Goal: Task Accomplishment & Management: Use online tool/utility

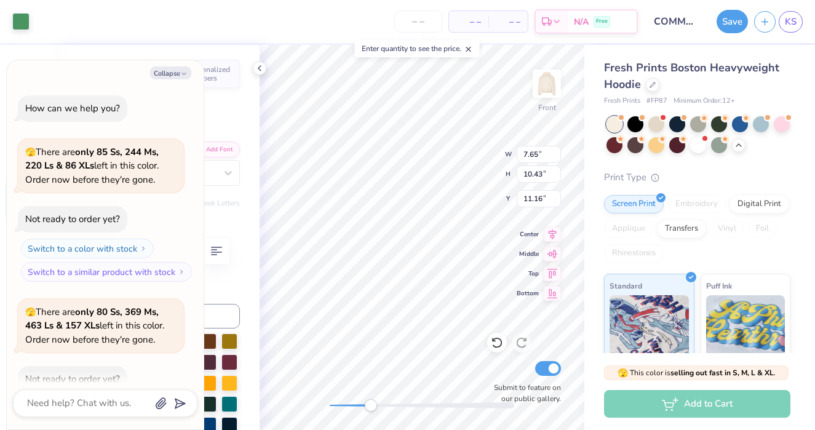
scroll to position [1837, 0]
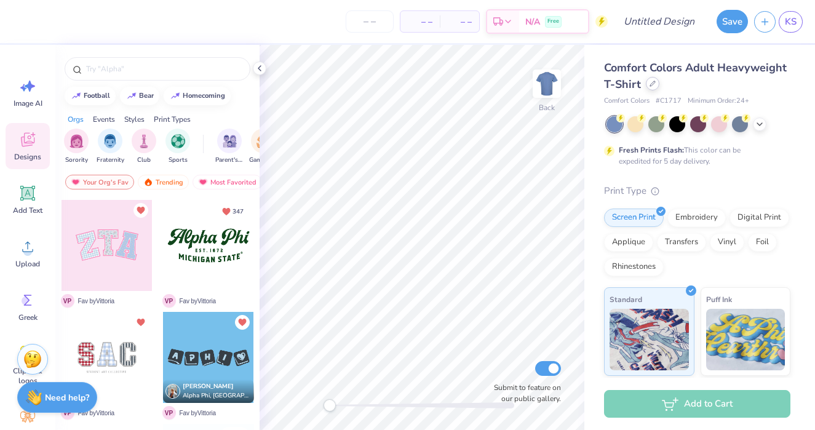
click at [652, 87] on icon at bounding box center [653, 84] width 6 height 6
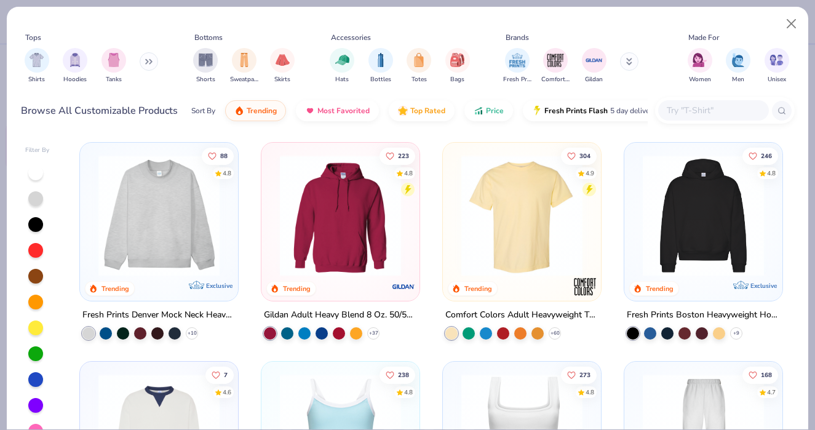
click at [709, 202] on img at bounding box center [704, 215] width 134 height 121
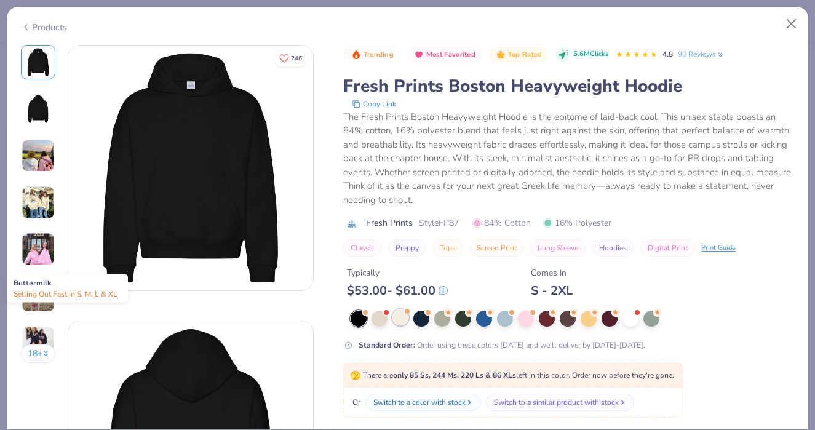
click at [401, 324] on div at bounding box center [401, 318] width 16 height 16
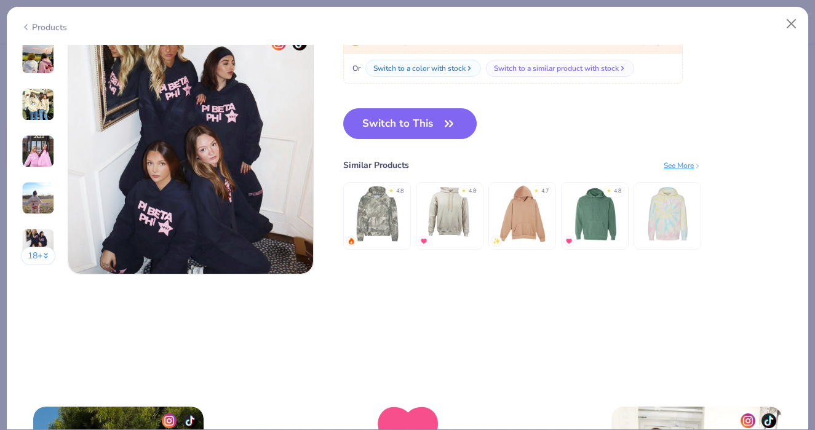
scroll to position [1607, 0]
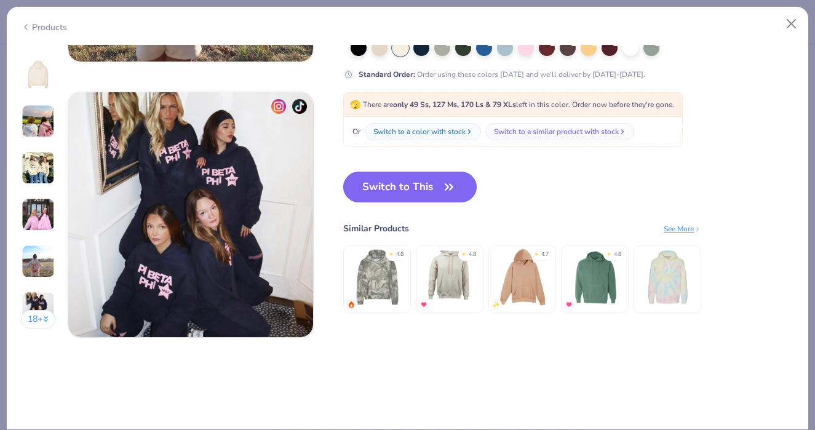
click at [404, 186] on button "Switch to This" at bounding box center [410, 187] width 134 height 31
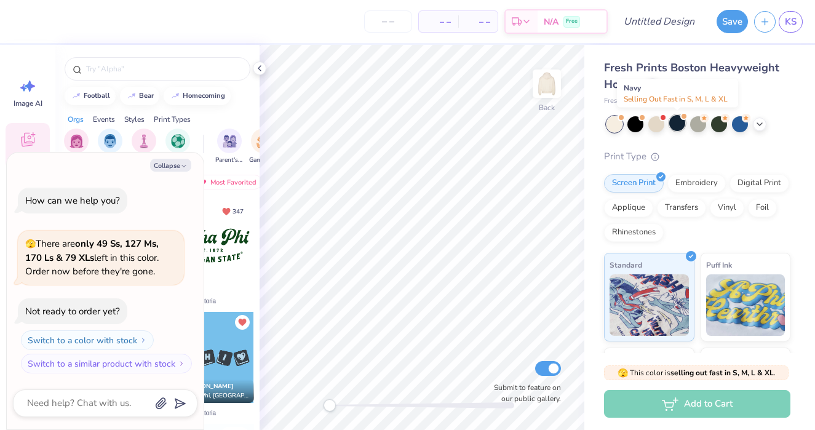
click at [678, 121] on div at bounding box center [678, 123] width 16 height 16
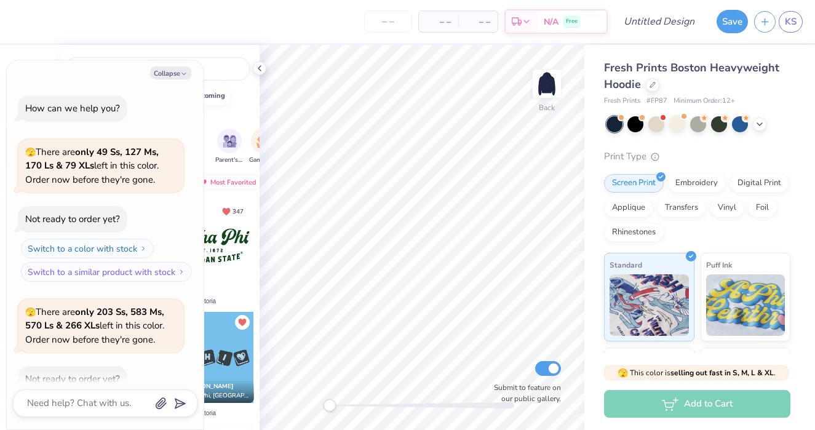
scroll to position [68, 0]
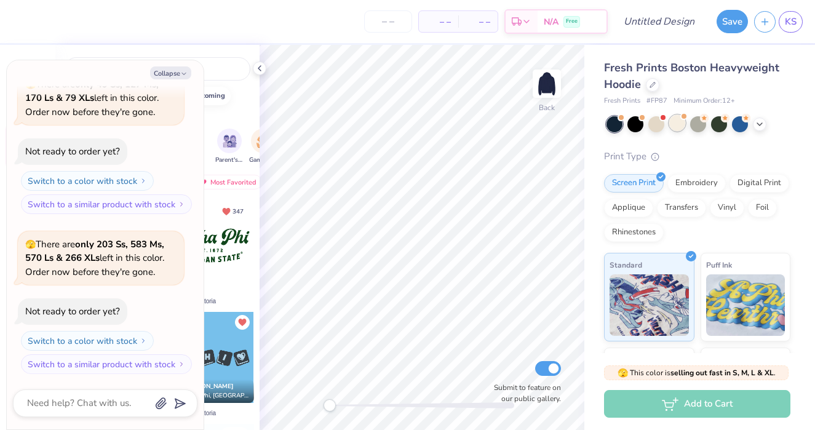
click at [671, 128] on div at bounding box center [678, 123] width 16 height 16
click at [258, 73] on div at bounding box center [260, 69] width 14 height 14
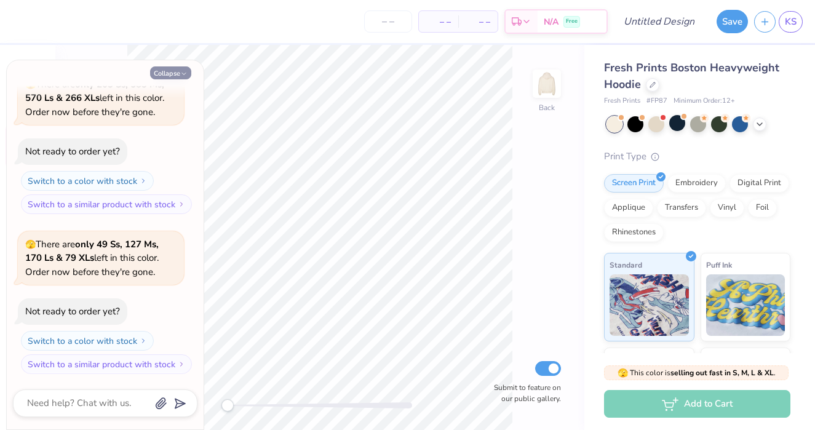
click at [174, 77] on button "Collapse" at bounding box center [170, 72] width 41 height 13
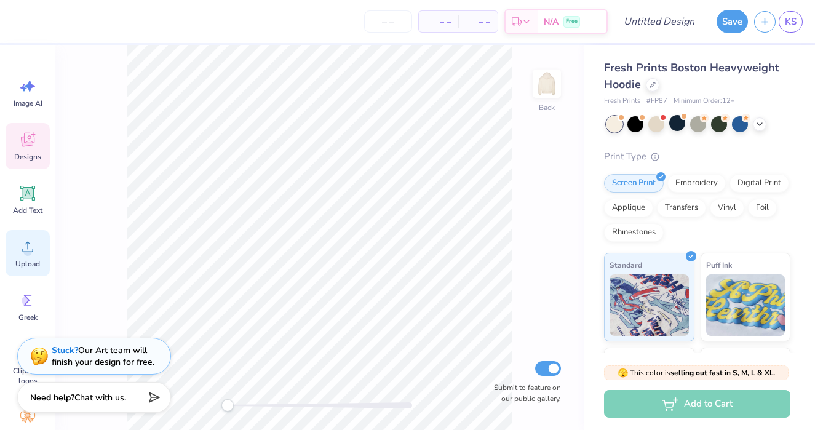
click at [25, 254] on circle at bounding box center [27, 251] width 9 height 9
click at [549, 86] on img at bounding box center [546, 83] width 49 height 49
click at [26, 251] on circle at bounding box center [27, 251] width 9 height 9
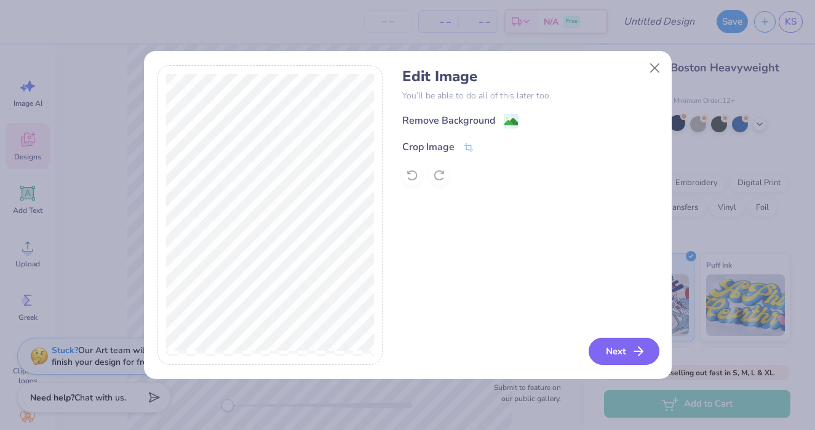
click at [609, 348] on button "Next" at bounding box center [624, 351] width 71 height 27
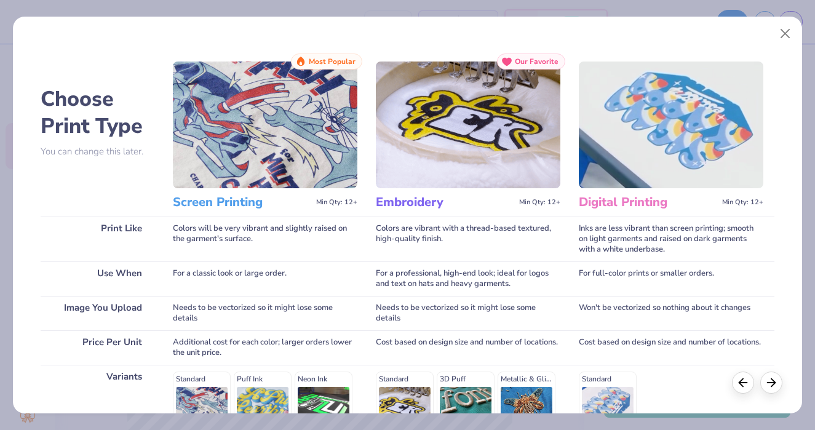
scroll to position [183, 0]
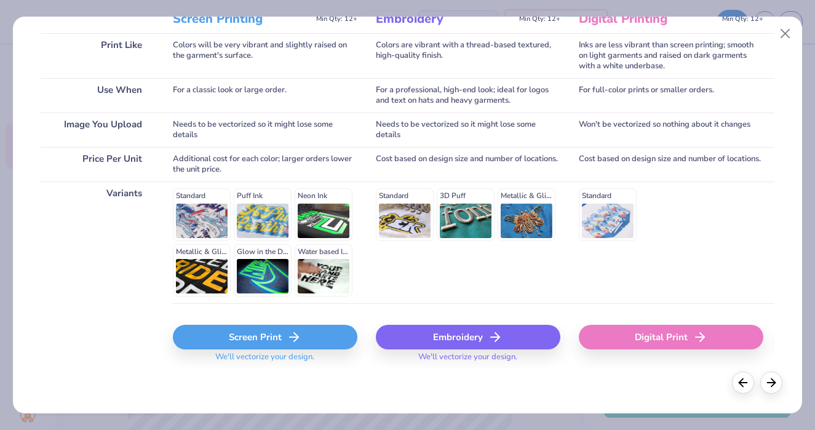
click at [252, 345] on div "Screen Print" at bounding box center [265, 337] width 185 height 25
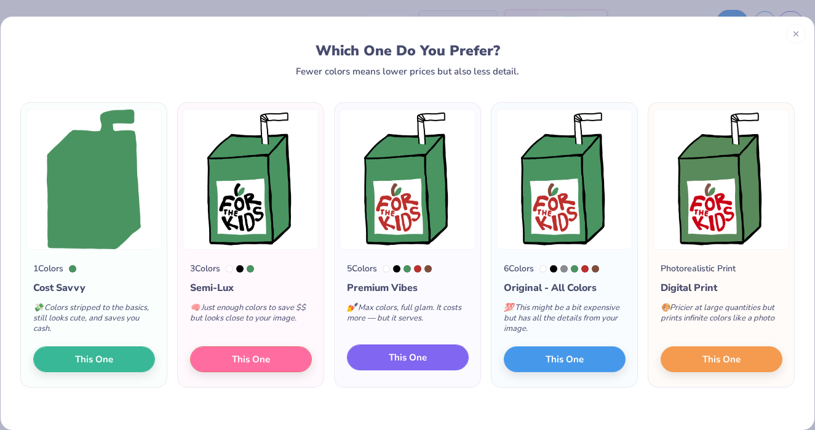
click at [426, 364] on span "This One" at bounding box center [408, 358] width 38 height 14
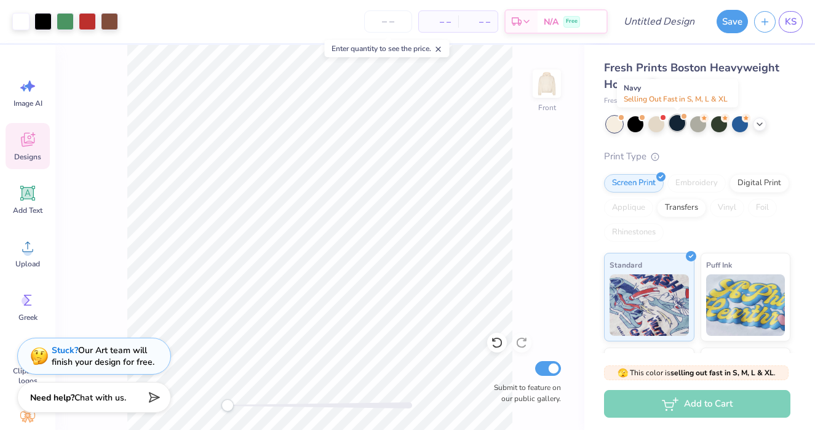
click at [679, 126] on div at bounding box center [678, 123] width 16 height 16
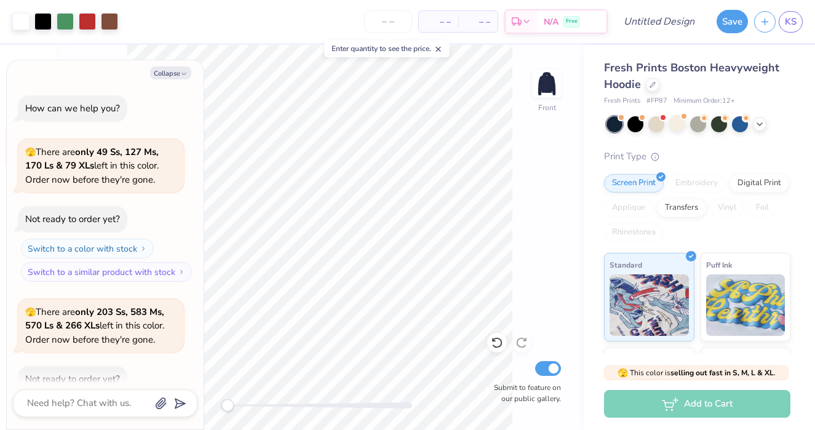
scroll to position [388, 0]
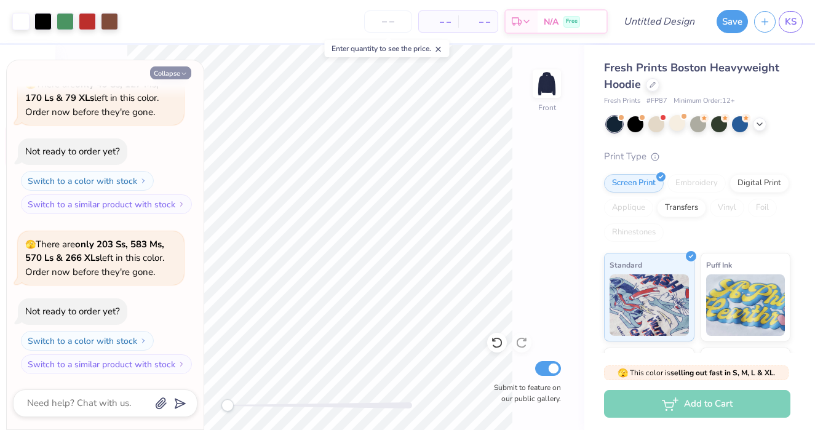
click at [185, 77] on icon "button" at bounding box center [183, 73] width 7 height 7
type textarea "x"
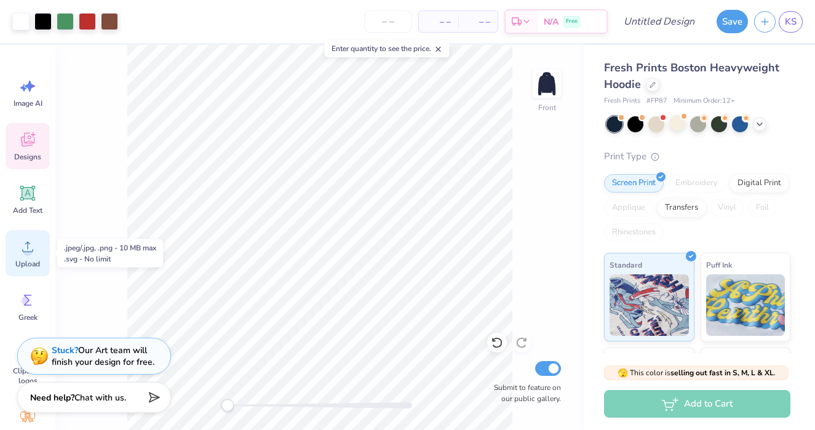
click at [33, 251] on icon at bounding box center [27, 247] width 18 height 18
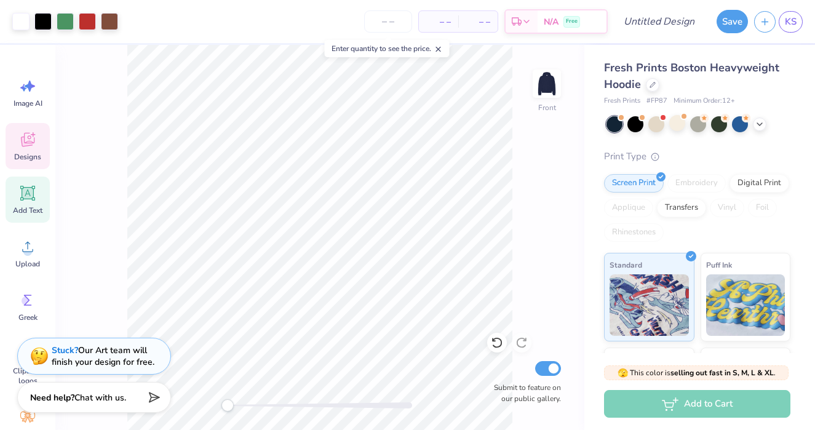
click at [28, 202] on div "Add Text" at bounding box center [28, 200] width 44 height 46
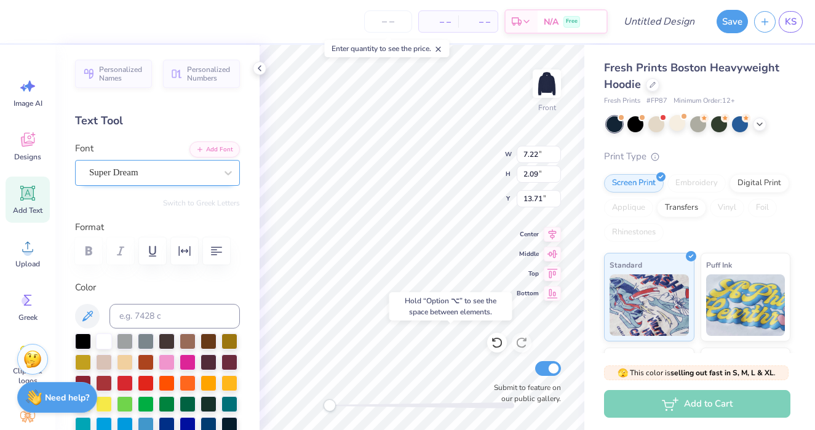
click at [168, 177] on div "Super Dream" at bounding box center [152, 172] width 129 height 19
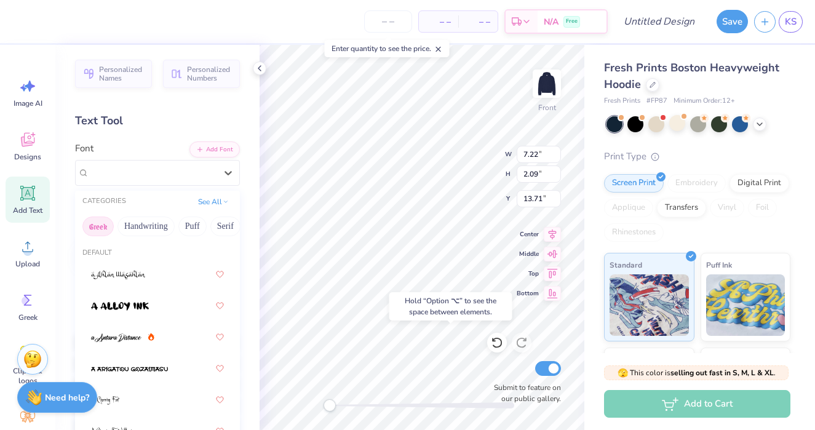
click at [102, 228] on button "Greek" at bounding box center [97, 227] width 31 height 20
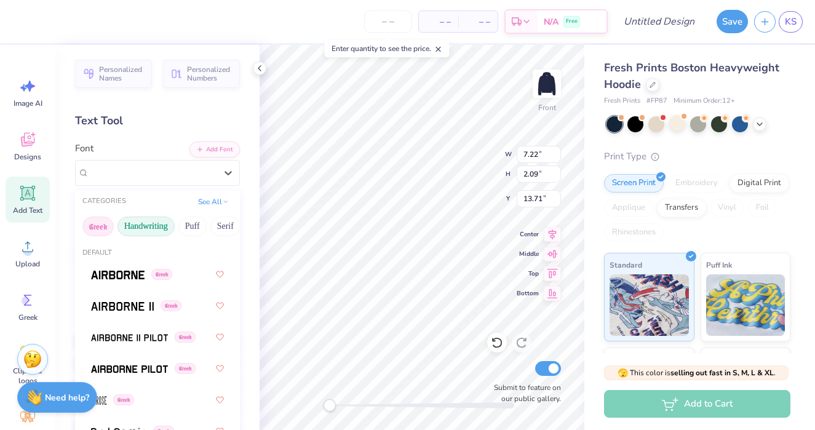
click at [140, 227] on button "Handwriting" at bounding box center [146, 227] width 57 height 20
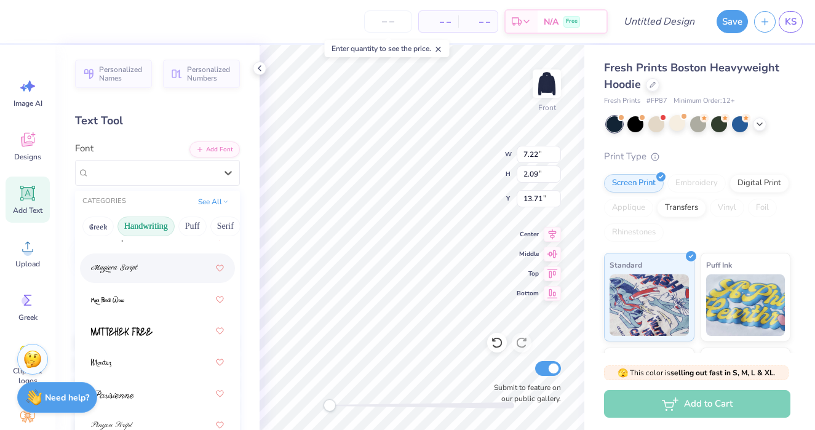
scroll to position [415, 0]
click at [224, 223] on button "Serif" at bounding box center [225, 227] width 30 height 20
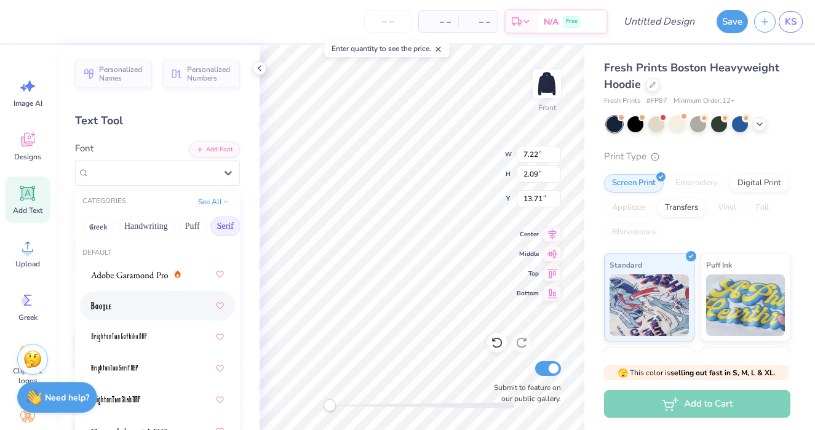
scroll to position [10, 0]
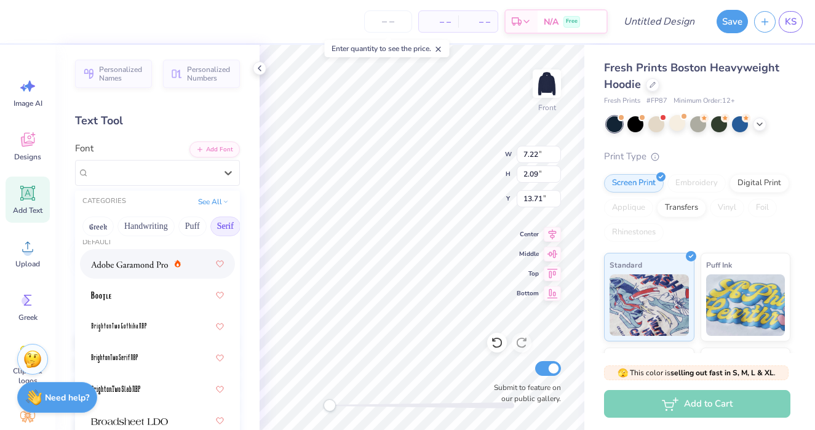
click at [151, 276] on div at bounding box center [157, 264] width 155 height 30
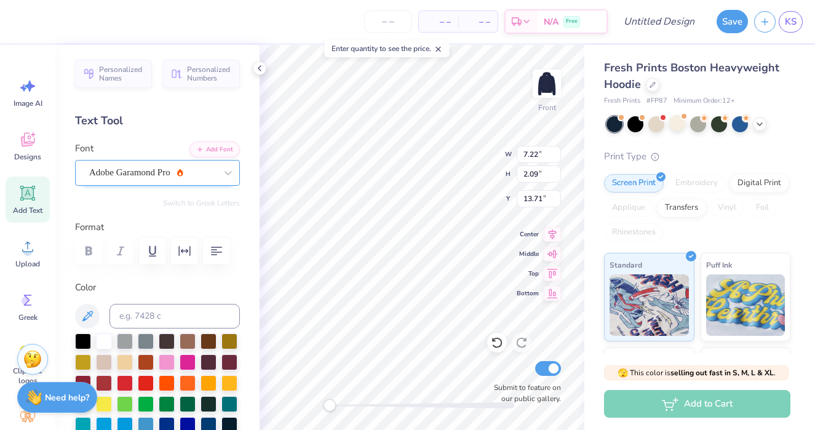
click at [215, 175] on div "Adobe Garamond Pro" at bounding box center [152, 172] width 129 height 19
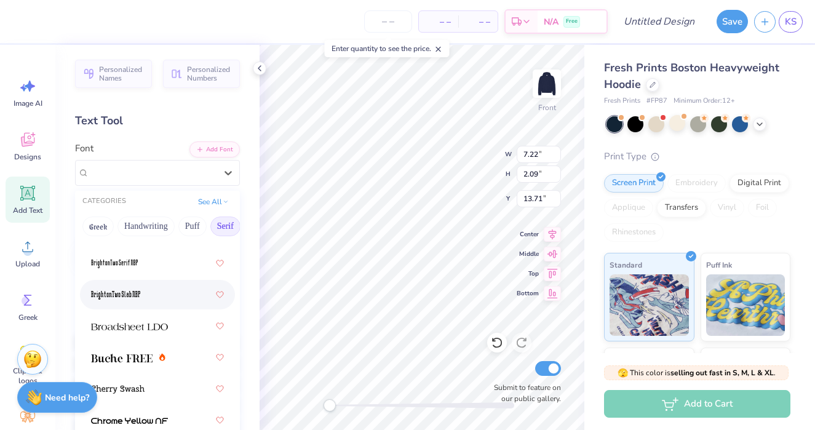
scroll to position [106, 0]
click at [153, 353] on div at bounding box center [128, 356] width 74 height 13
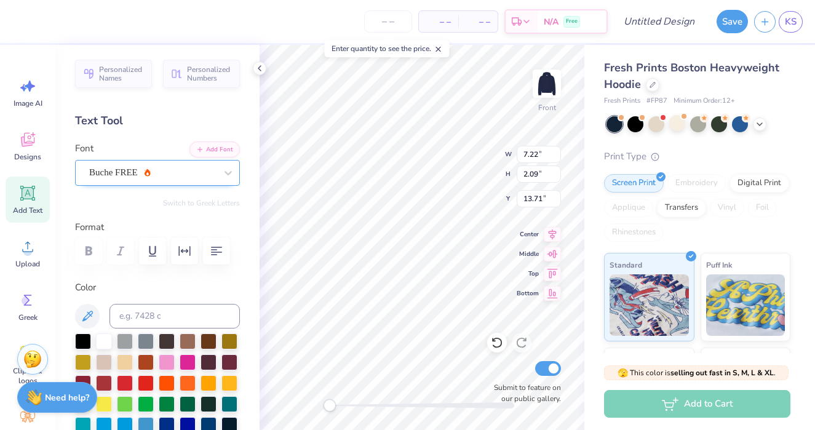
click at [209, 169] on div "Buche FREE" at bounding box center [152, 172] width 129 height 19
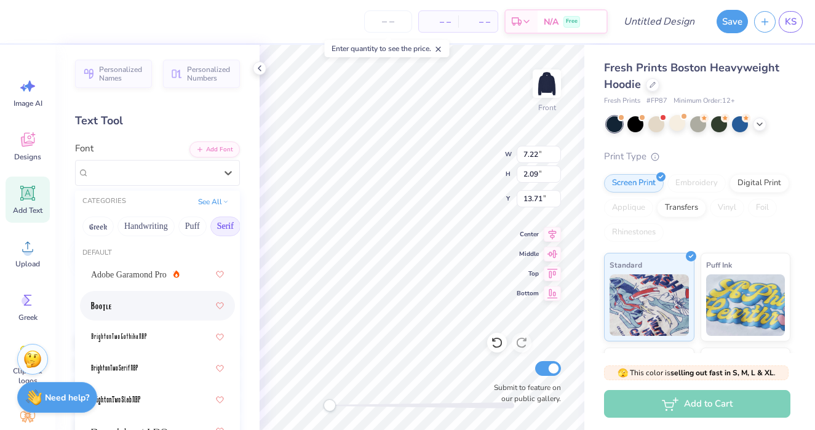
click at [142, 305] on div at bounding box center [157, 306] width 133 height 22
click at [221, 172] on div at bounding box center [228, 173] width 22 height 22
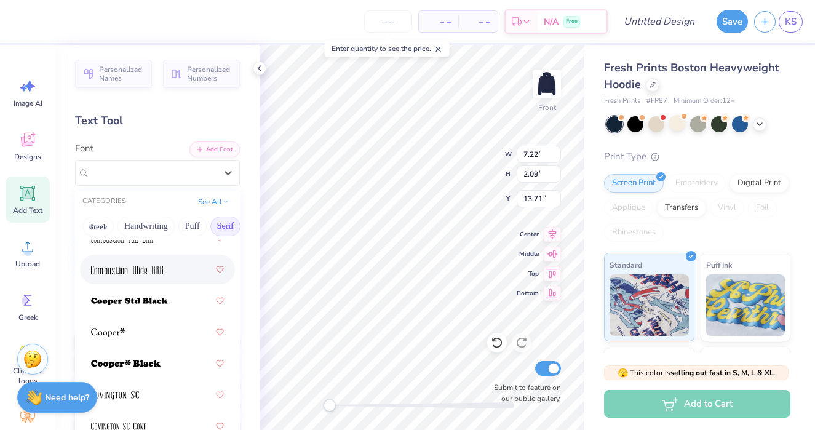
scroll to position [726, 0]
click at [164, 290] on div at bounding box center [157, 301] width 133 height 22
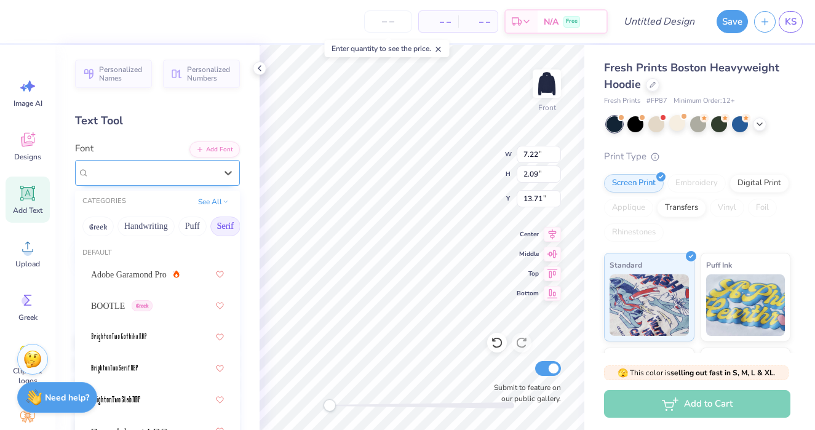
click at [210, 177] on div "[PERSON_NAME] Std Black" at bounding box center [152, 172] width 129 height 19
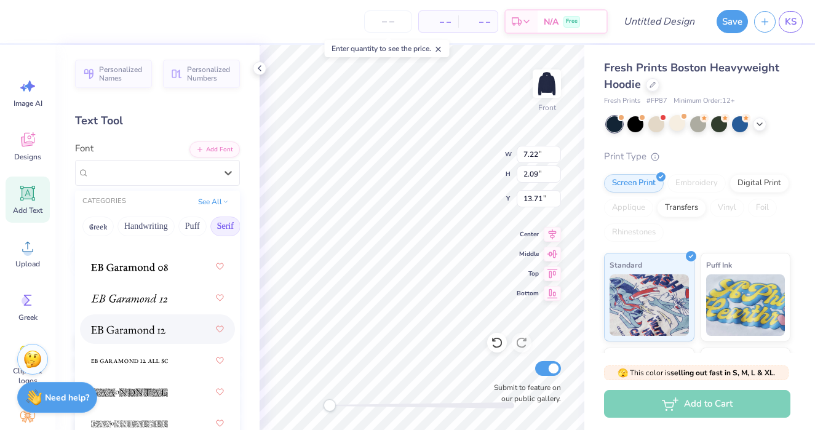
scroll to position [1076, 0]
click at [149, 330] on img at bounding box center [128, 329] width 74 height 9
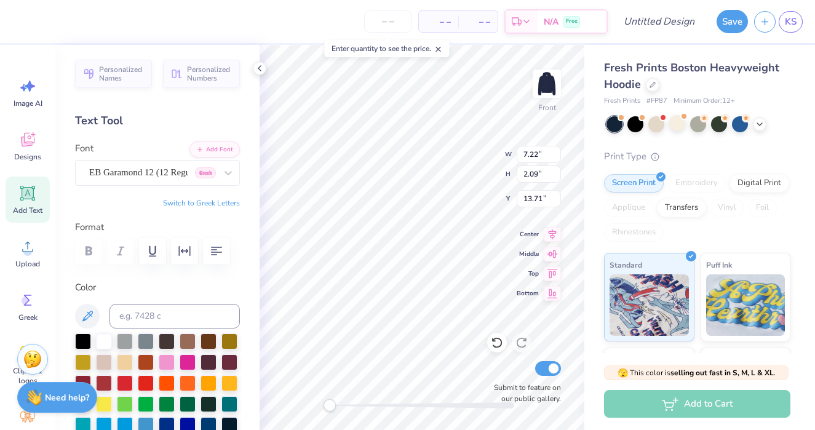
scroll to position [10, 0]
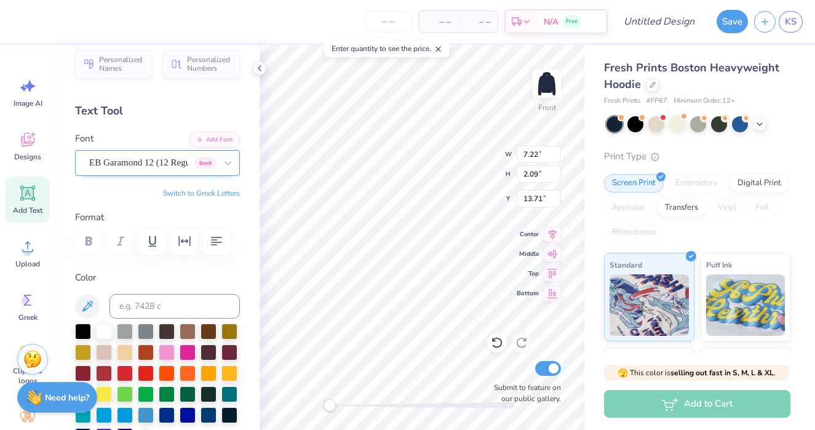
click at [206, 161] on div "EB Garamond 12 (12 Regular) [DEMOGRAPHIC_DATA]" at bounding box center [152, 162] width 129 height 19
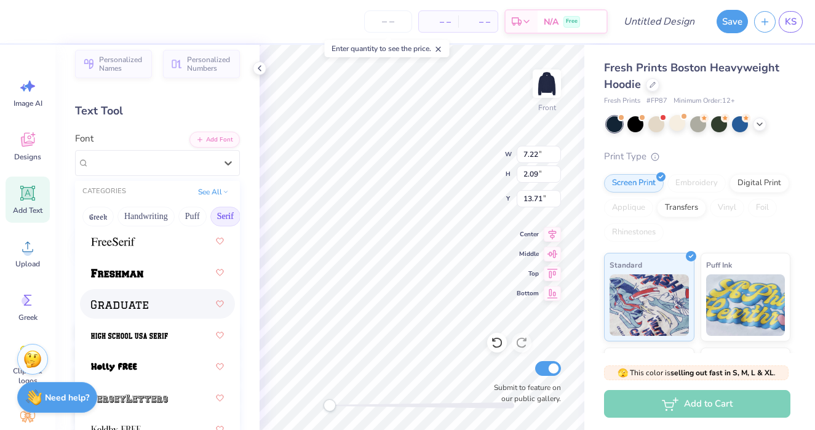
scroll to position [1501, 0]
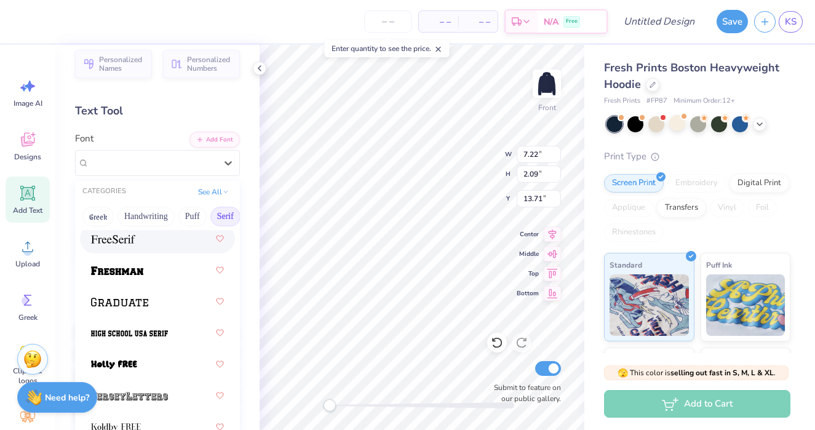
click at [164, 246] on div at bounding box center [157, 239] width 133 height 22
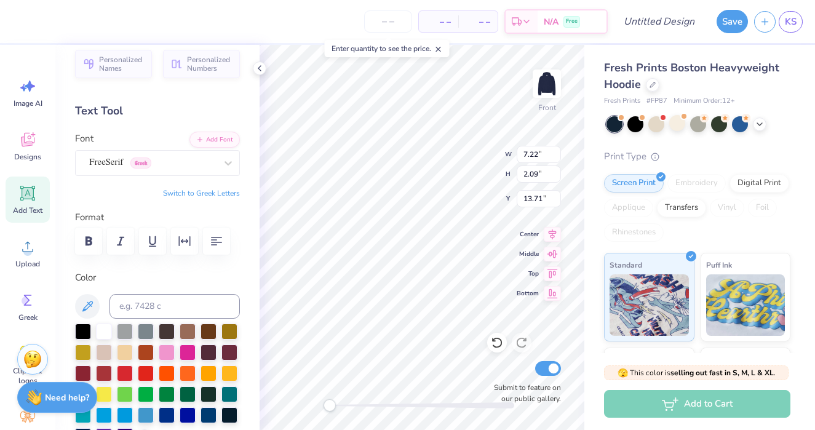
scroll to position [0, 5]
type textarea "NOVAdance Committee"
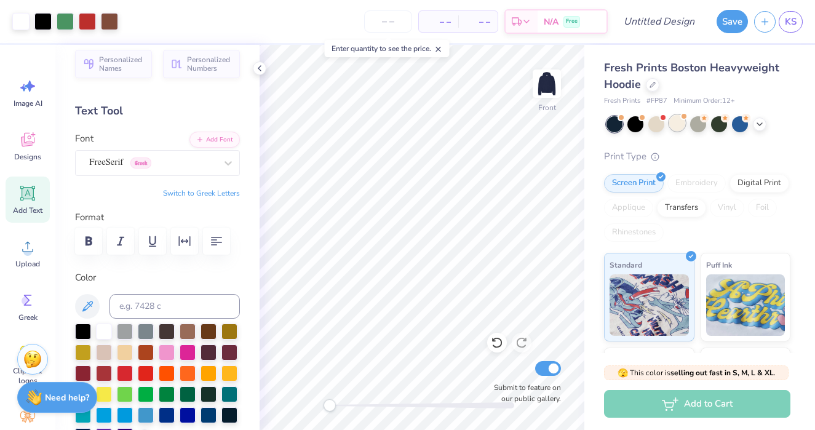
click at [677, 124] on div at bounding box center [678, 123] width 16 height 16
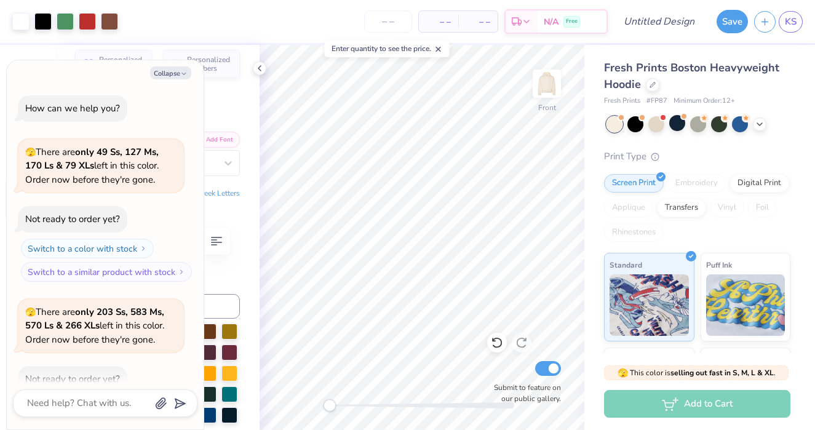
scroll to position [548, 0]
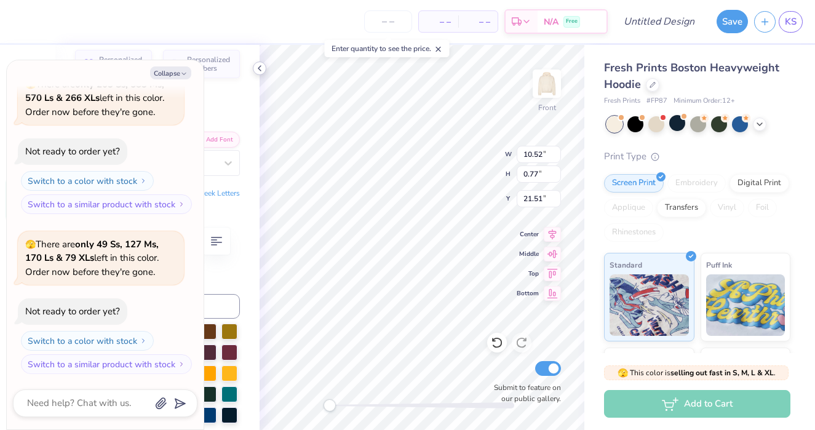
click at [262, 71] on icon at bounding box center [260, 68] width 10 height 10
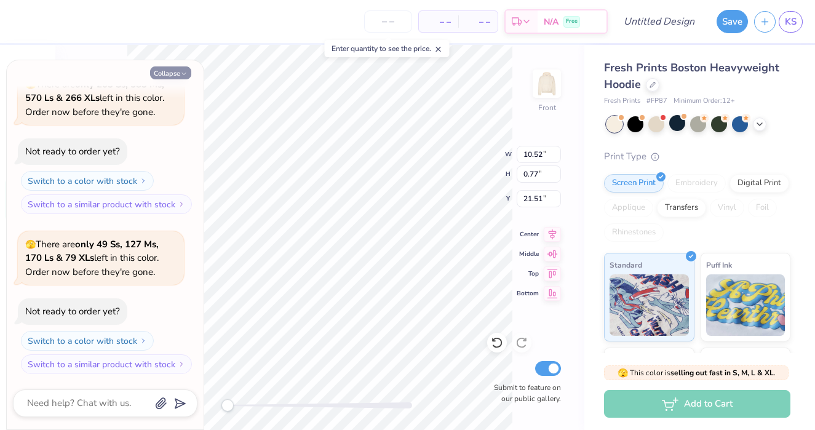
click at [185, 73] on icon "button" at bounding box center [183, 73] width 7 height 7
type textarea "x"
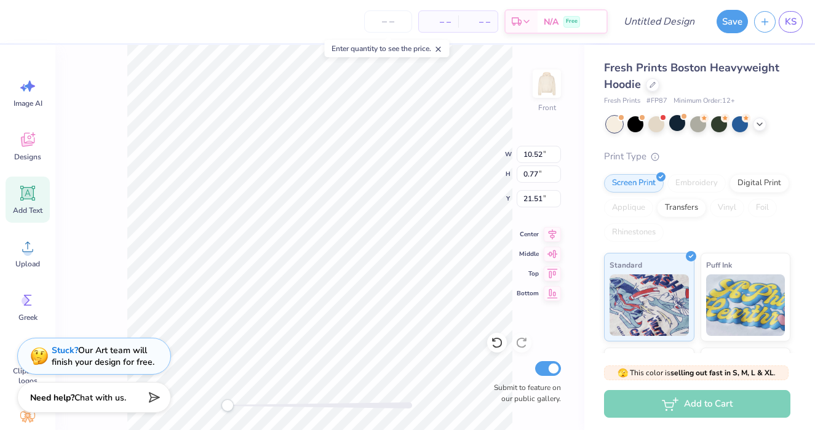
scroll to position [0, 2]
type input "10.78"
type input "15.92"
type input "5.00"
click at [88, 20] on div at bounding box center [87, 20] width 17 height 17
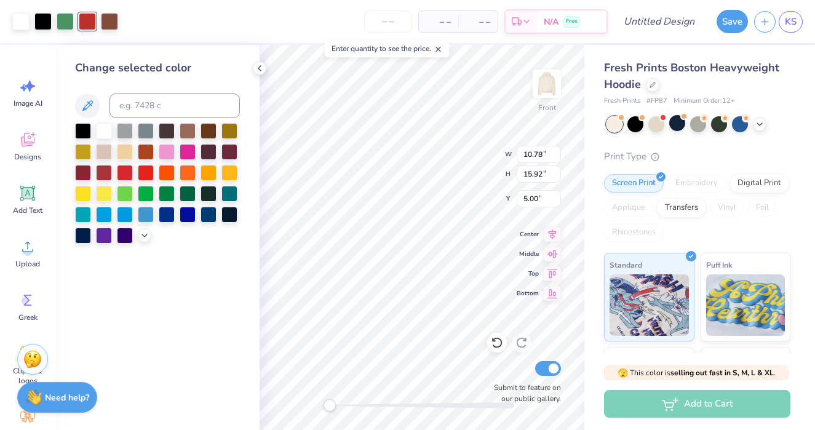
type input "10.52"
type input "0.77"
type input "21.52"
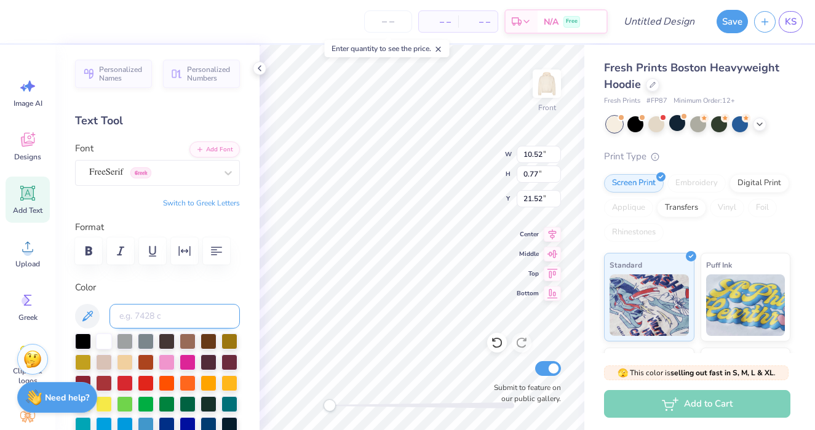
click at [161, 308] on input at bounding box center [175, 316] width 130 height 25
type input "7620"
click at [218, 177] on div at bounding box center [228, 173] width 22 height 22
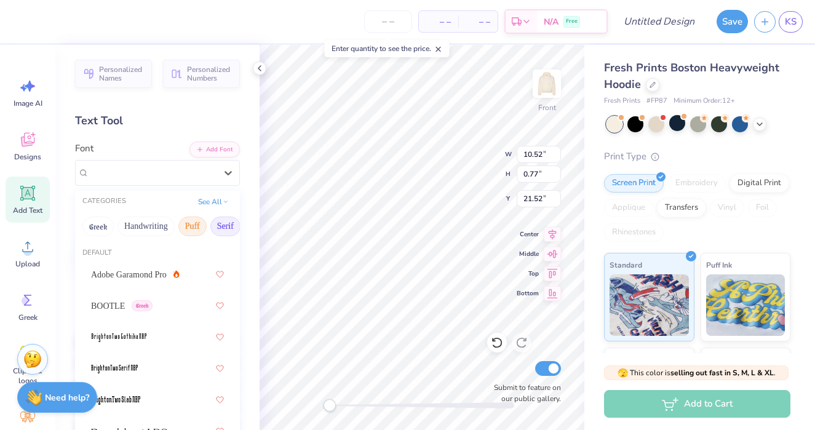
click at [198, 225] on button "Puff" at bounding box center [192, 227] width 28 height 20
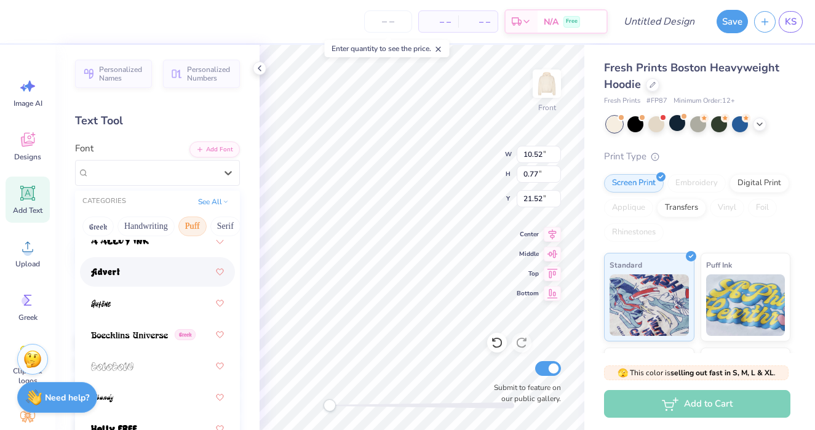
scroll to position [0, 0]
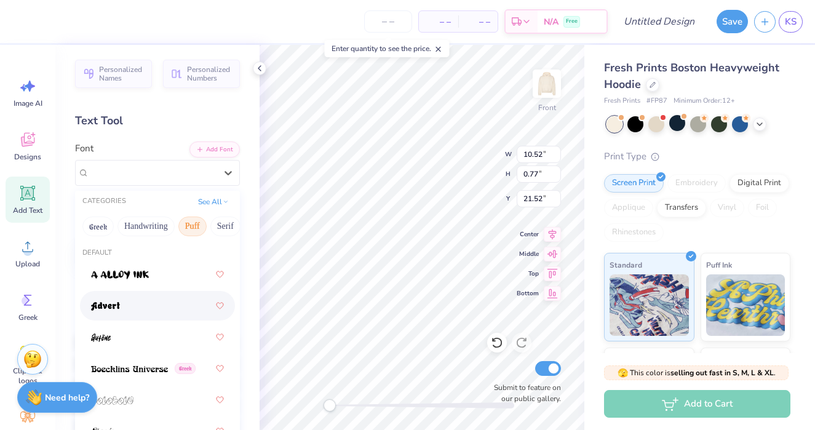
click at [148, 303] on div at bounding box center [157, 306] width 133 height 22
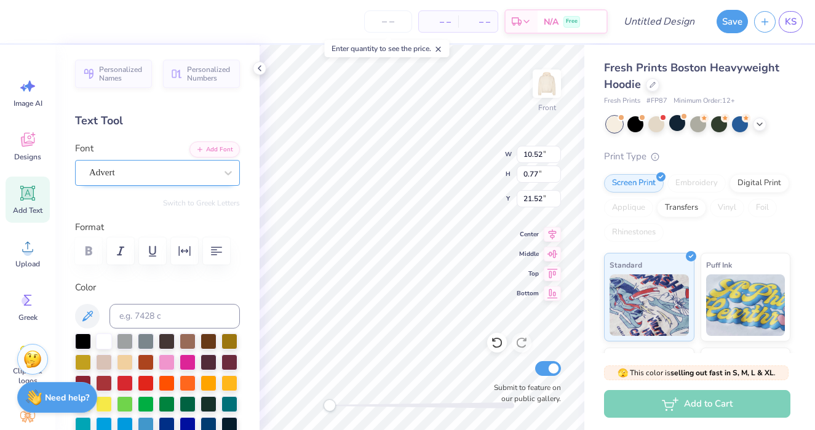
click at [207, 174] on div "Advert" at bounding box center [152, 172] width 129 height 19
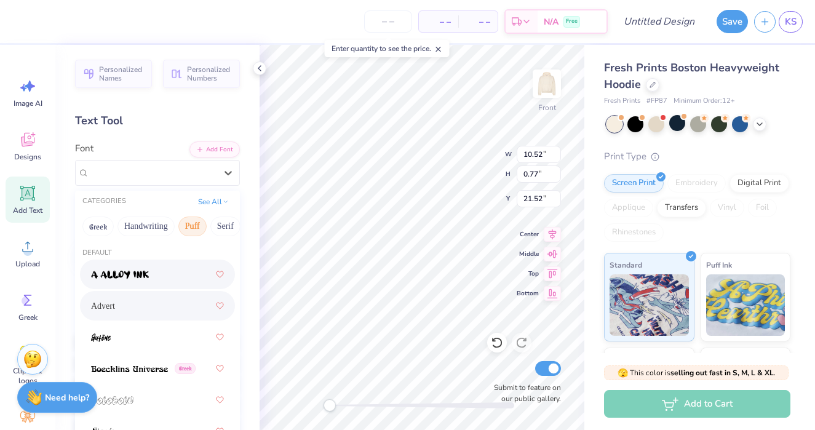
click at [166, 285] on div at bounding box center [157, 274] width 133 height 22
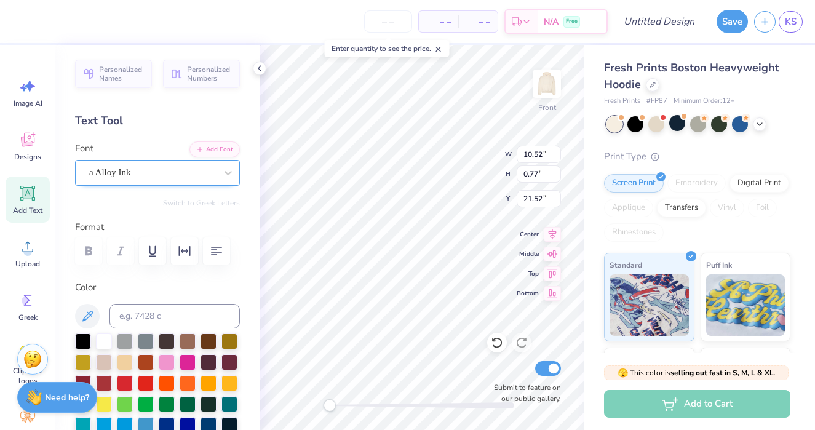
click at [192, 171] on div "a Alloy Ink" at bounding box center [152, 172] width 129 height 19
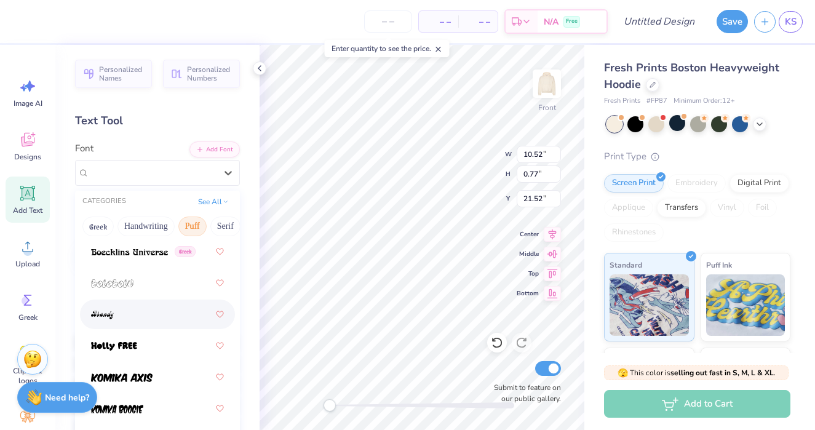
scroll to position [130, 0]
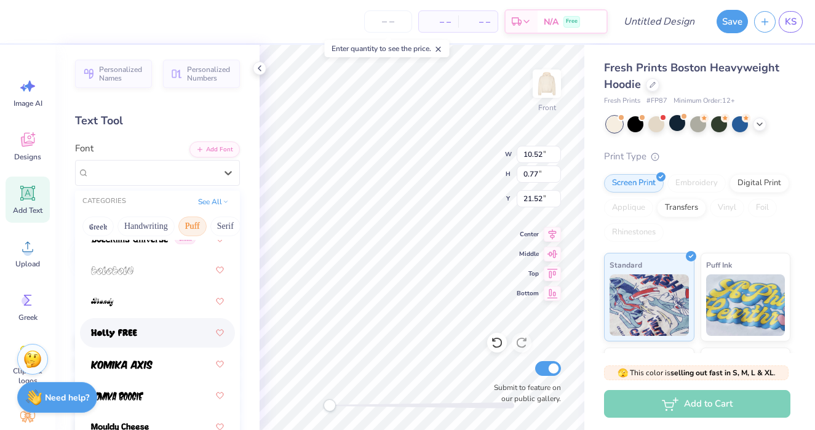
click at [159, 326] on div at bounding box center [157, 333] width 133 height 22
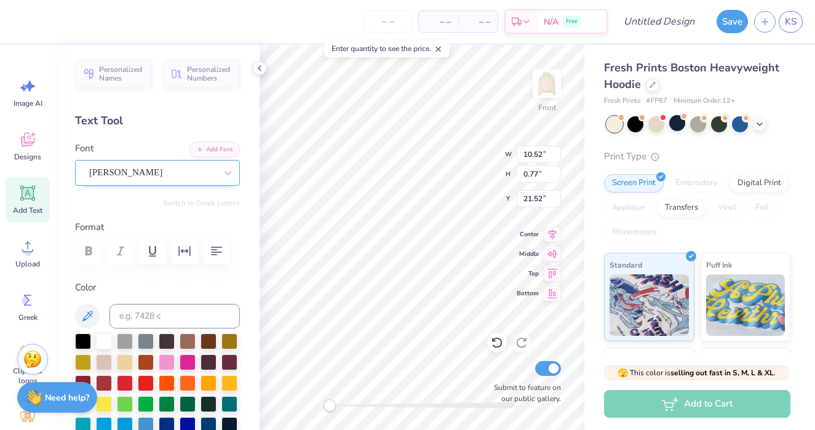
click at [185, 172] on div "[PERSON_NAME]" at bounding box center [152, 172] width 129 height 19
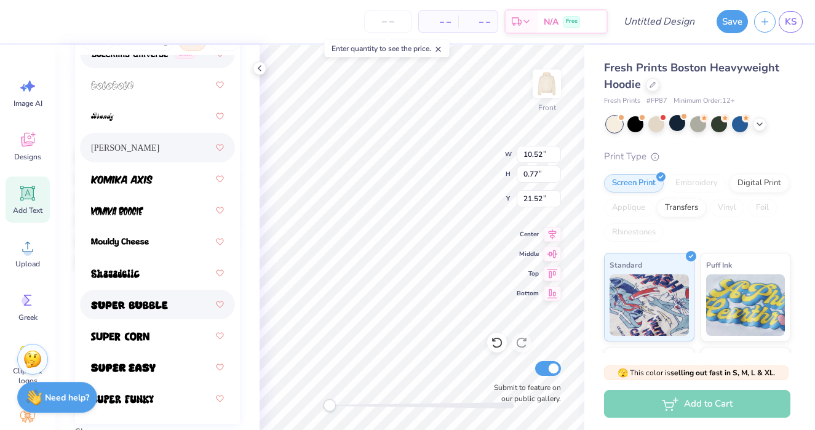
scroll to position [188, 0]
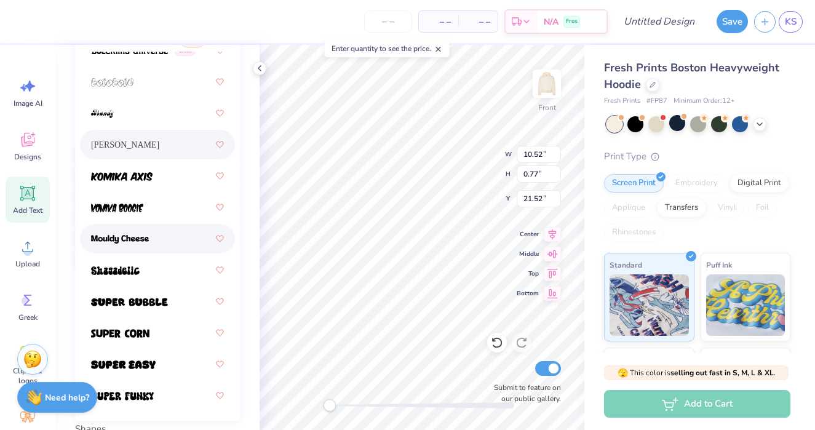
click at [158, 239] on div at bounding box center [157, 239] width 133 height 22
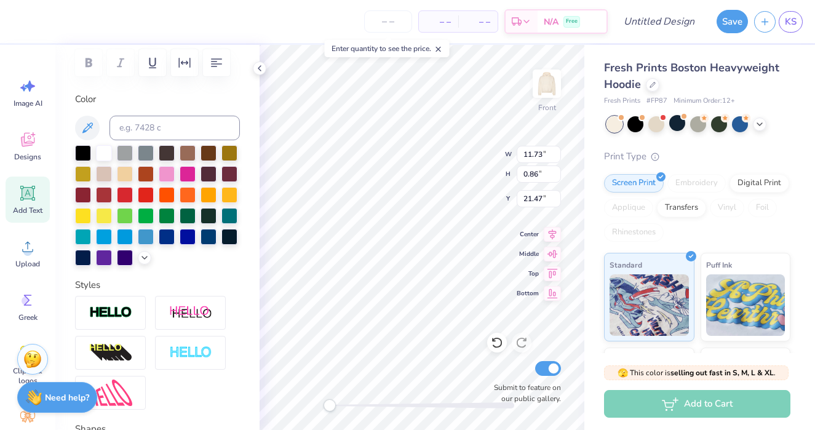
scroll to position [0, 0]
type textarea "C"
type textarea "2026"
type input "2.50"
type input "0.85"
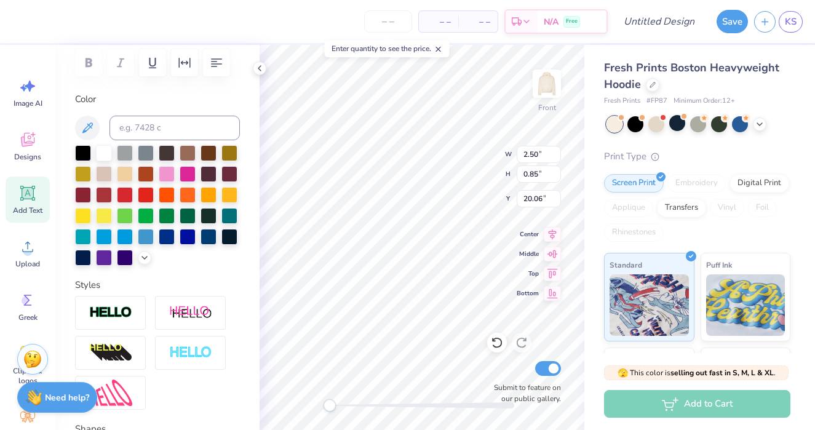
type input "20.06"
drag, startPoint x: 332, startPoint y: 408, endPoint x: 400, endPoint y: 407, distance: 67.7
click at [400, 407] on div "Accessibility label" at bounding box center [400, 405] width 12 height 12
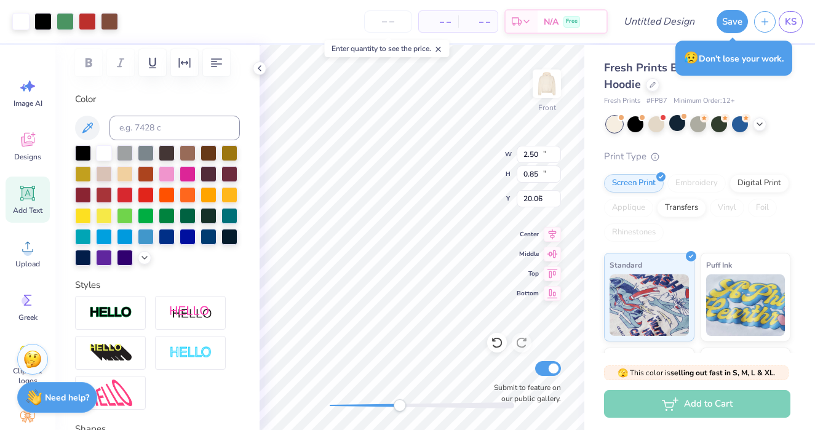
type input "10.78"
type input "15.92"
type input "5.00"
click at [370, 401] on div "Front W 10.78 10.78 " H 15.92 15.92 " Y 5.00 5.00 " Center Middle Top Bottom Su…" at bounding box center [422, 237] width 325 height 385
drag, startPoint x: 399, startPoint y: 410, endPoint x: 333, endPoint y: 402, distance: 66.9
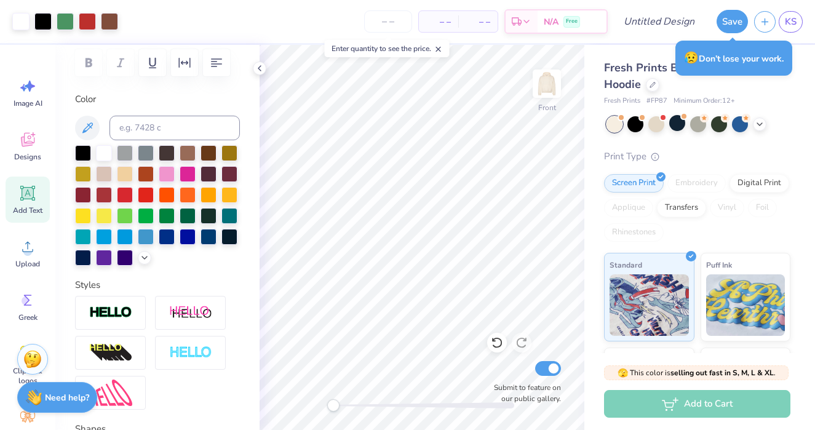
click at [333, 402] on div "Accessibility label" at bounding box center [333, 405] width 12 height 12
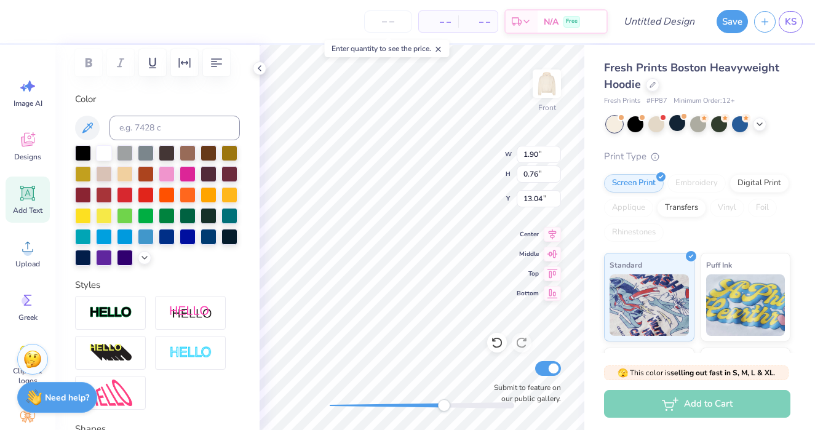
drag, startPoint x: 335, startPoint y: 403, endPoint x: 444, endPoint y: 404, distance: 108.9
click at [444, 404] on div "Accessibility label" at bounding box center [444, 405] width 12 height 12
type input "10.78"
type input "15.92"
type input "5.00"
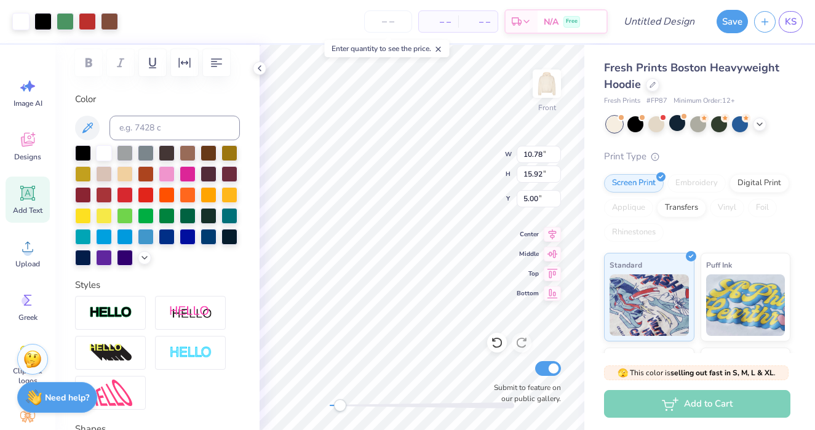
drag, startPoint x: 447, startPoint y: 404, endPoint x: 340, endPoint y: 400, distance: 107.1
click at [340, 400] on div "Accessibility label" at bounding box center [340, 405] width 12 height 12
click at [386, 410] on div at bounding box center [422, 405] width 185 height 12
drag, startPoint x: 383, startPoint y: 408, endPoint x: 334, endPoint y: 407, distance: 48.6
click at [334, 407] on div "Accessibility label" at bounding box center [334, 405] width 12 height 12
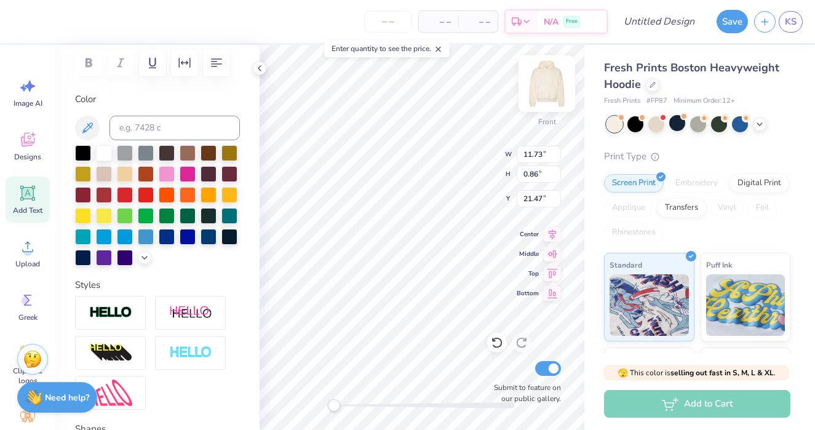
click at [547, 77] on img at bounding box center [546, 83] width 49 height 49
click at [458, 172] on div "Back W 7.65 H 0.56 Y 3.52 Center Middle Top Bottom Submit to feature on our pub…" at bounding box center [422, 237] width 325 height 385
click at [462, 155] on div "Back W 7.65 7.65 " H 0.56 0.56 " Y 3.00 3.00 " Center Middle Top Bottom Submit …" at bounding box center [422, 237] width 325 height 385
type textarea "Committee"
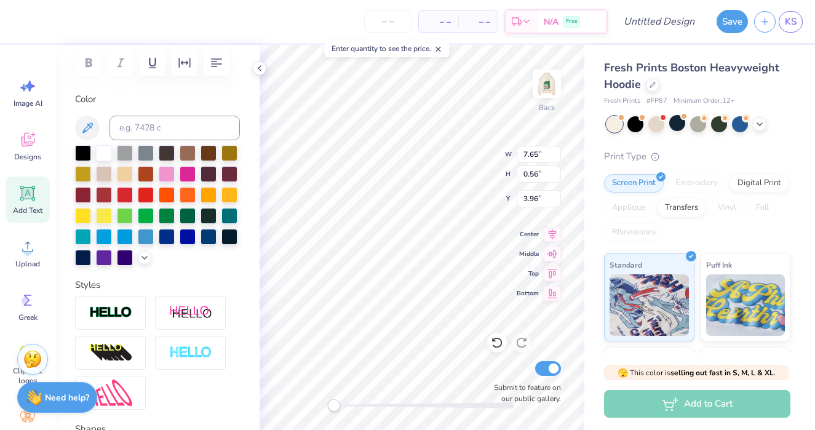
scroll to position [0, 0]
type textarea "2026"
type input "7.65"
type input "0.56"
type input "3.00"
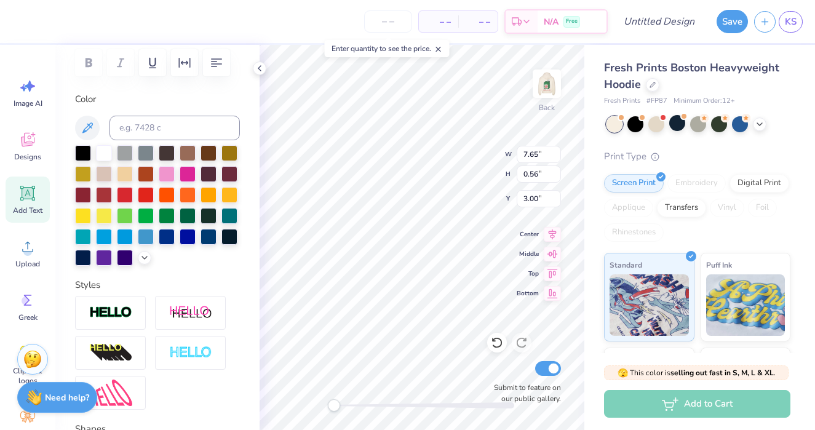
scroll to position [0, 4]
type textarea "NOVAdance Committee"
type input "1.63"
type input "0.55"
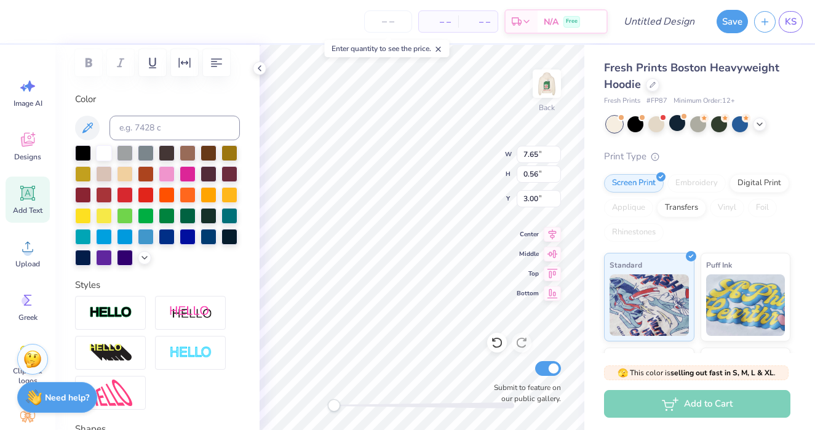
type input "7.07"
type input "3.77"
type input "1.42"
type input "2.57"
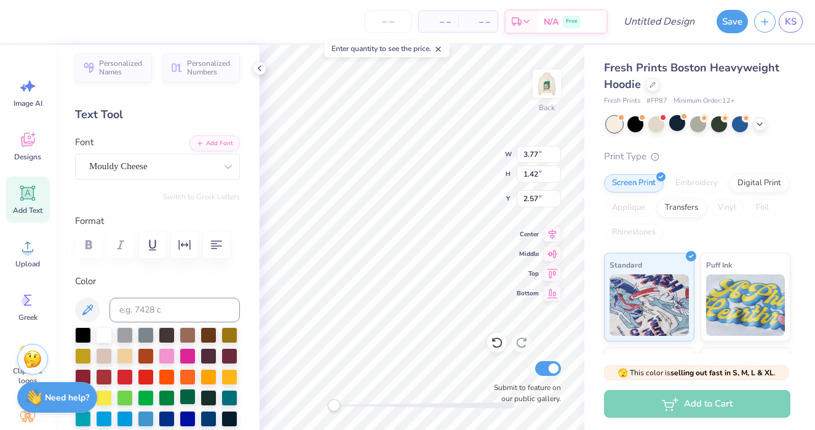
scroll to position [0, 0]
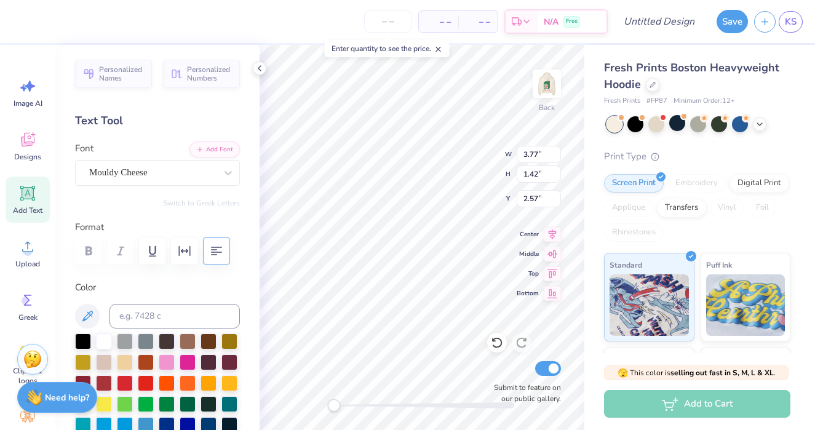
type textarea "NOVAdance Committee 2026"
click at [218, 244] on icon "button" at bounding box center [216, 251] width 15 height 15
type input "1.63"
type input "0.55"
type input "7.07"
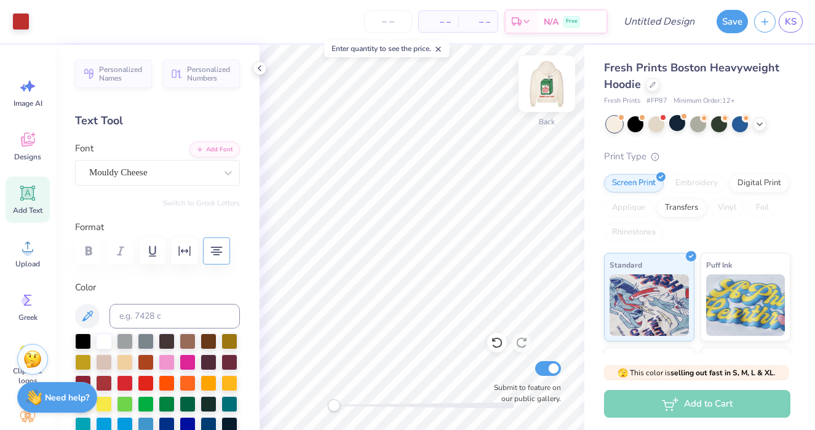
click at [550, 84] on img at bounding box center [546, 83] width 49 height 49
drag, startPoint x: 335, startPoint y: 406, endPoint x: 412, endPoint y: 407, distance: 76.9
click at [412, 407] on div "Accessibility label" at bounding box center [412, 405] width 12 height 12
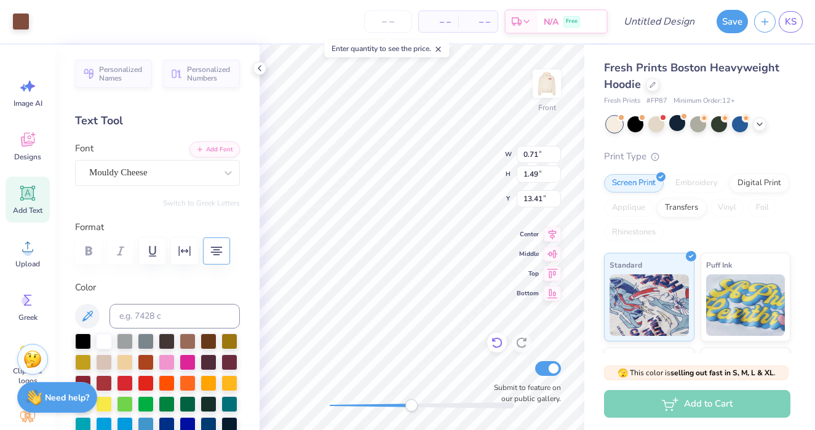
click at [496, 349] on div at bounding box center [497, 343] width 20 height 20
click at [500, 346] on icon at bounding box center [497, 343] width 10 height 11
type input "0.79"
type input "0.99"
type input "13.87"
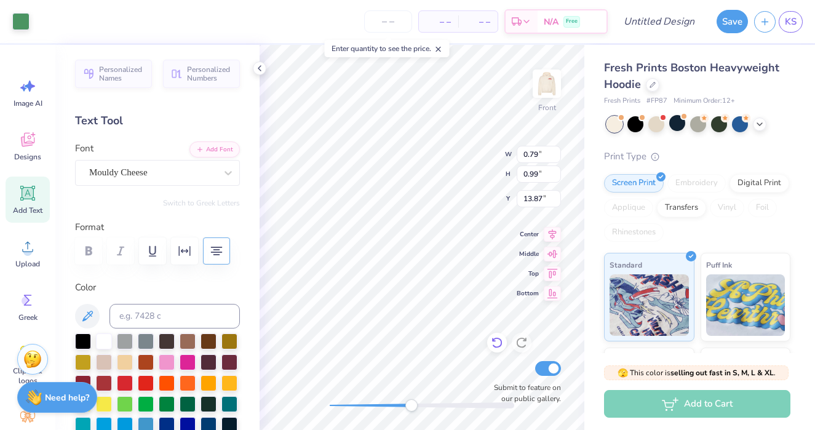
click at [495, 346] on icon at bounding box center [497, 343] width 10 height 11
click at [501, 348] on icon at bounding box center [497, 343] width 12 height 12
type input "1.81"
type input "14.80"
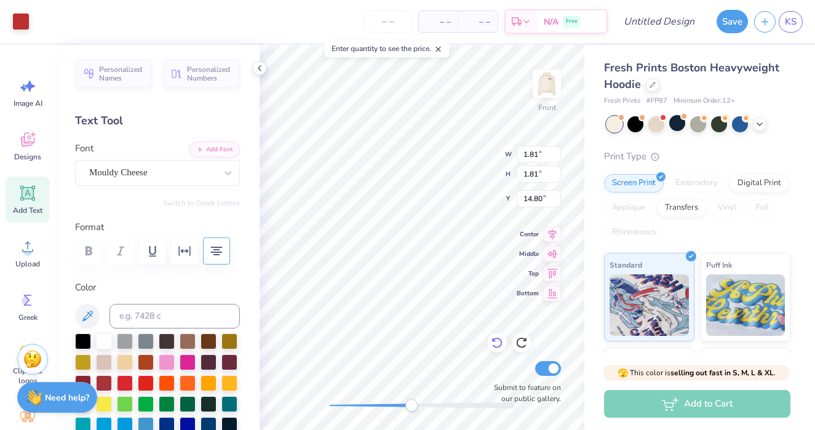
type input "11.73"
type input "0.86"
type input "21.47"
type input "1.16"
type input "1.56"
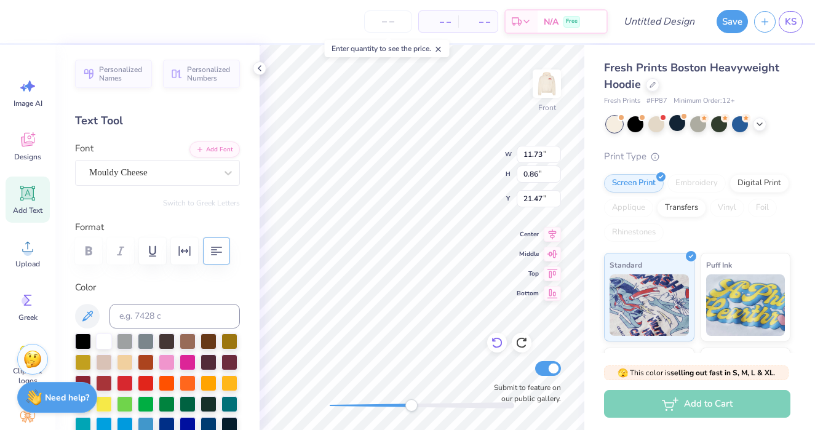
type input "15.00"
type input "0.71"
type input "1.49"
type input "13.41"
click at [545, 85] on img at bounding box center [546, 83] width 49 height 49
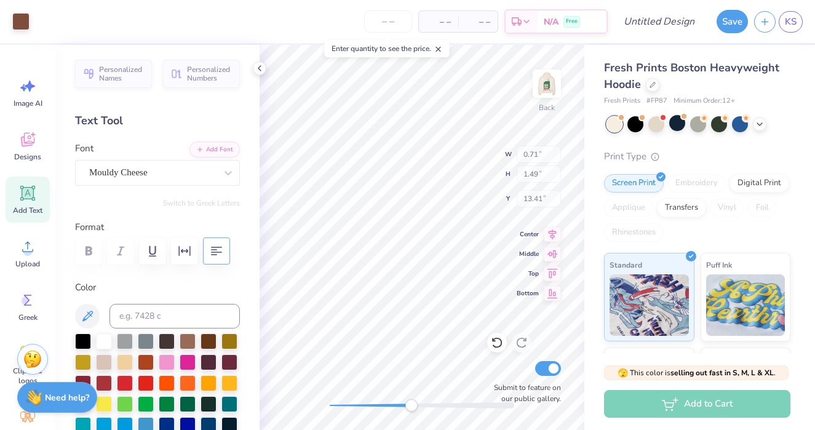
type input "0.69"
type input "1.46"
type input "11.50"
click at [378, 411] on div "Back Submit to feature on our public gallery." at bounding box center [422, 237] width 325 height 385
click at [332, 393] on div "Back Submit to feature on our public gallery." at bounding box center [422, 237] width 325 height 385
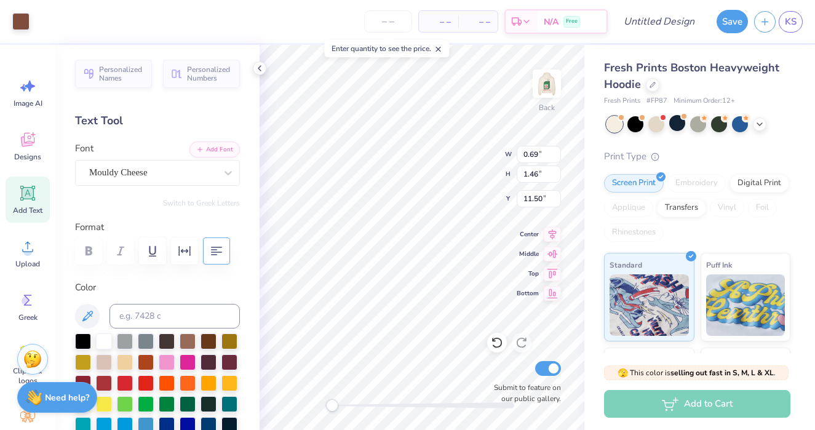
click at [548, 82] on img at bounding box center [547, 83] width 25 height 25
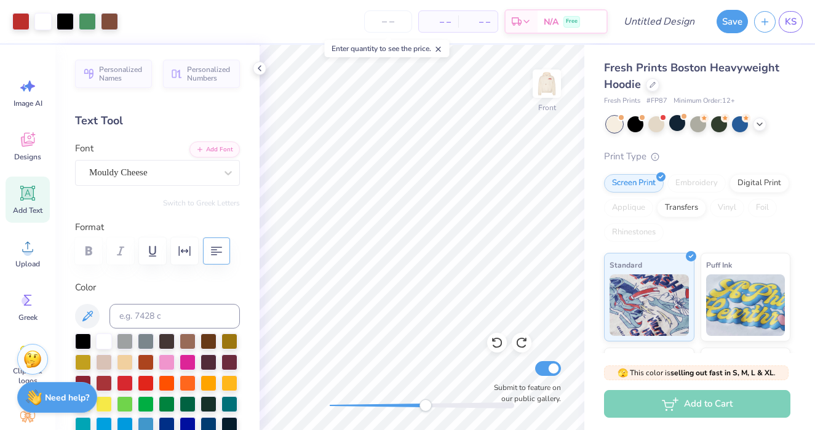
drag, startPoint x: 331, startPoint y: 406, endPoint x: 424, endPoint y: 406, distance: 92.9
click at [424, 406] on div "Accessibility label" at bounding box center [426, 405] width 12 height 12
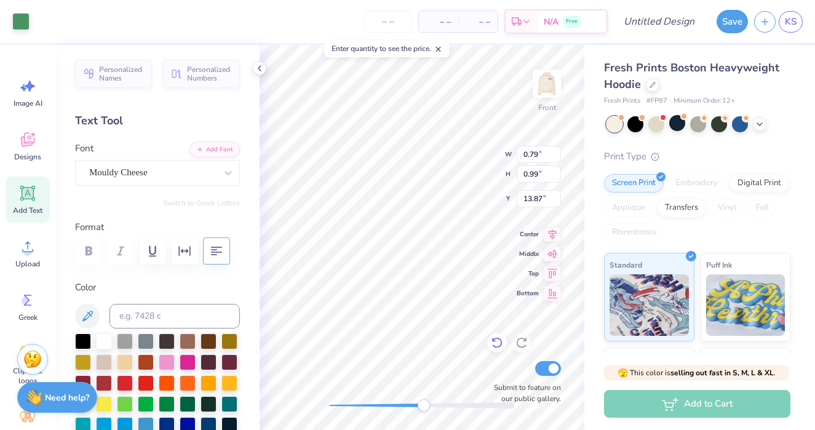
click at [495, 340] on icon at bounding box center [497, 343] width 12 height 12
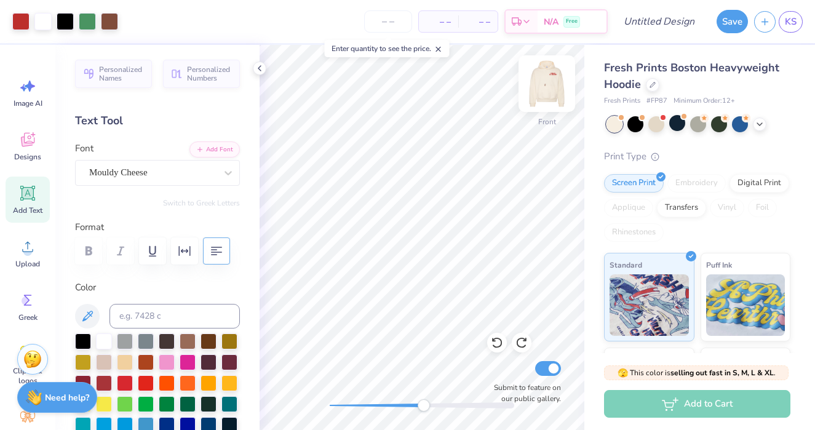
click at [553, 75] on img at bounding box center [546, 83] width 49 height 49
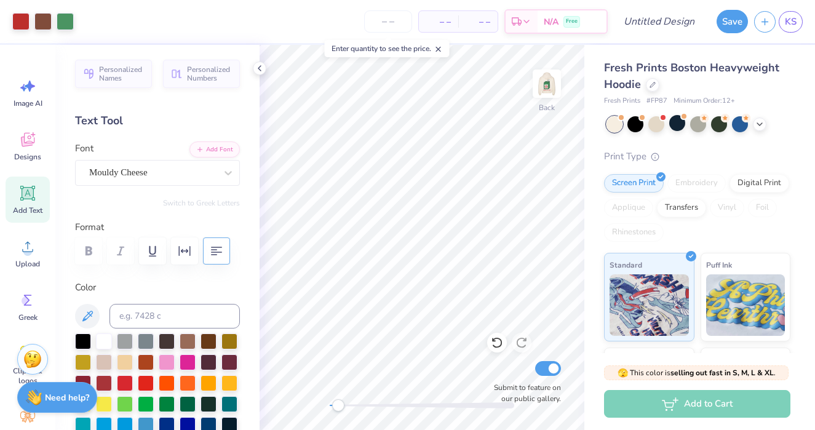
drag, startPoint x: 422, startPoint y: 403, endPoint x: 330, endPoint y: 401, distance: 92.3
click at [332, 401] on div "Accessibility label" at bounding box center [338, 405] width 12 height 12
type input "0.62"
type input "0.75"
type input "12.11"
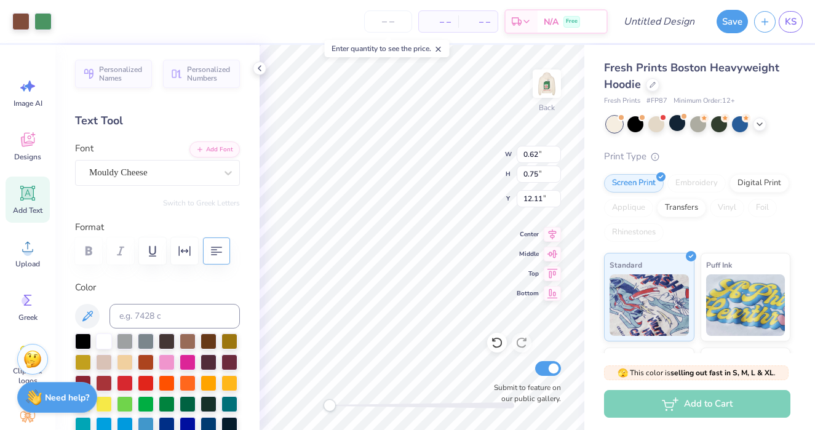
type input "0.94"
type input "1.20"
type input "5.25"
drag, startPoint x: 329, startPoint y: 403, endPoint x: 383, endPoint y: 400, distance: 53.6
click at [374, 400] on div "Accessibility label" at bounding box center [367, 405] width 12 height 12
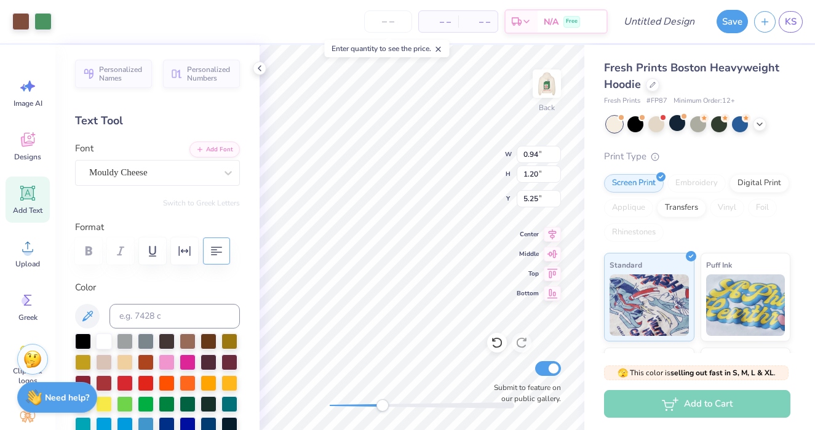
type input "0.59"
type input "0.71"
type input "2.53"
click at [499, 338] on icon at bounding box center [497, 343] width 10 height 11
type input "2.71"
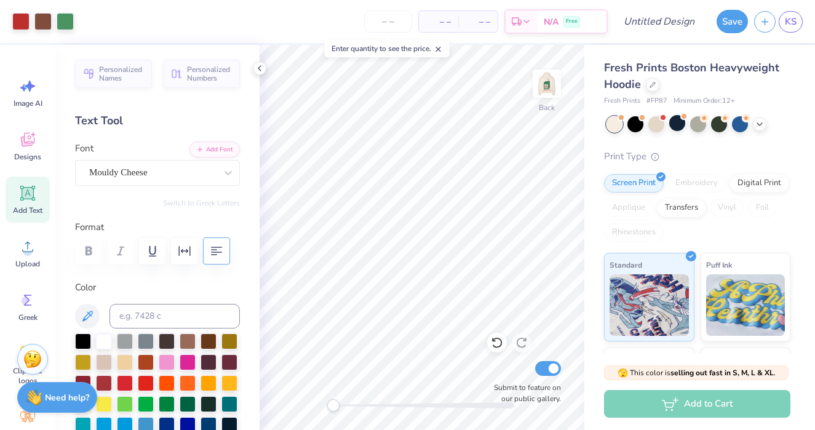
drag, startPoint x: 390, startPoint y: 404, endPoint x: 332, endPoint y: 406, distance: 57.9
click at [332, 406] on div at bounding box center [422, 405] width 185 height 6
click at [541, 85] on img at bounding box center [546, 83] width 49 height 49
click at [496, 341] on icon at bounding box center [497, 343] width 12 height 12
drag, startPoint x: 337, startPoint y: 402, endPoint x: 363, endPoint y: 403, distance: 26.5
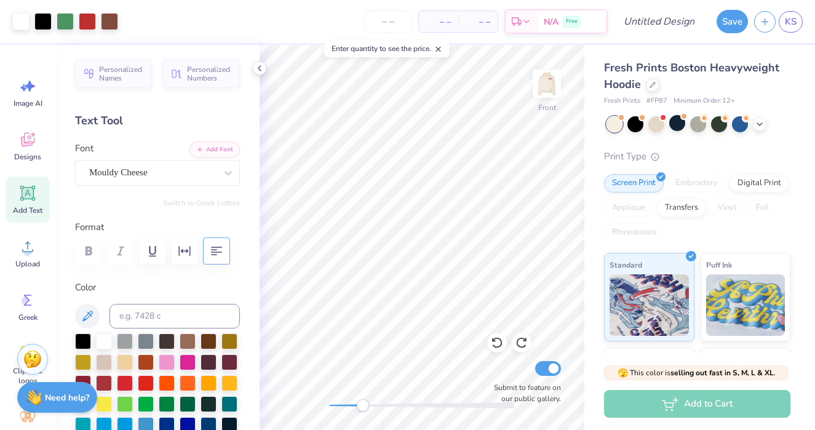
click at [363, 403] on div "Accessibility label" at bounding box center [363, 405] width 12 height 12
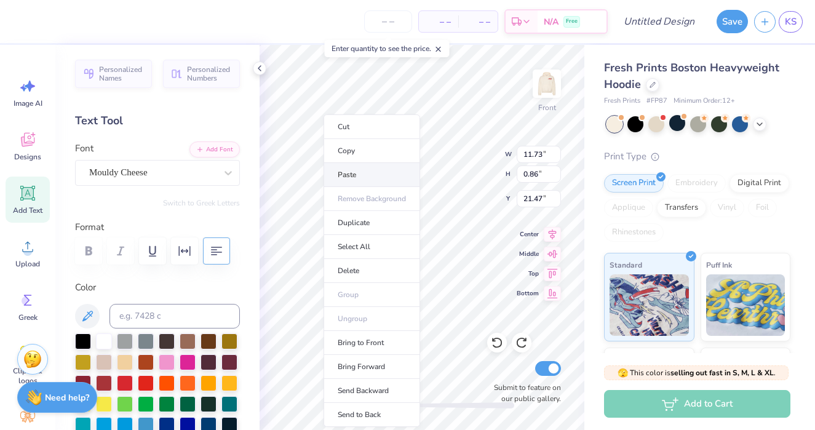
click at [369, 173] on li "Paste" at bounding box center [372, 175] width 97 height 24
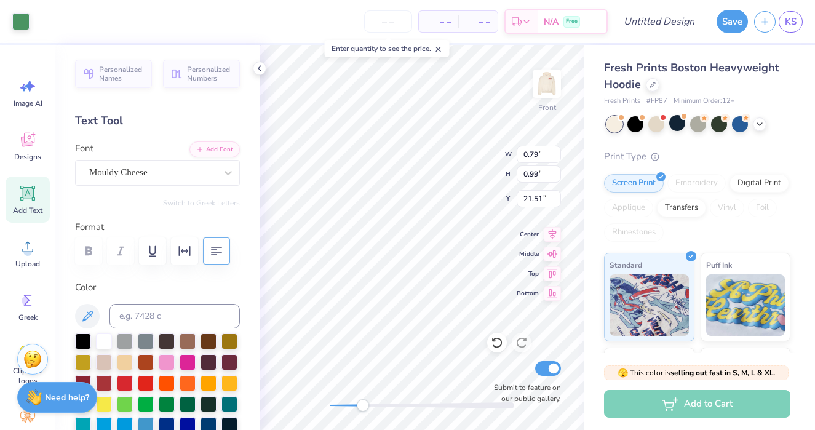
type input "0.79"
type input "0.99"
type input "21.51"
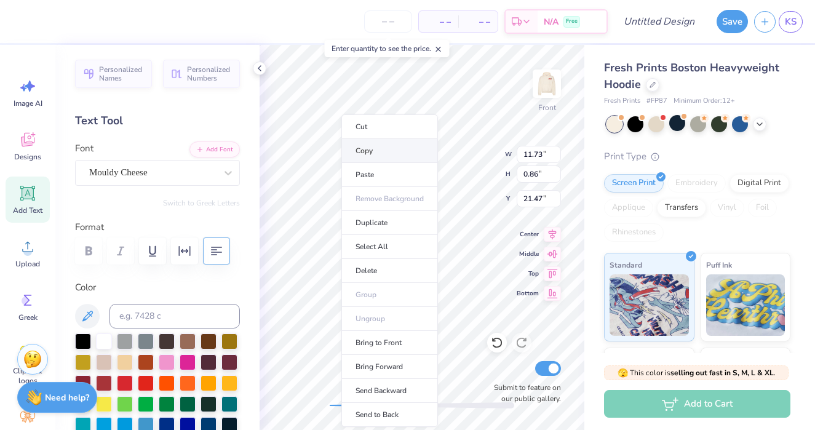
click at [391, 149] on li "Copy" at bounding box center [390, 151] width 97 height 24
click at [388, 167] on li "Paste" at bounding box center [386, 175] width 97 height 24
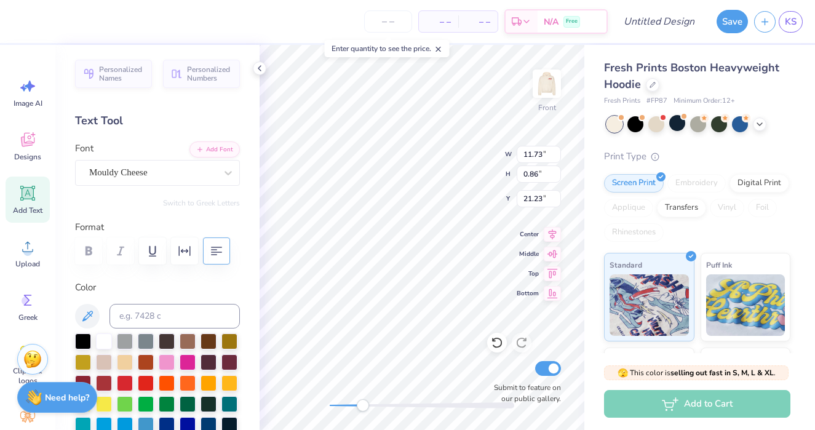
type input "21.23"
type textarea "Committee"
type textarea "NOVAdance"
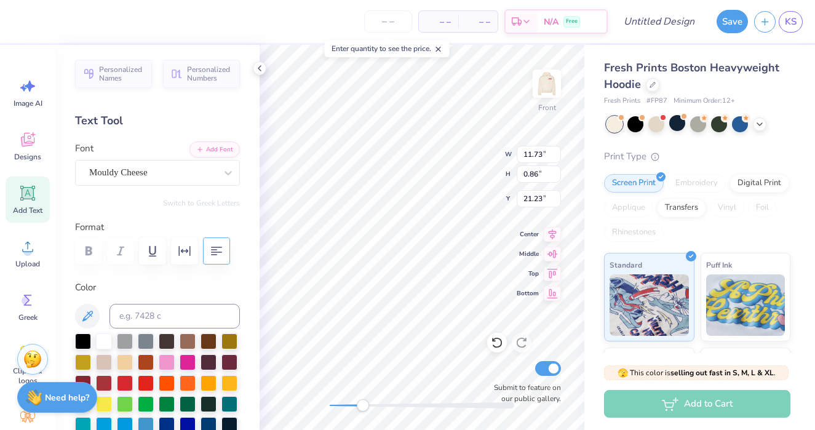
scroll to position [0, 0]
click at [104, 338] on div at bounding box center [104, 340] width 16 height 16
type input "5.78"
type input "11.72"
type input "10.78"
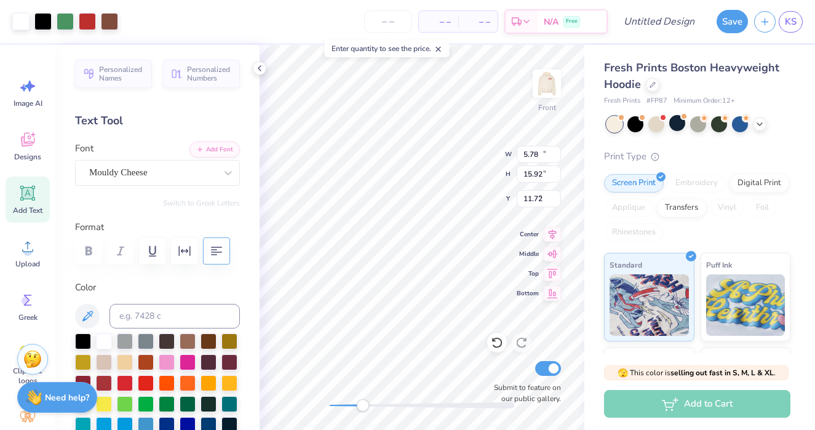
type input "15.92"
type input "5.00"
type input "5.30"
type input "0.89"
type input "9.15"
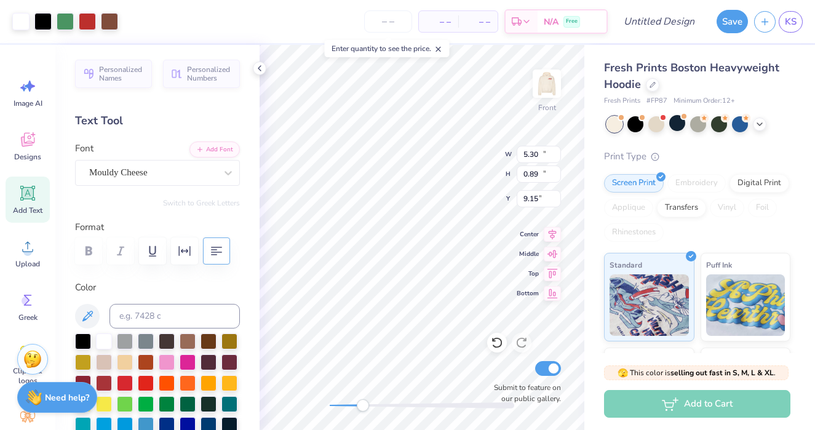
type input "10.78"
type input "15.92"
type input "5.00"
click at [493, 348] on icon at bounding box center [497, 343] width 12 height 12
type input "5.31"
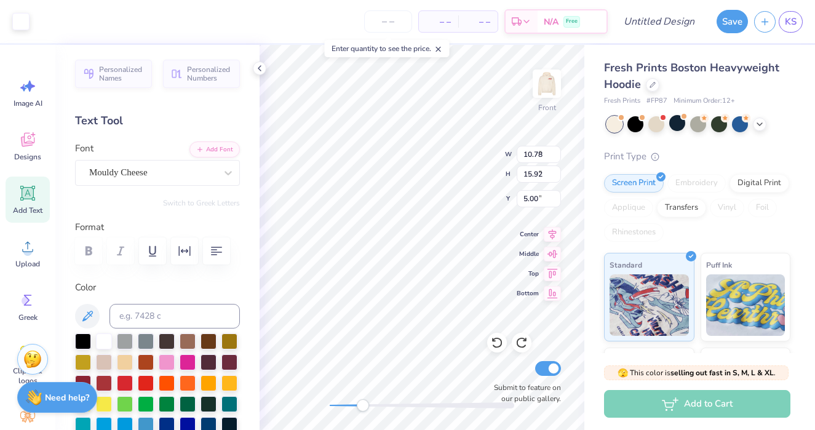
type input "1.02"
type input "9.29"
type textarea "NOVdance"
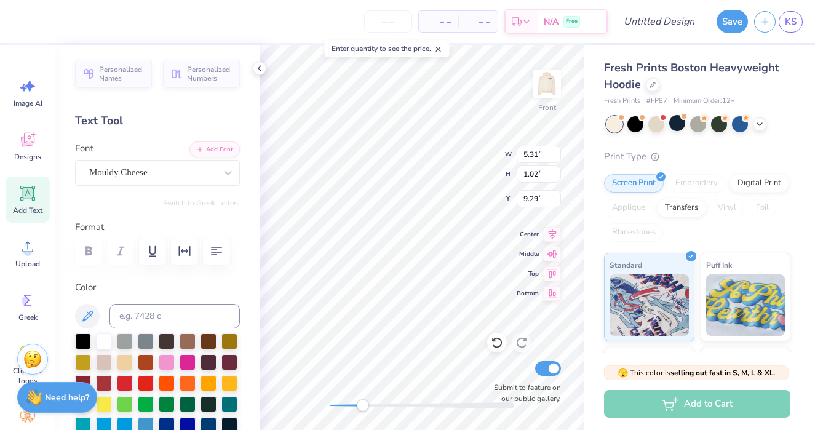
type textarea "COMMITTEE"
type input "0.96"
type input "5.29"
type input "11.51"
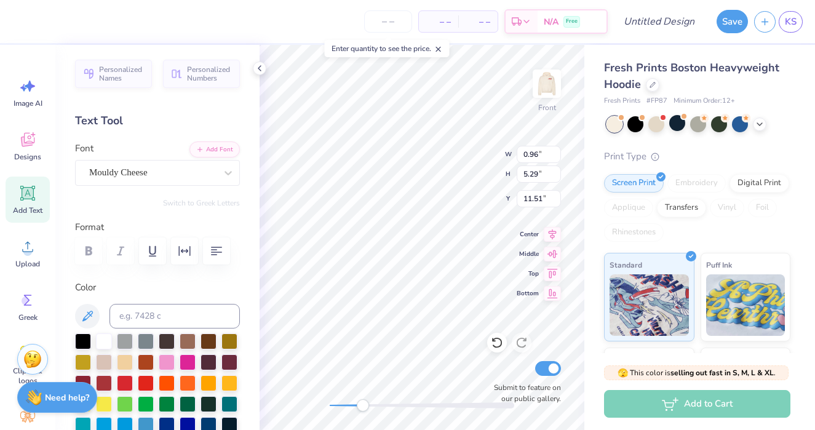
type input "10.78"
type input "15.92"
type input "5.00"
click at [586, 289] on div "Fresh Prints Boston Heavyweight Hoodie Fresh Prints # FP87 Minimum Order: 12 + …" at bounding box center [700, 288] width 231 height 486
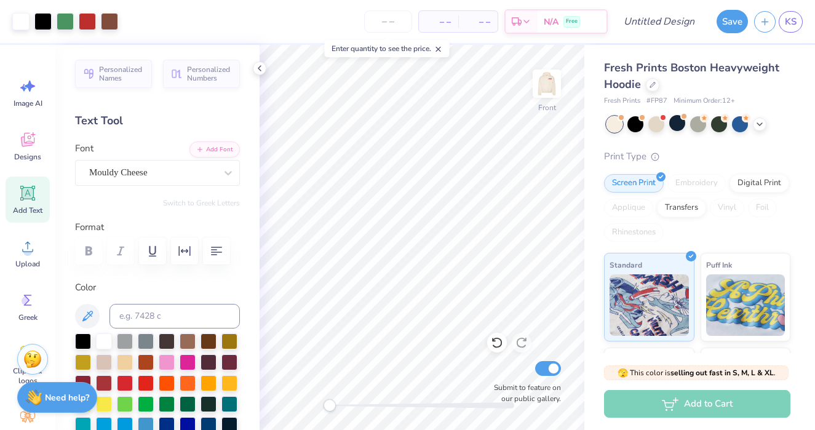
click at [323, 402] on div "Front Submit to feature on our public gallery." at bounding box center [422, 237] width 325 height 385
click at [502, 340] on icon at bounding box center [497, 343] width 12 height 12
click at [497, 342] on icon at bounding box center [497, 343] width 12 height 12
type input "5.53"
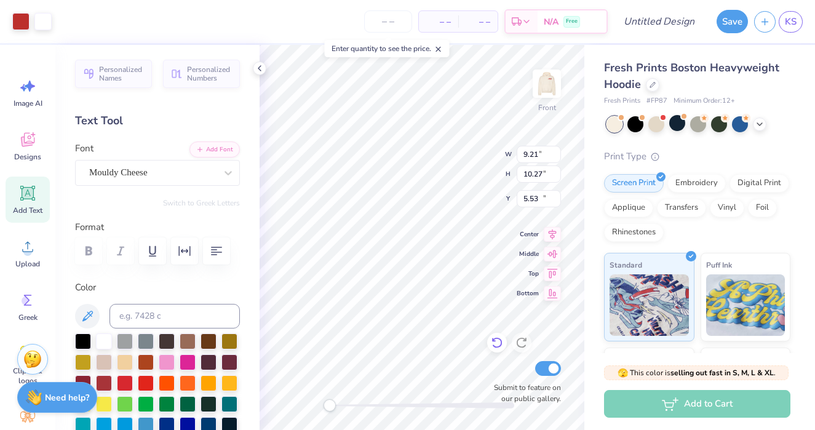
type input "9.21"
type input "10.27"
type input "10.08"
click at [498, 343] on icon at bounding box center [497, 343] width 12 height 12
type input "8.90"
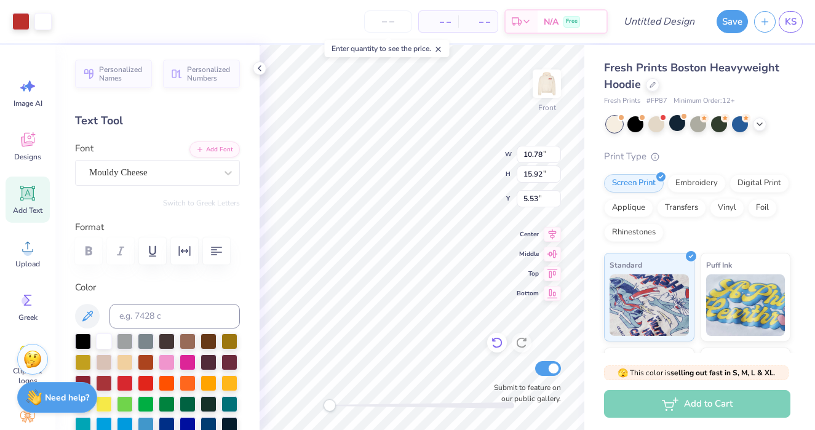
type input "9.81"
type input "10.08"
click at [494, 346] on icon at bounding box center [497, 343] width 10 height 11
type input "8.09"
type input "8.85"
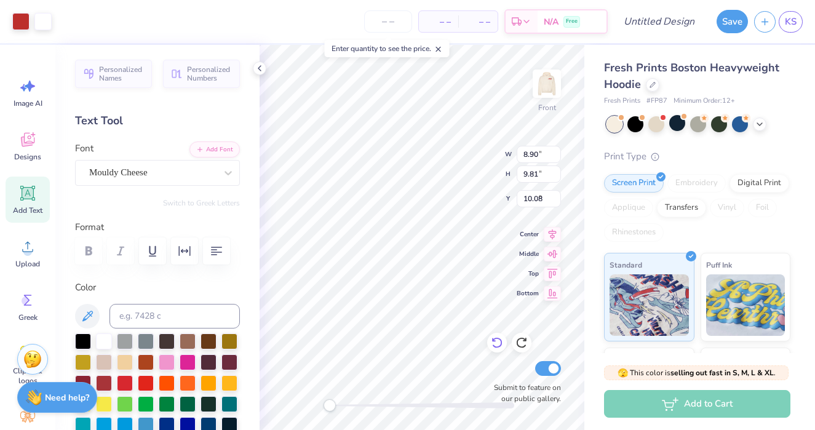
type input "9.82"
type input "6.48"
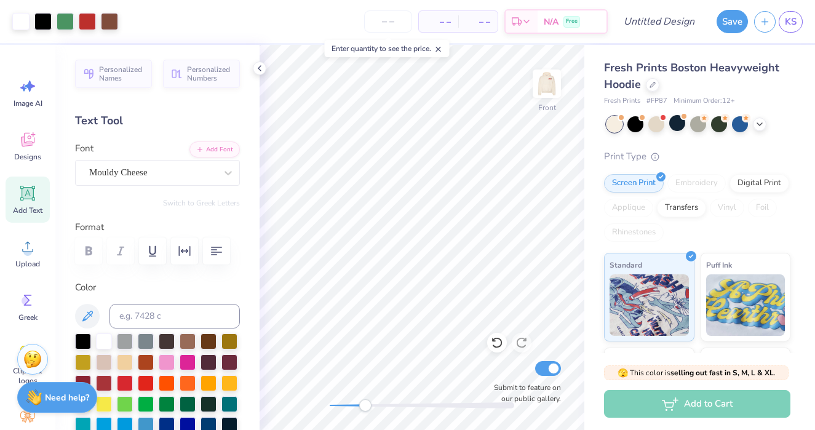
drag, startPoint x: 335, startPoint y: 402, endPoint x: 365, endPoint y: 402, distance: 30.2
click at [365, 402] on div at bounding box center [422, 405] width 185 height 12
type input "10.78"
type input "15.92"
type input "6.48"
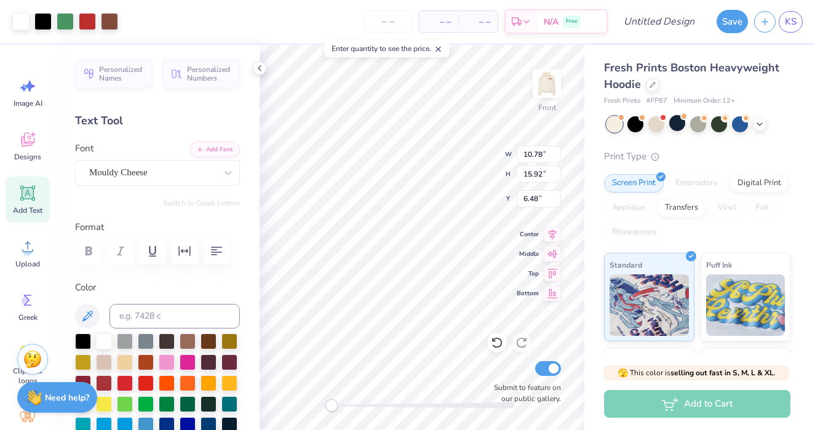
drag, startPoint x: 366, startPoint y: 407, endPoint x: 332, endPoint y: 403, distance: 34.1
click at [332, 403] on div "Accessibility label" at bounding box center [332, 405] width 12 height 12
drag, startPoint x: 330, startPoint y: 410, endPoint x: 374, endPoint y: 408, distance: 44.3
click at [374, 408] on div "Accessibility label" at bounding box center [378, 405] width 12 height 12
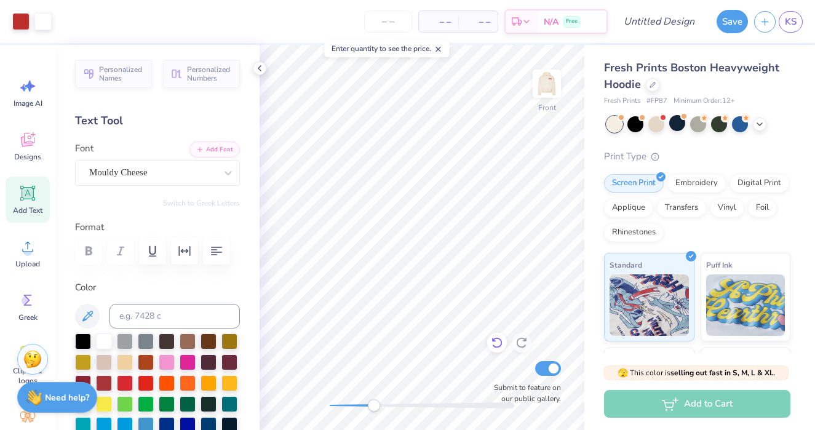
click at [495, 343] on icon at bounding box center [497, 343] width 12 height 12
click at [497, 349] on div at bounding box center [497, 343] width 20 height 20
type input "10.78"
type input "15.92"
type input "6.48"
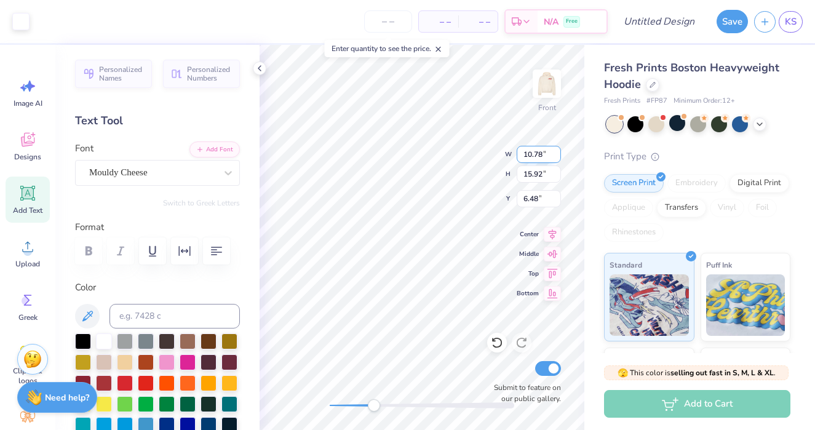
type input "0.71"
type input "2.59"
type input "7.86"
type input "8.55"
type input "2.46"
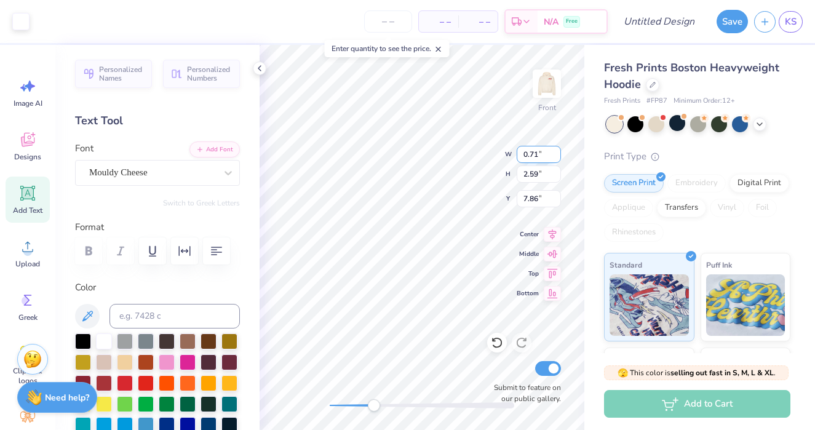
type input "9.52"
type input "10.78"
type input "15.92"
type input "6.39"
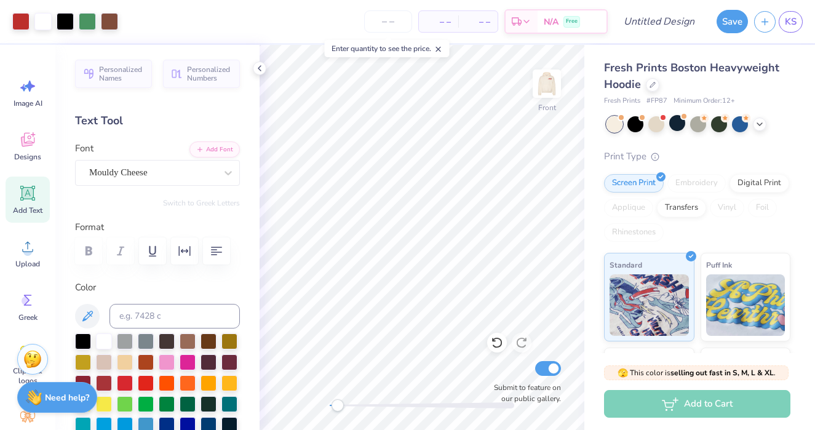
click at [338, 396] on div "Front Submit to feature on our public gallery." at bounding box center [422, 237] width 325 height 385
drag, startPoint x: 374, startPoint y: 404, endPoint x: 522, endPoint y: 402, distance: 148.3
click at [522, 402] on div "Front Submit to feature on our public gallery." at bounding box center [422, 237] width 325 height 385
click at [507, 359] on div "Front Submit to feature on our public gallery." at bounding box center [422, 237] width 325 height 385
click at [489, 391] on div "Front Submit to feature on our public gallery." at bounding box center [422, 237] width 325 height 385
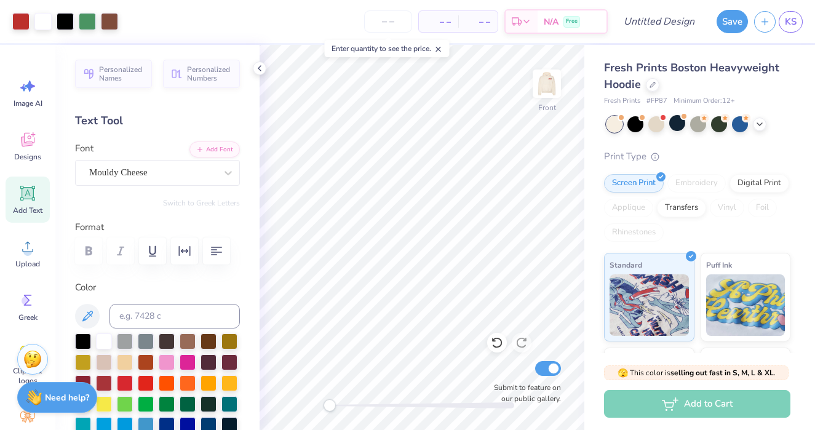
click at [301, 409] on div "Front Submit to feature on our public gallery." at bounding box center [422, 237] width 325 height 385
type input "6.20"
type input "11.17"
type input "17.54"
type input "5.57"
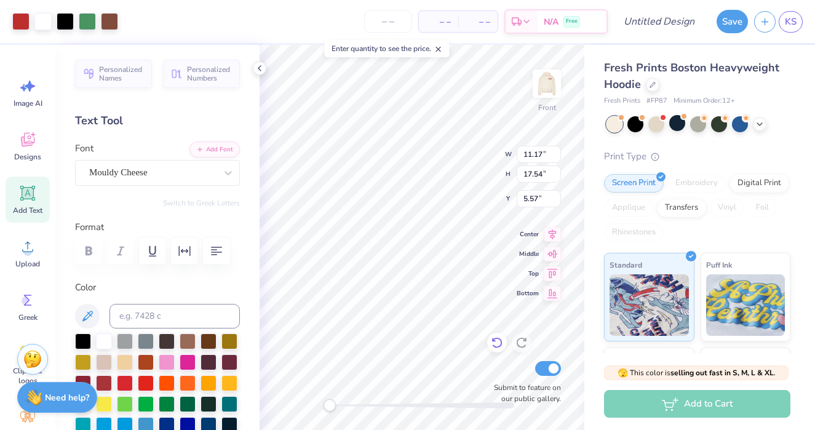
click at [498, 343] on icon at bounding box center [497, 343] width 12 height 12
type input "9.62"
type input "15.11"
type input "6.20"
type input "10.86"
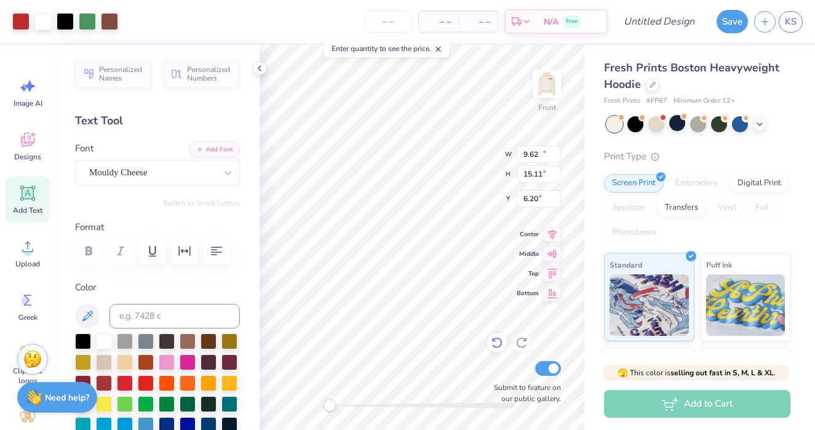
type input "17.06"
type input "5.70"
click at [498, 343] on icon at bounding box center [497, 343] width 12 height 12
type input "9.62"
type input "15.11"
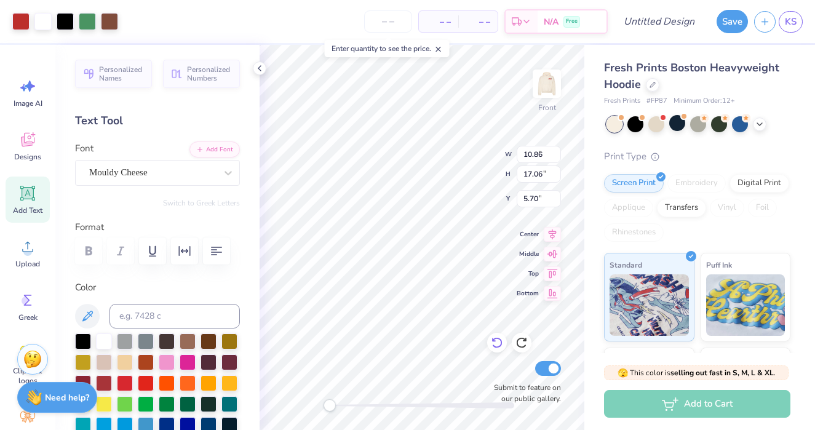
type input "6.20"
type input "10.31"
type input "16.19"
type input "5.92"
click at [498, 345] on icon at bounding box center [497, 343] width 12 height 12
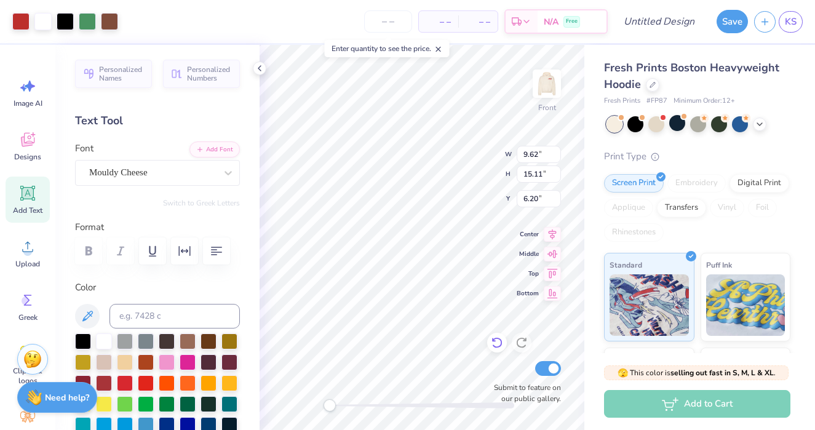
type input "10.42"
type input "16.36"
type input "5.27"
click at [498, 342] on icon at bounding box center [497, 343] width 12 height 12
type input "9.62"
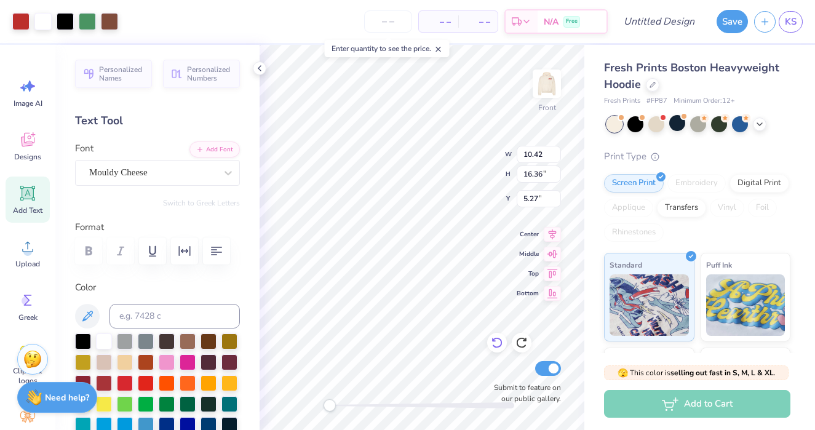
type input "15.11"
type input "6.20"
type input "7.19"
type input "9.80"
type input "11.19"
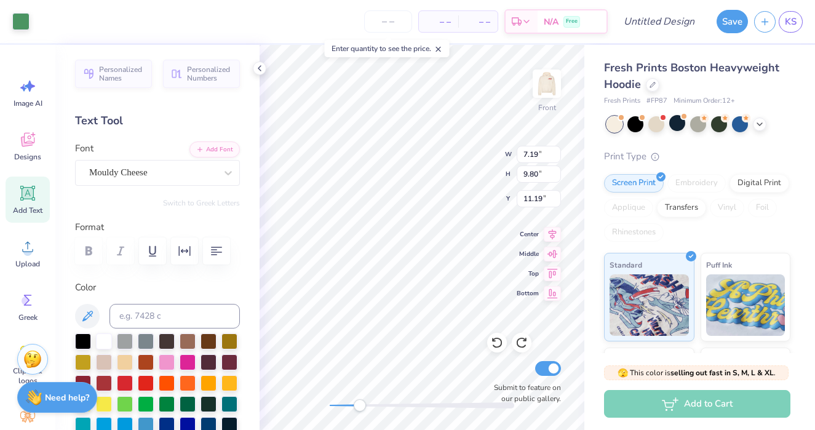
drag, startPoint x: 329, startPoint y: 408, endPoint x: 360, endPoint y: 408, distance: 30.8
click at [360, 408] on div "Accessibility label" at bounding box center [360, 405] width 12 height 12
click at [499, 349] on div at bounding box center [497, 343] width 20 height 20
click at [499, 347] on icon at bounding box center [497, 343] width 10 height 11
type input "13.70"
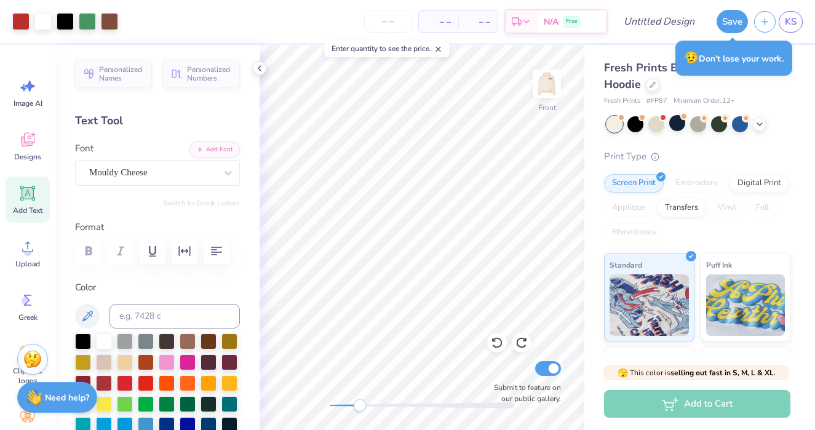
click at [25, 194] on icon at bounding box center [28, 194] width 12 height 12
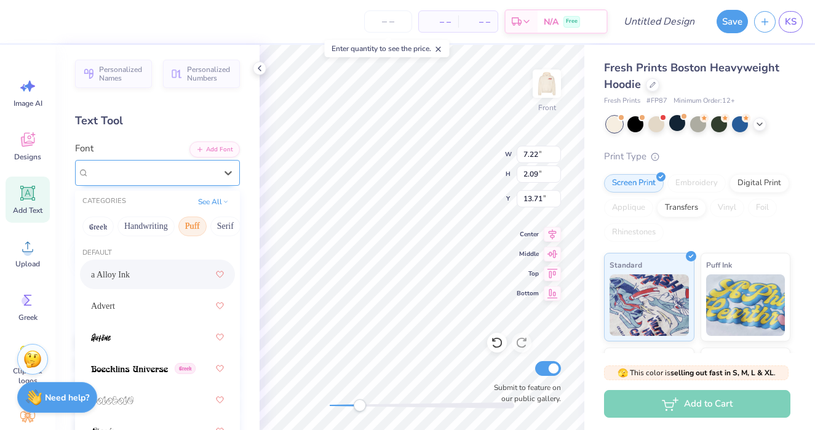
click at [215, 169] on div "Super Dream" at bounding box center [152, 172] width 129 height 19
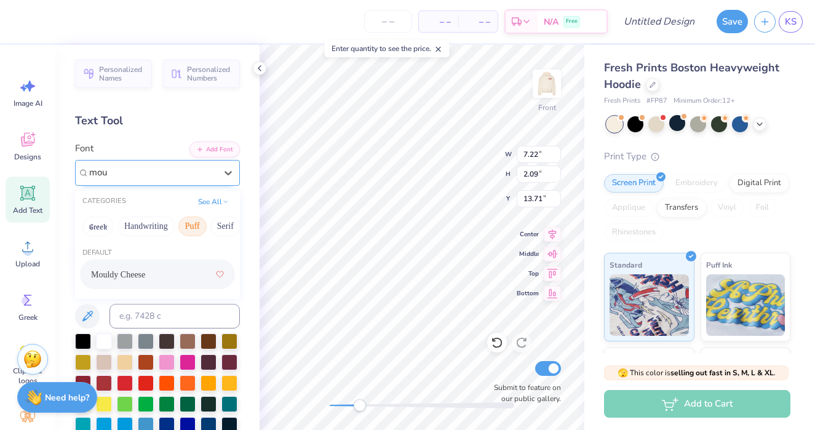
click at [143, 270] on span "Mouldy Cheese" at bounding box center [118, 274] width 54 height 13
type input "mou"
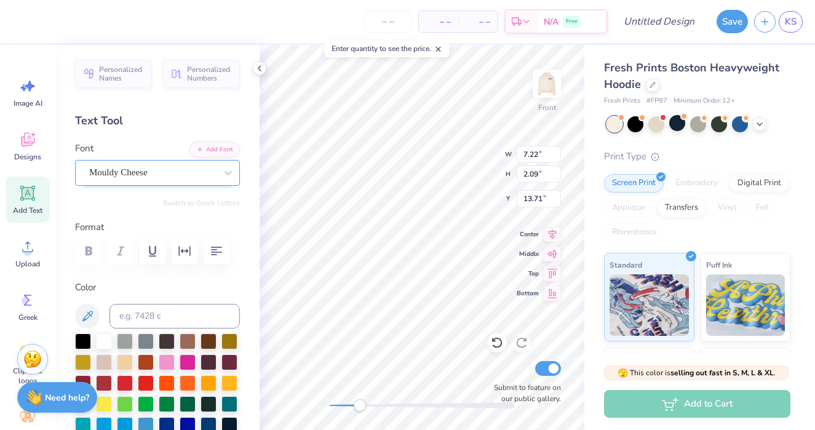
scroll to position [0, 0]
type textarea "TENXT"
type textarea "NOVAdance Committee"
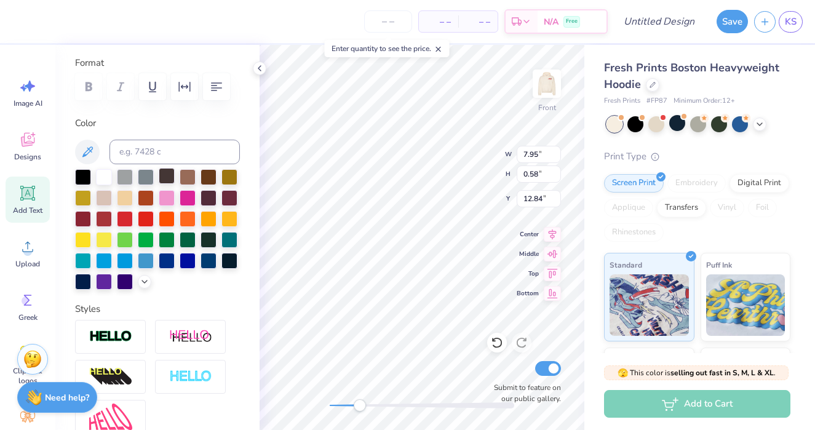
scroll to position [0, 0]
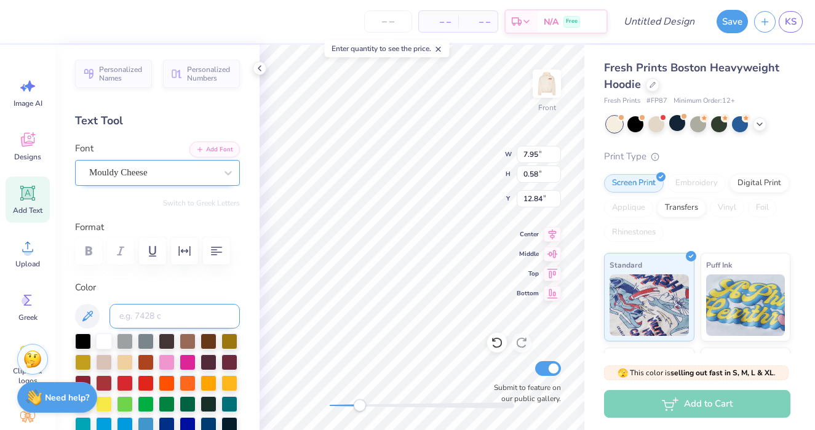
click at [145, 311] on input at bounding box center [175, 316] width 130 height 25
type input "8.55"
type input "2.46"
type input "8.95"
type input "5.76"
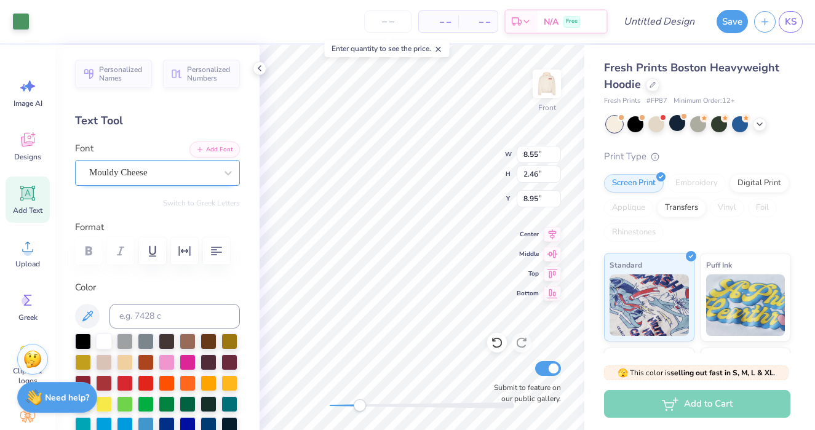
type input "0.71"
type input "10.49"
type input "7.19"
type input "9.80"
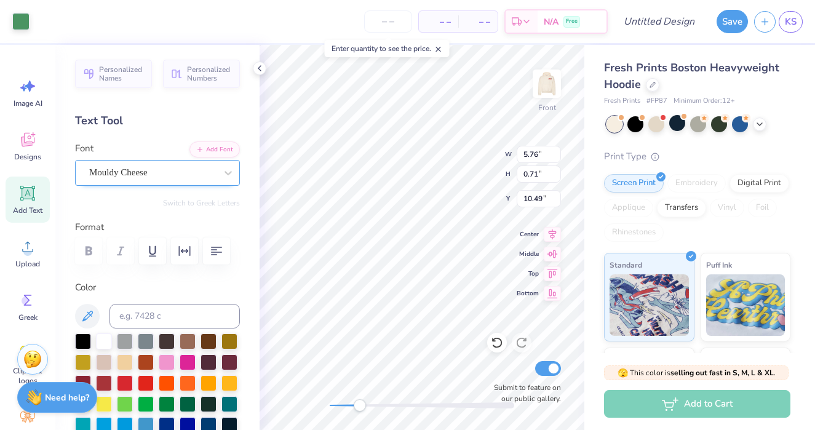
type input "11.19"
click at [494, 341] on icon at bounding box center [494, 340] width 2 height 2
type textarea "Committee"
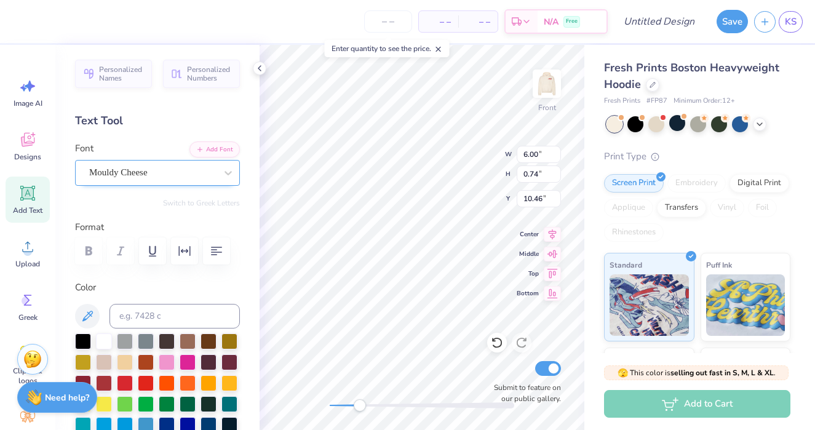
type textarea "2026"
type input "7.19"
type input "9.80"
type input "11.19"
type input "1.28"
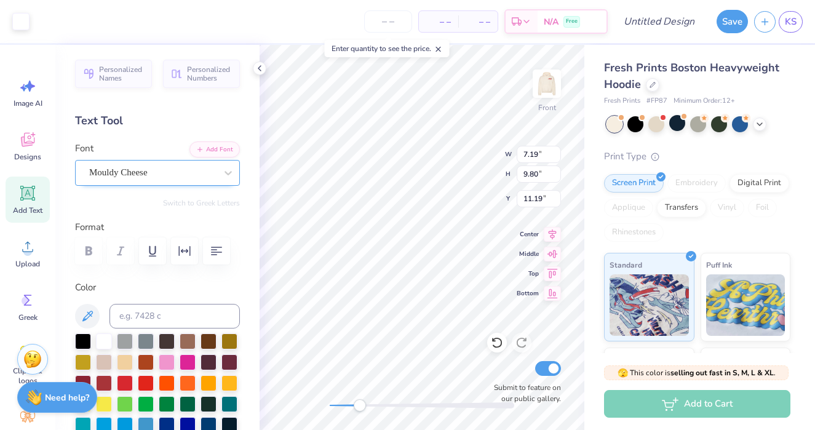
type input "0.50"
type input "11.72"
type input "1.16"
type input "1.56"
type input "15.84"
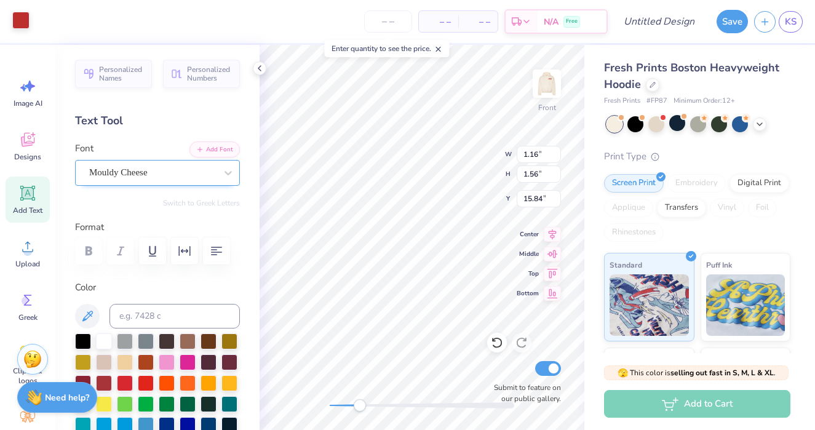
click at [20, 20] on div at bounding box center [20, 20] width 17 height 17
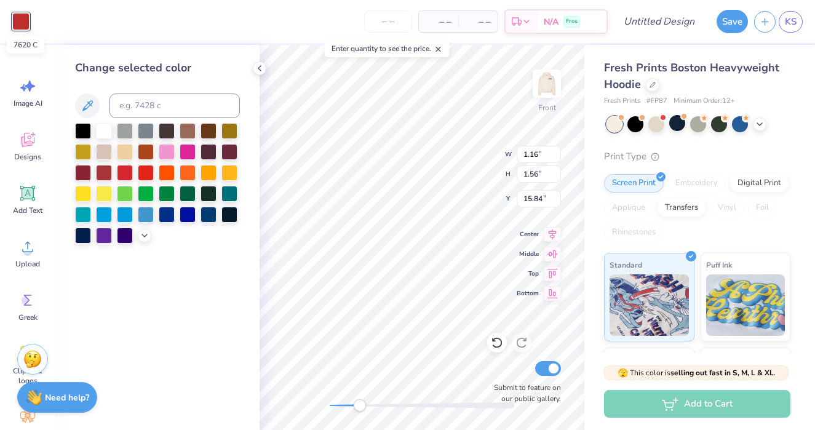
click at [24, 19] on div at bounding box center [20, 21] width 17 height 17
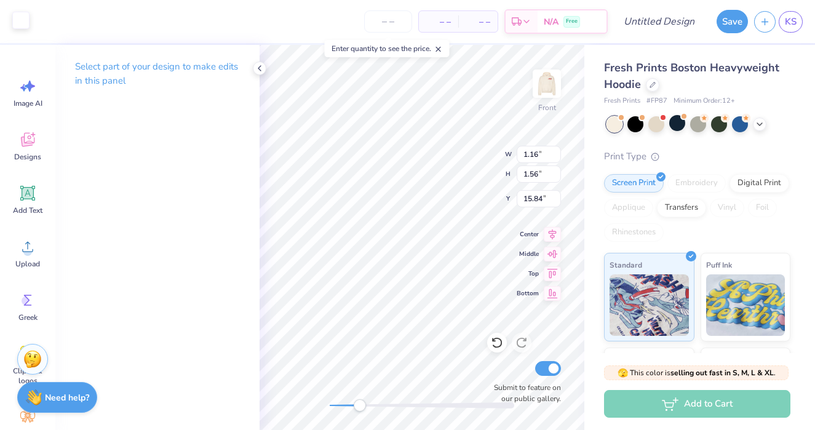
type input "5.71"
type input "6.41"
type input "13.70"
type input "1.81"
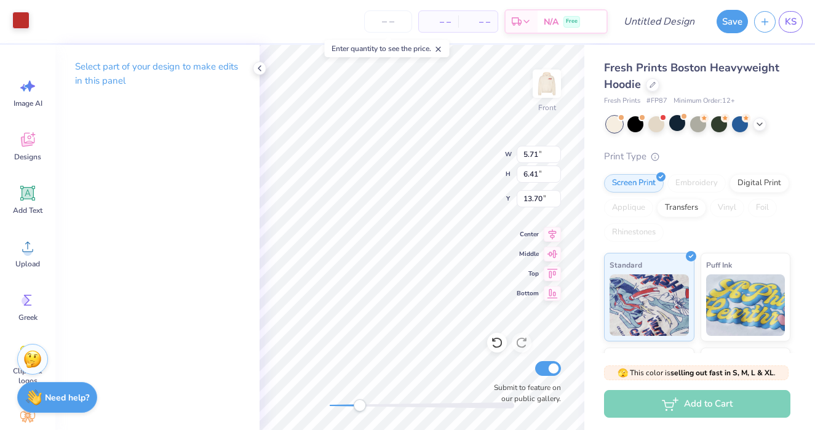
type input "15.65"
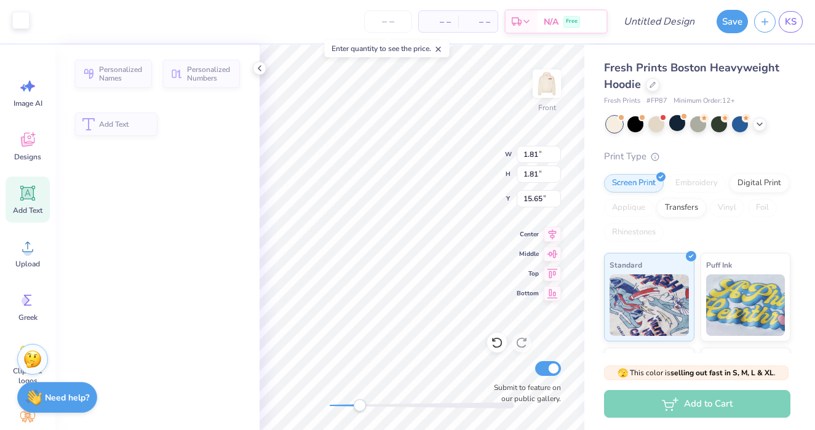
type input "1.28"
type input "0.50"
type input "12.91"
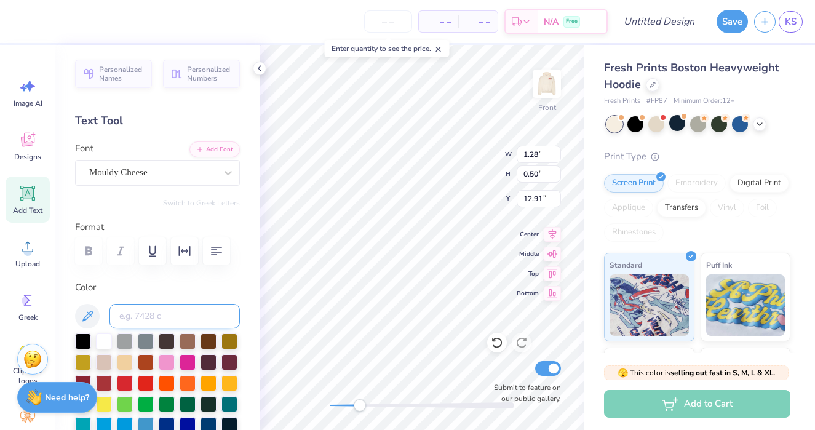
click at [150, 314] on input at bounding box center [175, 316] width 130 height 25
type input "7620"
type input "7.19"
type input "9.80"
type input "11.19"
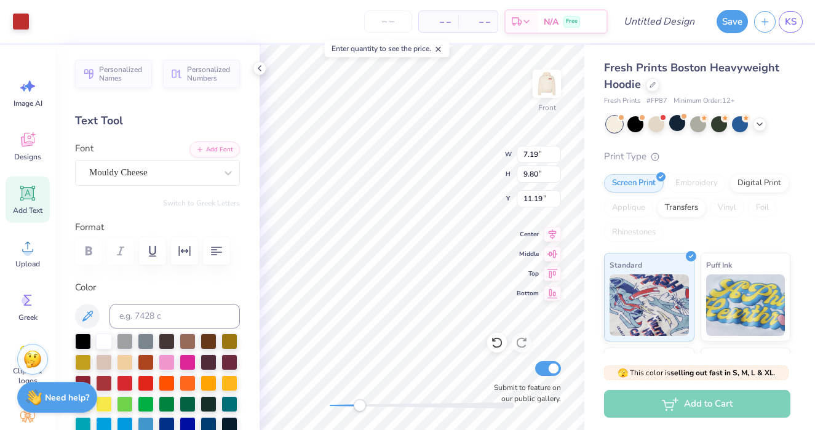
type input "1.28"
type input "0.50"
type input "12.91"
click at [499, 343] on icon at bounding box center [497, 343] width 12 height 12
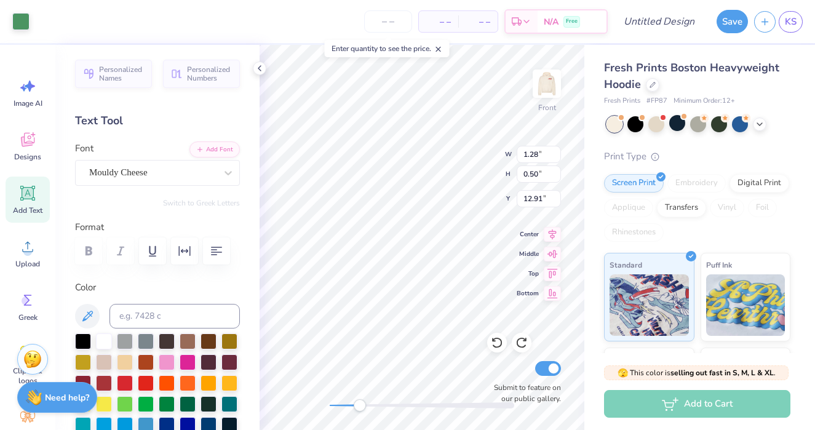
type input "7.19"
type input "9.80"
type input "11.19"
type input "1.28"
type input "0.50"
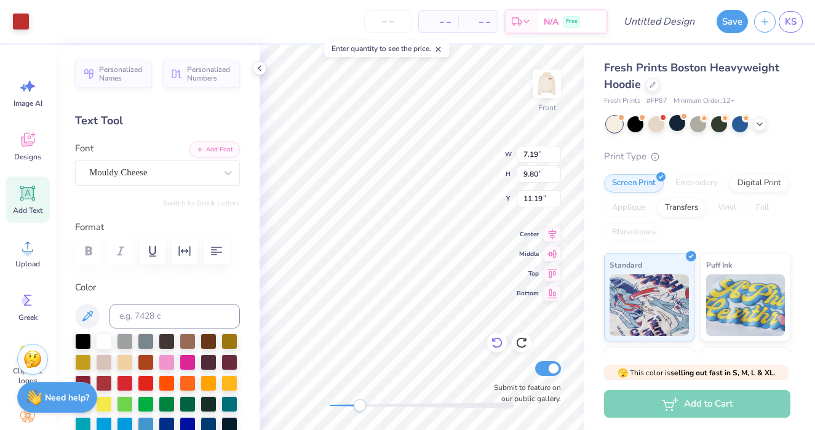
type input "12.91"
type input "7.19"
type input "9.80"
type input "11.19"
type input "13.24"
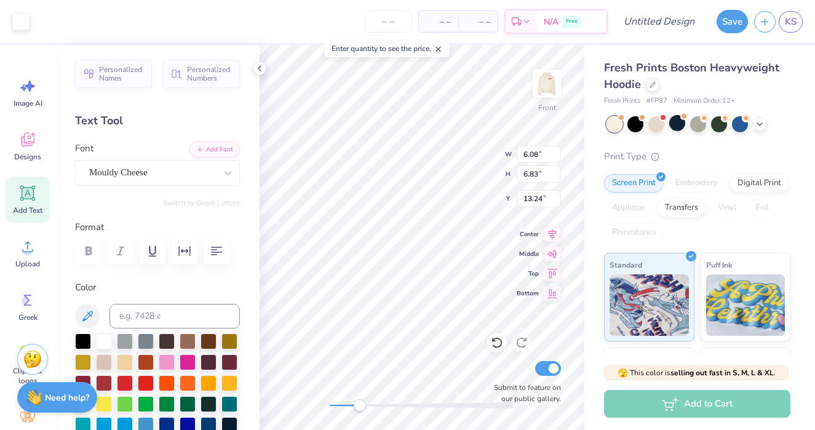
click at [243, 256] on div "Art colors – – Per Item – – Total Est. Delivery N/A Free Design Title Save KS I…" at bounding box center [407, 215] width 815 height 430
click at [251, 250] on div "Art colors – – Per Item – – Total Est. Delivery N/A Free Design Title Save KS I…" at bounding box center [407, 215] width 815 height 430
click at [499, 348] on icon at bounding box center [497, 343] width 12 height 12
click at [494, 339] on icon at bounding box center [497, 343] width 10 height 11
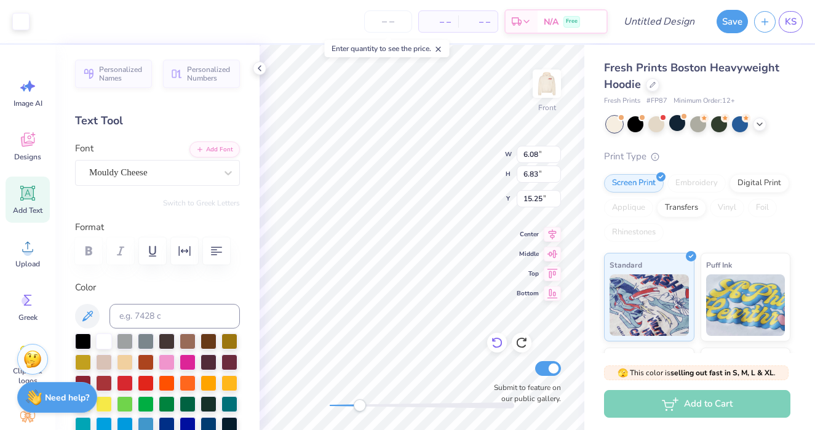
click at [494, 339] on icon at bounding box center [497, 343] width 10 height 11
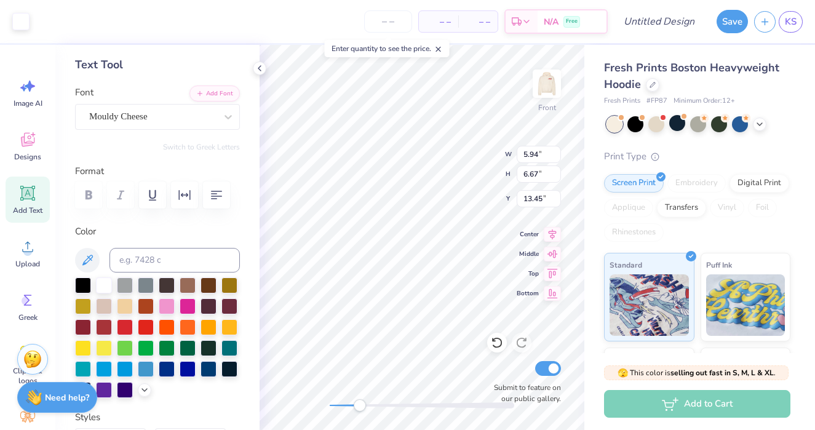
scroll to position [37, 0]
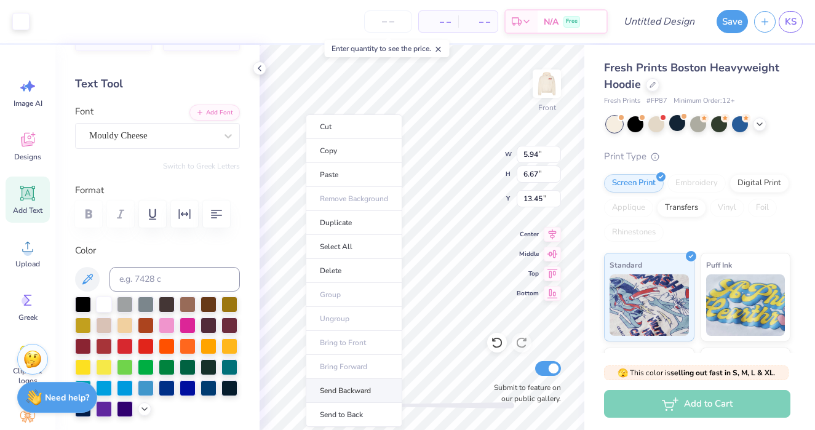
click at [364, 388] on li "Send Backward" at bounding box center [354, 391] width 97 height 24
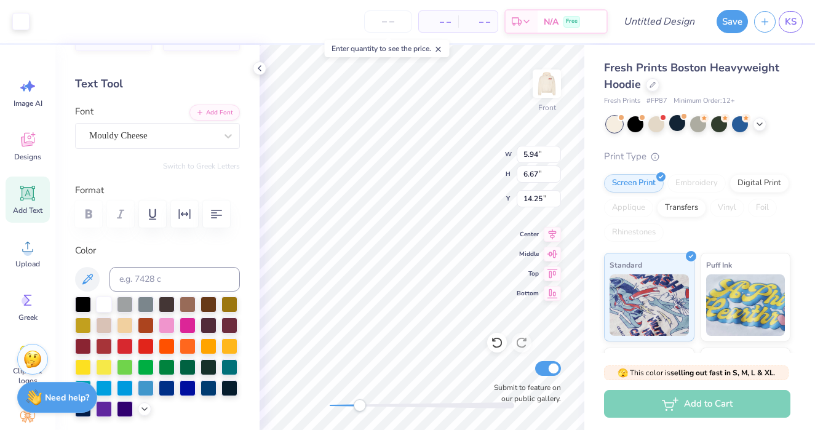
type input "14.25"
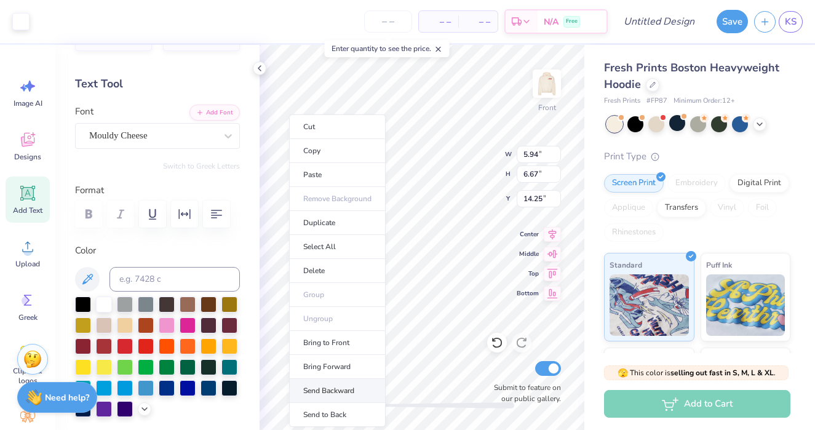
click at [345, 388] on li "Send Backward" at bounding box center [337, 391] width 97 height 24
click at [325, 389] on li "Send Backward" at bounding box center [333, 391] width 97 height 24
click at [340, 391] on li "Send Backward" at bounding box center [348, 391] width 97 height 24
click at [343, 389] on li "Send Backward" at bounding box center [340, 391] width 97 height 24
click at [342, 389] on li "Send Backward" at bounding box center [337, 391] width 97 height 24
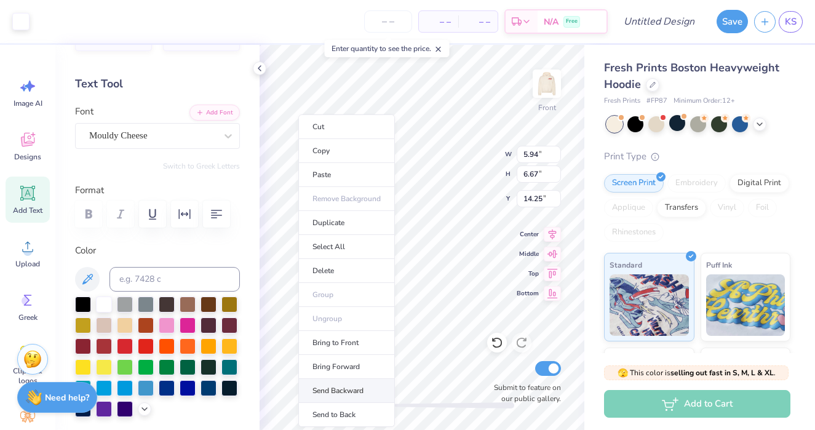
click at [345, 383] on li "Send Backward" at bounding box center [346, 391] width 97 height 24
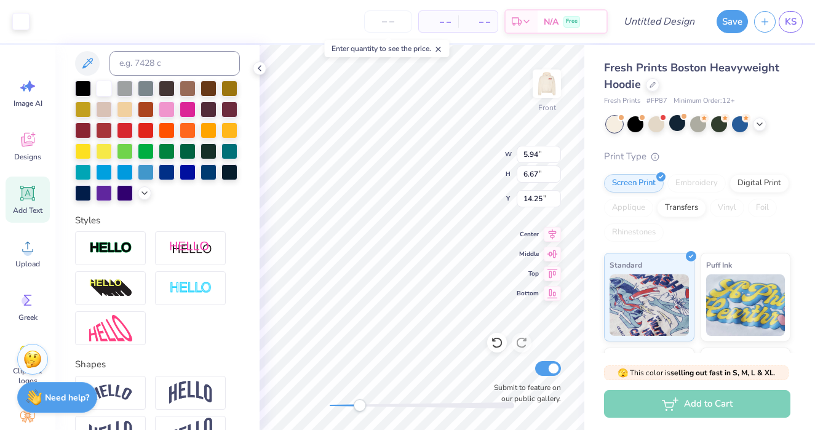
scroll to position [334, 0]
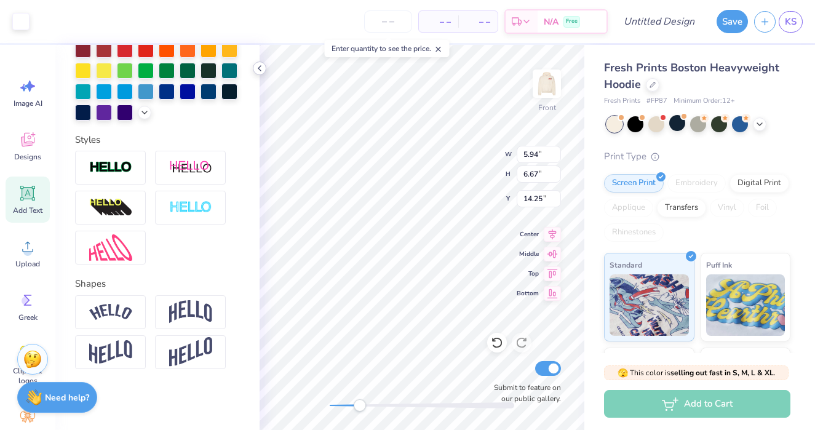
click at [263, 65] on icon at bounding box center [260, 68] width 10 height 10
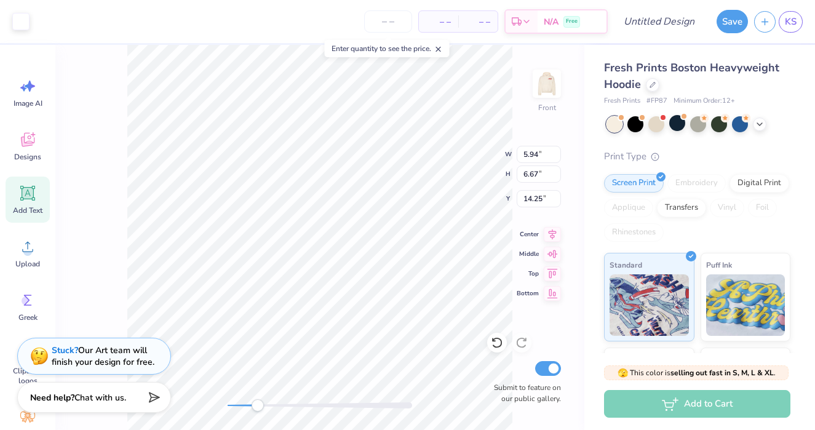
scroll to position [41, 0]
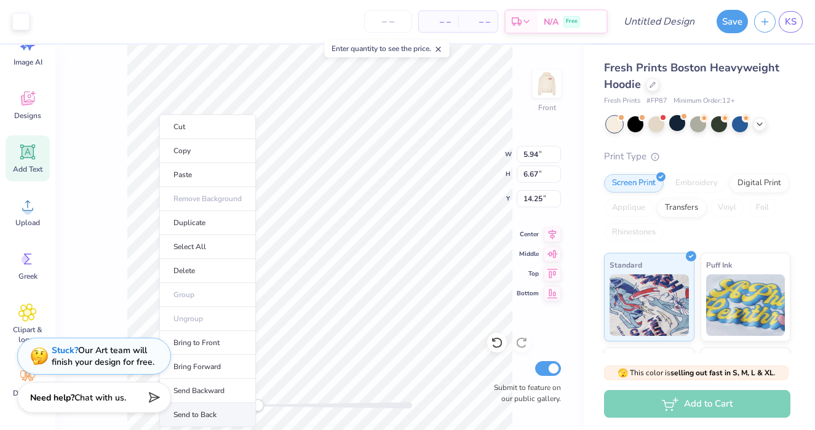
click at [215, 410] on li "Send to Back" at bounding box center [207, 415] width 97 height 24
click at [210, 370] on li "Bring Forward" at bounding box center [206, 367] width 97 height 24
click at [212, 370] on li "Bring Forward" at bounding box center [209, 367] width 97 height 24
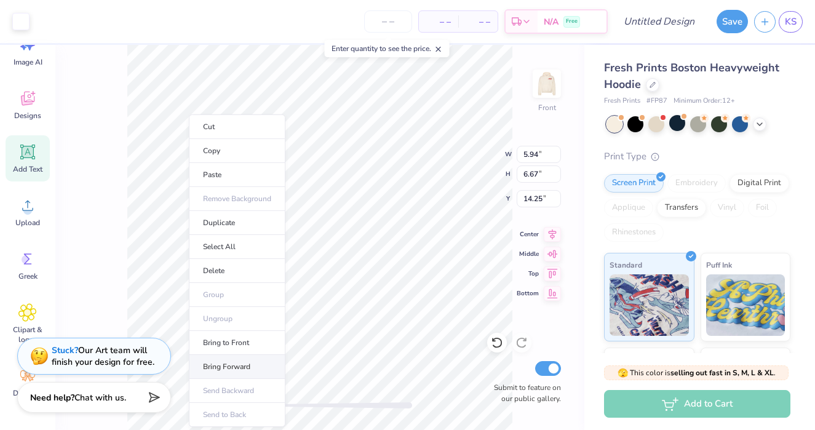
click at [212, 365] on li "Bring Forward" at bounding box center [237, 367] width 97 height 24
click at [231, 366] on li "Bring Forward" at bounding box center [239, 367] width 97 height 24
click at [227, 361] on li "Bring Forward" at bounding box center [222, 367] width 97 height 24
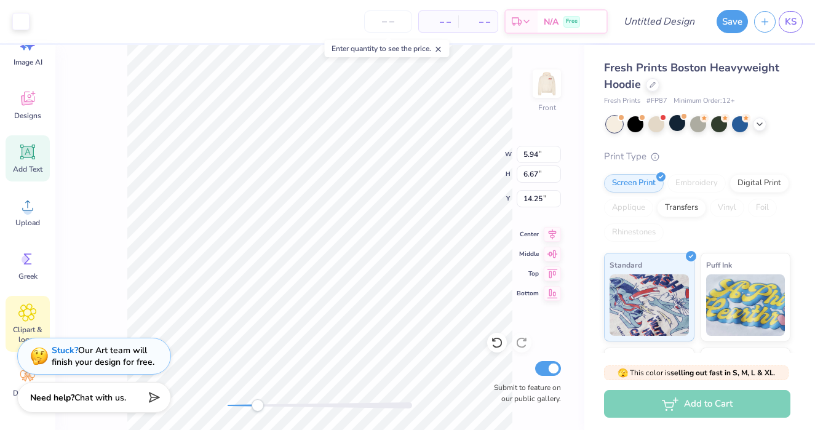
click at [28, 319] on icon at bounding box center [27, 312] width 17 height 17
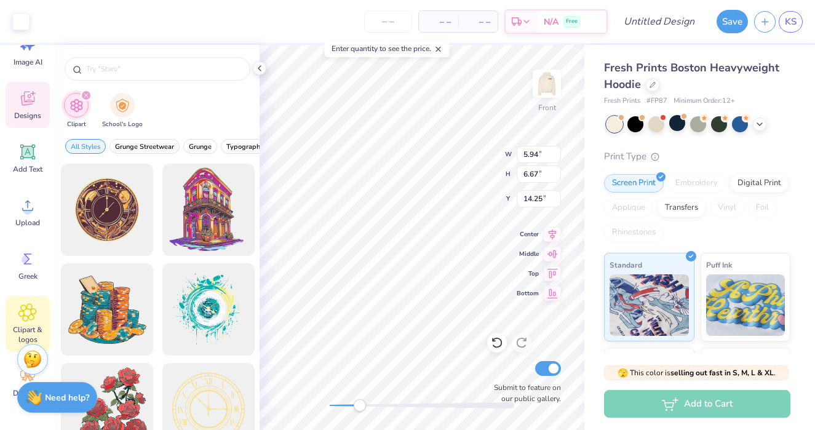
scroll to position [0, 0]
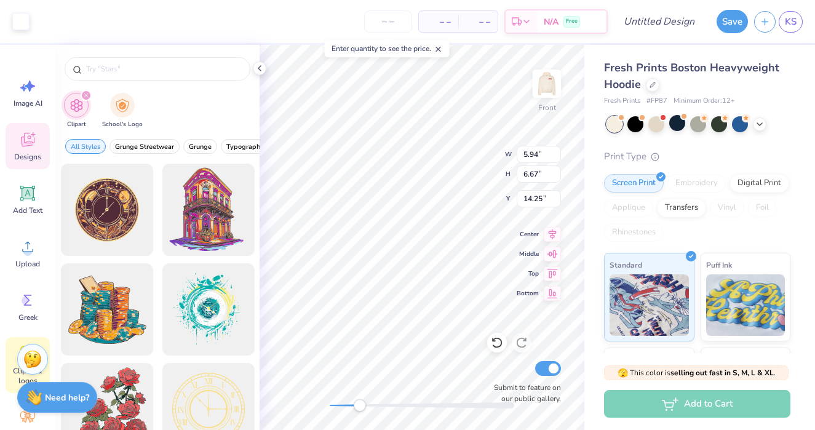
click at [29, 154] on span "Designs" at bounding box center [27, 157] width 27 height 10
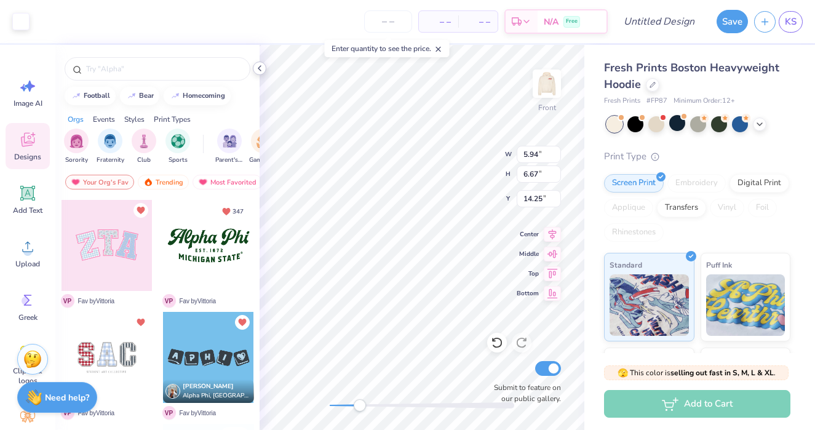
click at [258, 68] on polyline at bounding box center [259, 68] width 2 height 5
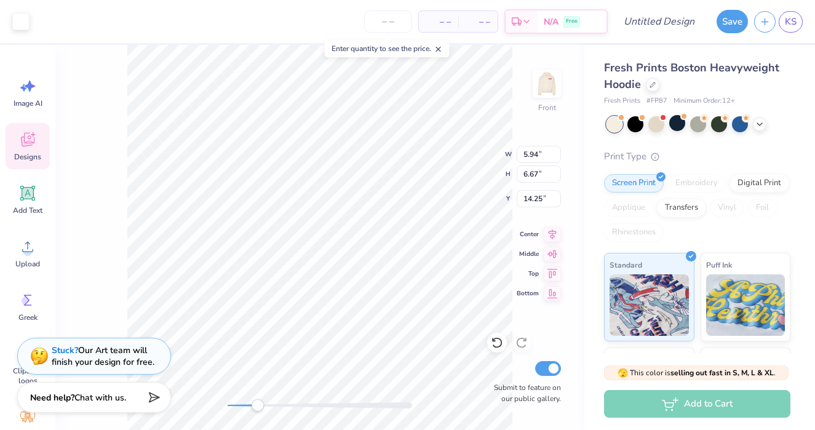
click at [26, 158] on span "Designs" at bounding box center [27, 157] width 27 height 10
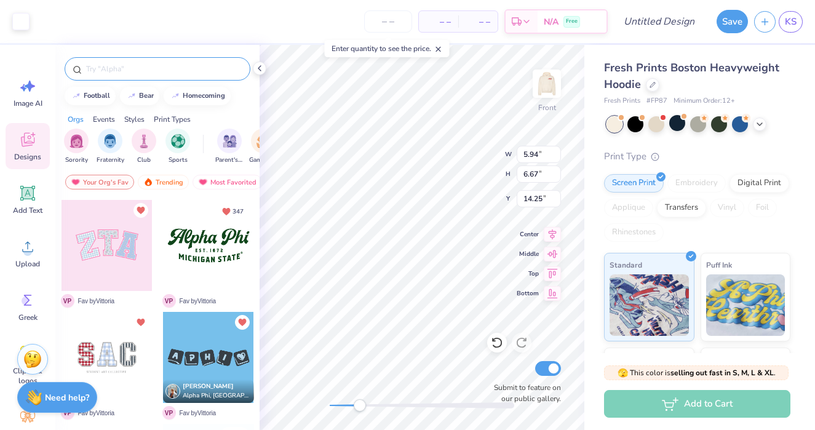
click at [137, 71] on input "text" at bounding box center [164, 69] width 158 height 12
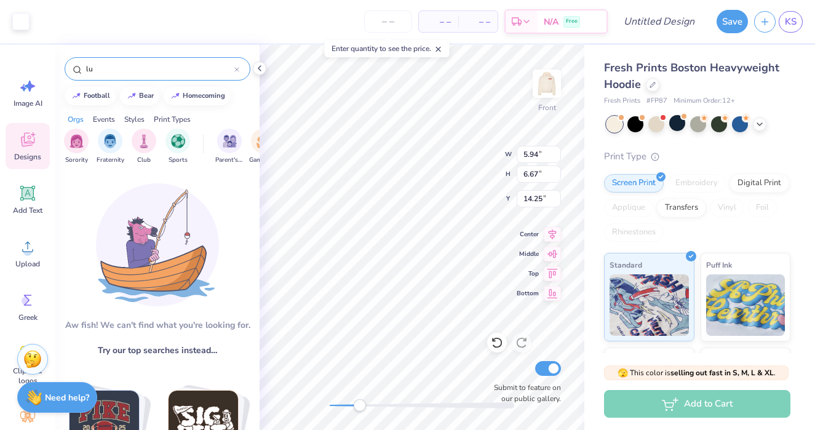
type input "l"
click at [102, 69] on input "juice box" at bounding box center [160, 69] width 150 height 12
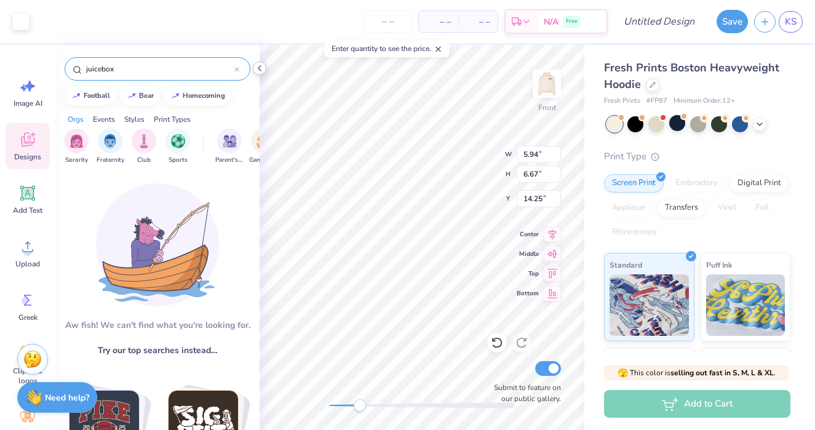
click at [259, 71] on icon at bounding box center [260, 68] width 10 height 10
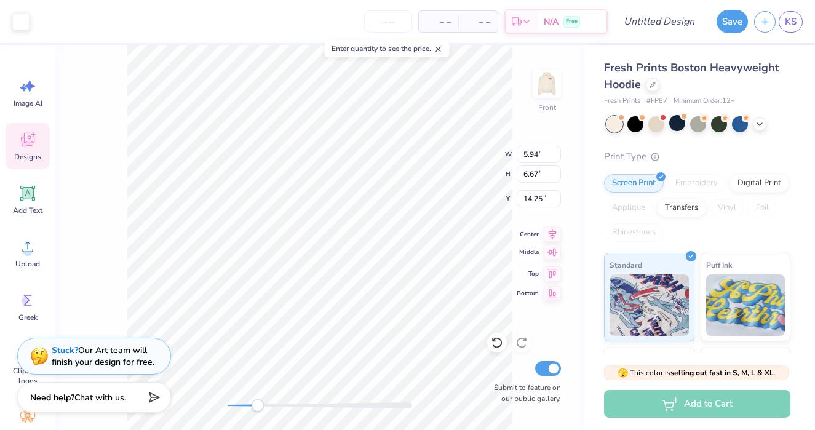
click at [554, 257] on icon at bounding box center [552, 252] width 17 height 15
click at [553, 273] on icon at bounding box center [552, 272] width 17 height 15
click at [548, 250] on icon at bounding box center [552, 252] width 17 height 15
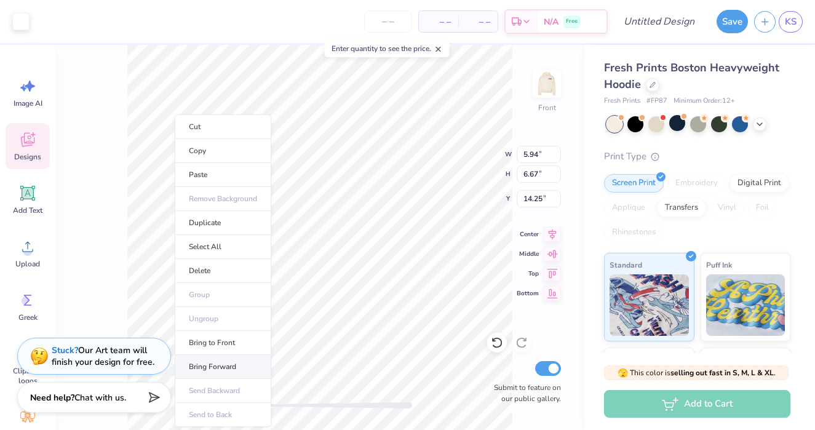
click at [215, 361] on li "Bring Forward" at bounding box center [223, 367] width 97 height 24
click at [201, 368] on li "Bring Forward" at bounding box center [205, 367] width 97 height 24
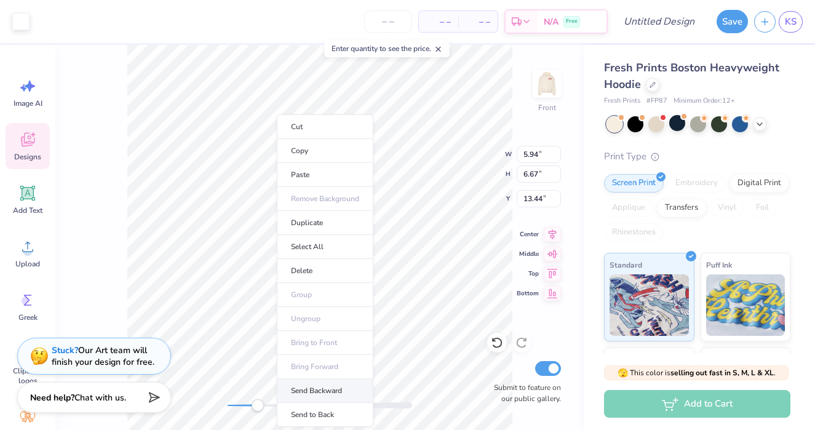
click at [328, 393] on li "Send Backward" at bounding box center [325, 391] width 97 height 24
click at [337, 389] on li "Send Backward" at bounding box center [332, 391] width 97 height 24
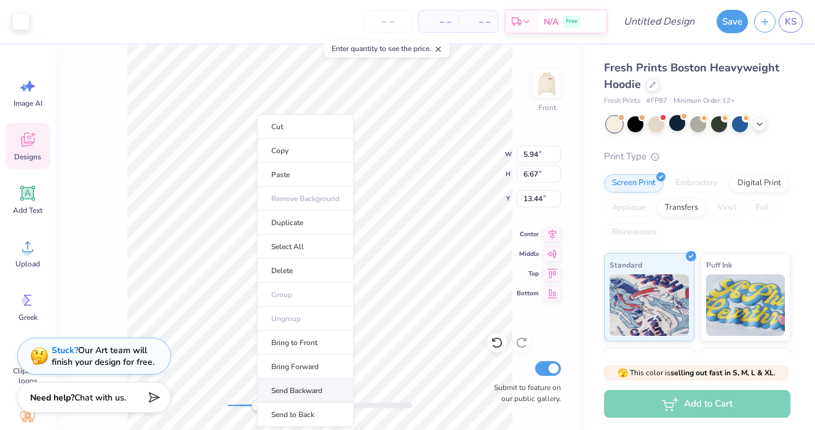
click at [324, 384] on li "Send Backward" at bounding box center [305, 391] width 97 height 24
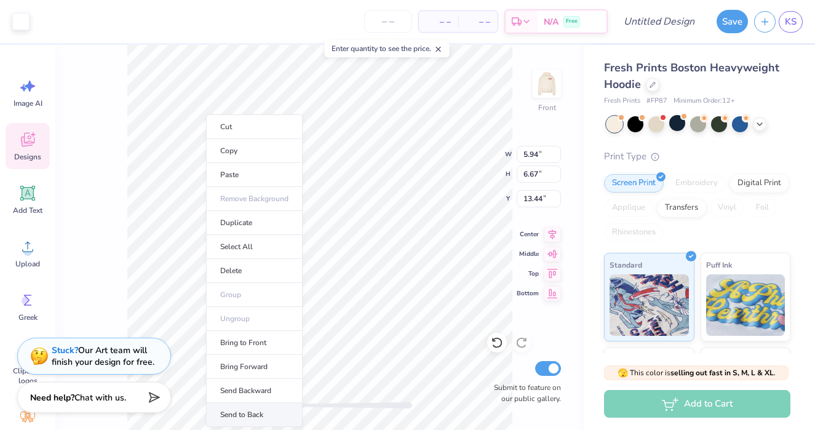
click at [241, 414] on li "Send to Back" at bounding box center [254, 415] width 97 height 24
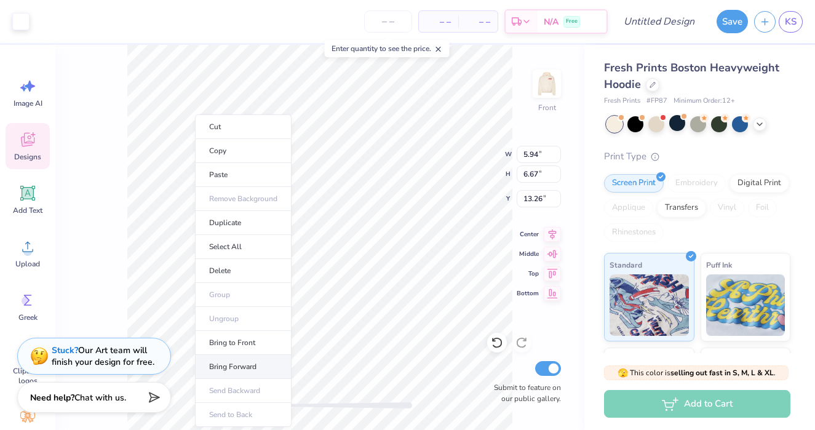
click at [246, 362] on li "Bring Forward" at bounding box center [243, 367] width 97 height 24
click at [233, 367] on li "Bring Forward" at bounding box center [234, 367] width 97 height 24
click at [234, 365] on li "Bring Forward" at bounding box center [234, 367] width 97 height 24
click at [241, 359] on li "Bring Forward" at bounding box center [241, 367] width 97 height 24
click at [226, 367] on li "Bring Forward" at bounding box center [228, 367] width 97 height 24
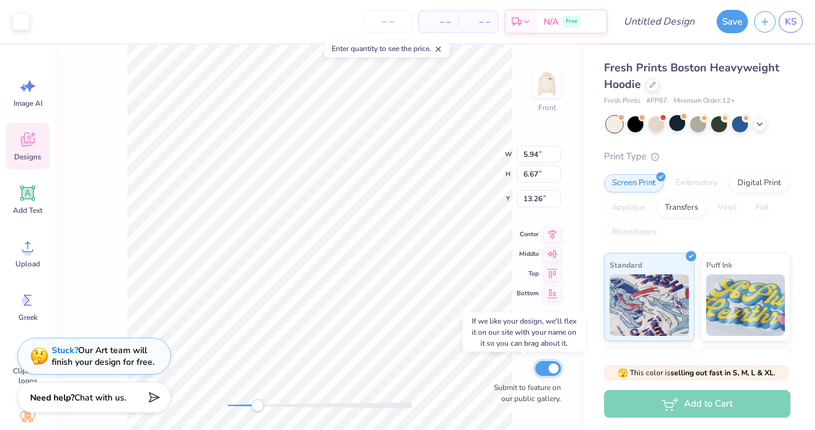
click at [554, 361] on input "Submit to feature on our public gallery." at bounding box center [548, 368] width 26 height 15
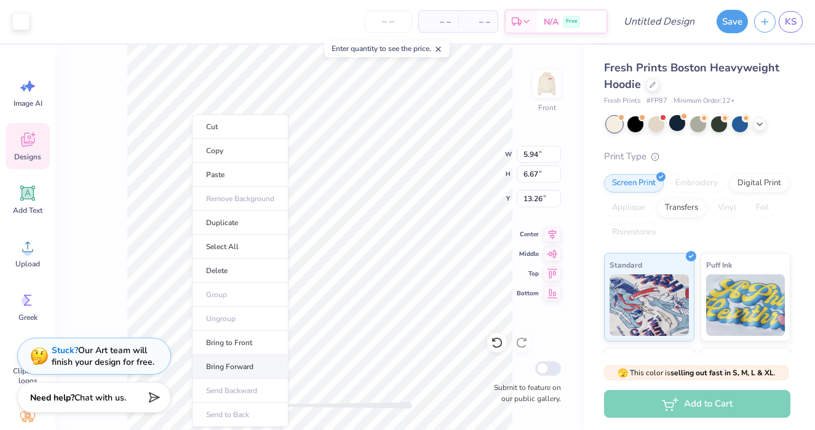
click at [223, 367] on li "Bring Forward" at bounding box center [240, 367] width 97 height 24
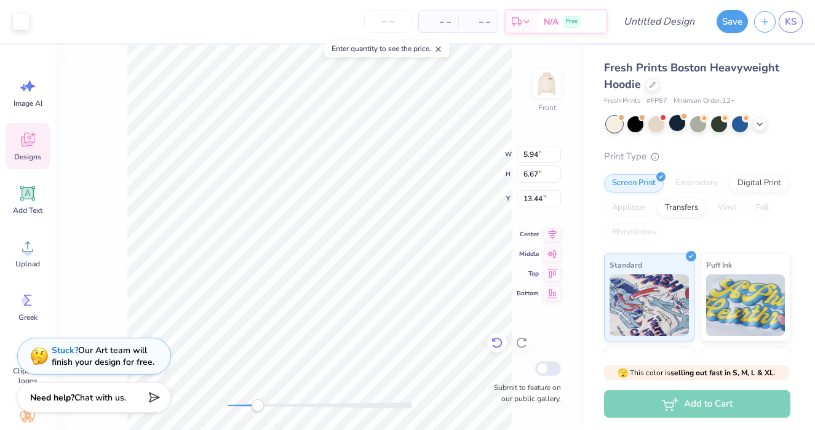
click at [498, 340] on icon at bounding box center [497, 343] width 12 height 12
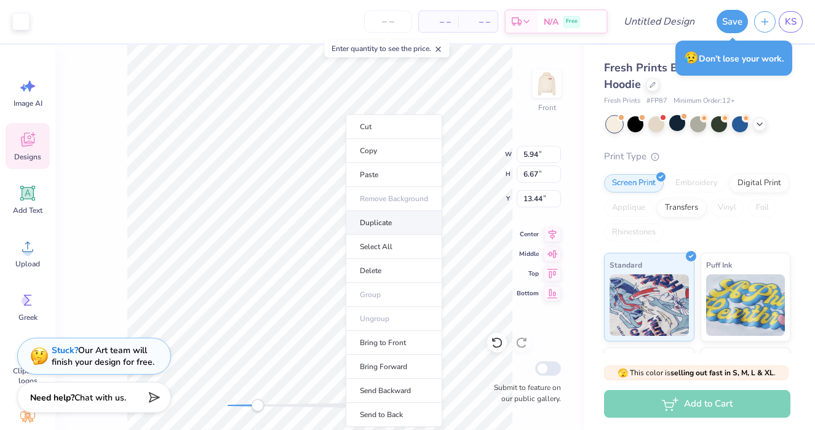
click at [362, 214] on li "Duplicate" at bounding box center [394, 223] width 97 height 24
click at [369, 388] on li "Send Backward" at bounding box center [386, 391] width 97 height 24
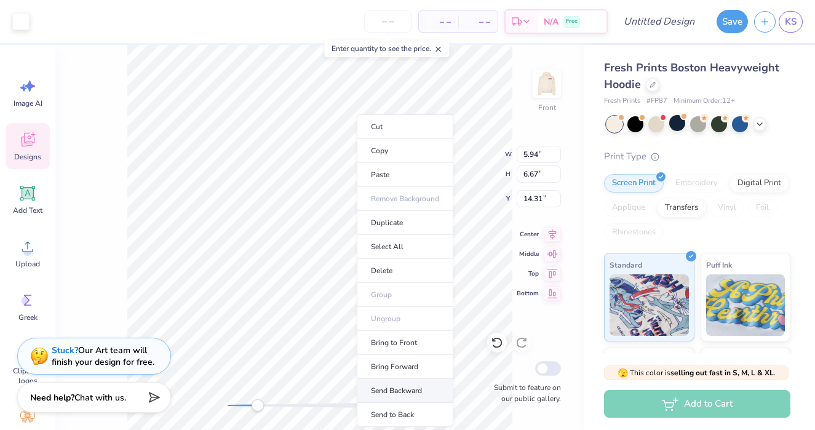
click at [392, 393] on li "Send Backward" at bounding box center [405, 391] width 97 height 24
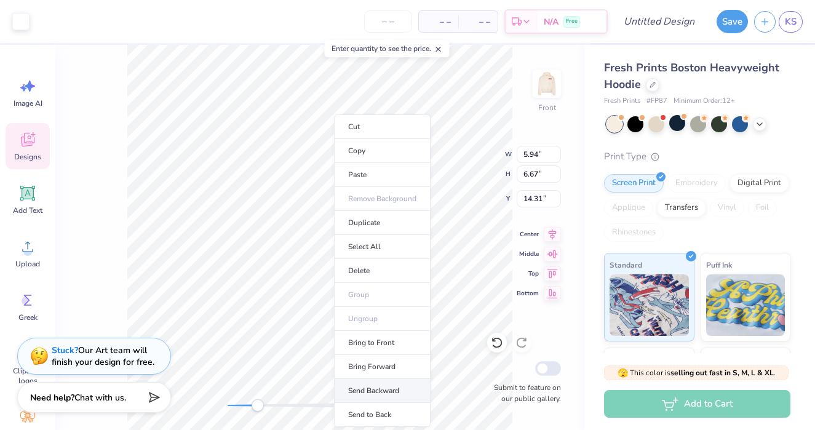
click at [372, 390] on li "Send Backward" at bounding box center [382, 391] width 97 height 24
click at [373, 387] on li "Send Backward" at bounding box center [372, 391] width 97 height 24
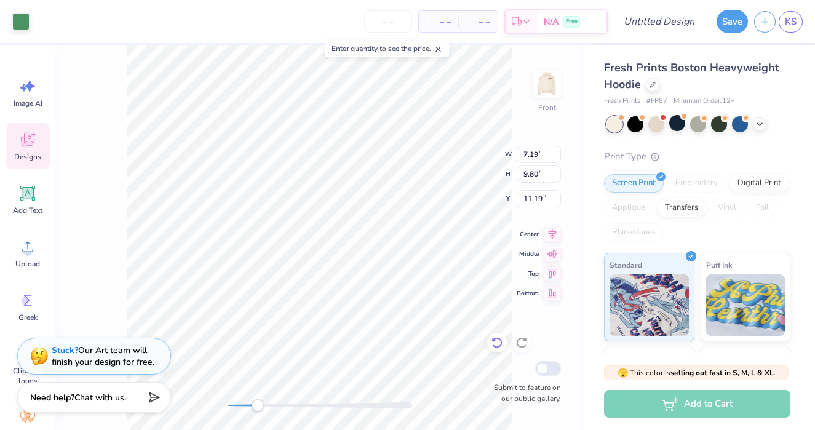
click at [504, 341] on div at bounding box center [497, 343] width 20 height 20
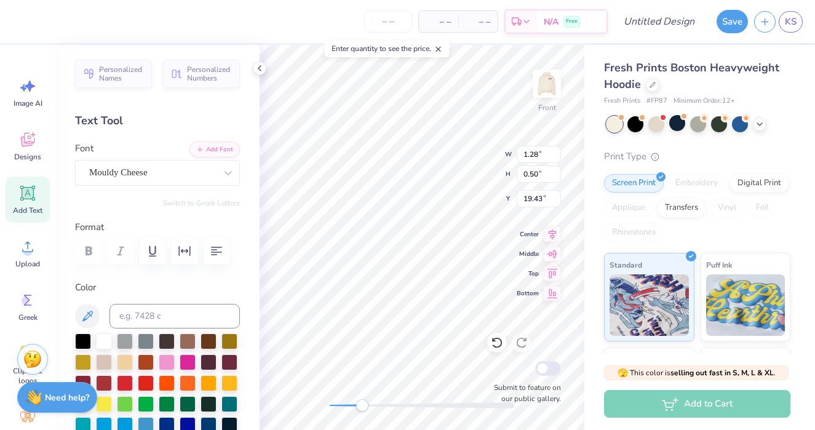
click at [368, 401] on div "Accessibility label" at bounding box center [362, 405] width 12 height 12
click at [20, 19] on div at bounding box center [20, 20] width 17 height 17
click at [158, 316] on input at bounding box center [175, 316] width 130 height 25
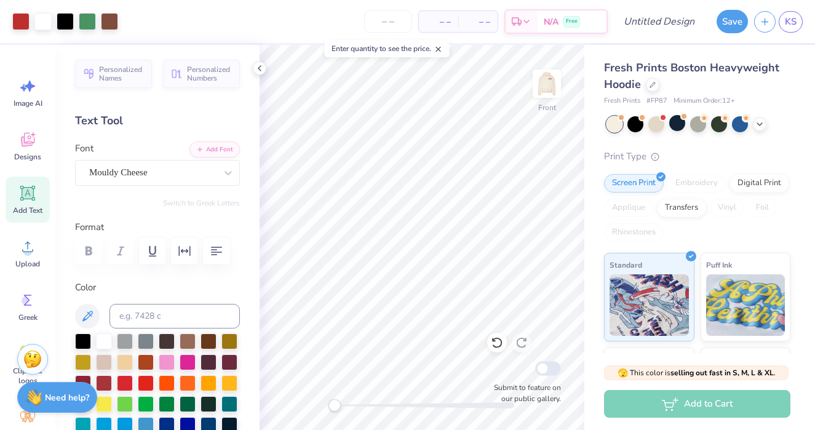
click at [334, 396] on div "Front Submit to feature on our public gallery." at bounding box center [422, 237] width 325 height 385
click at [498, 346] on icon at bounding box center [497, 343] width 12 height 12
click at [493, 342] on icon at bounding box center [497, 343] width 12 height 12
click at [526, 343] on icon at bounding box center [522, 343] width 12 height 12
click at [498, 342] on icon at bounding box center [497, 343] width 12 height 12
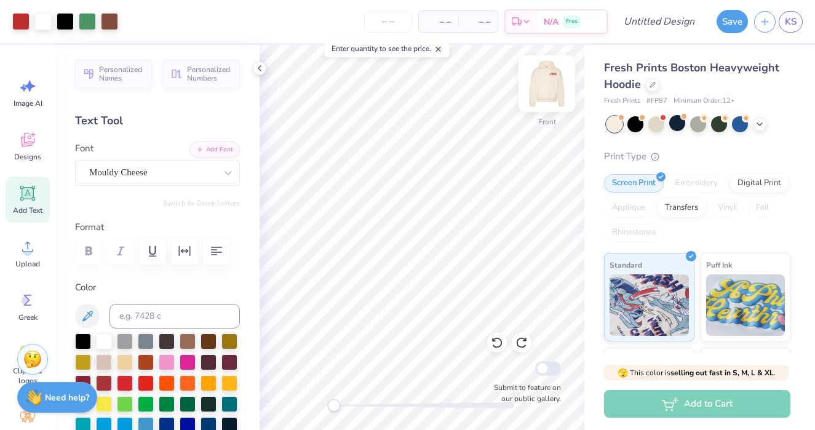
click at [544, 86] on img at bounding box center [546, 83] width 49 height 49
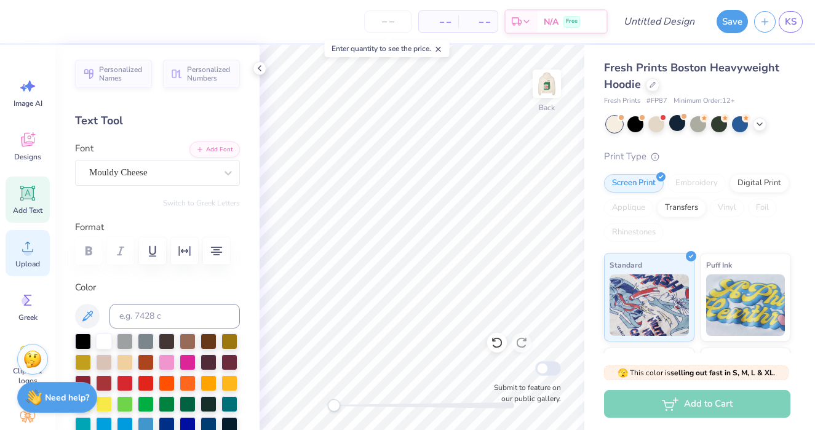
click at [15, 260] on div "Upload" at bounding box center [28, 253] width 44 height 46
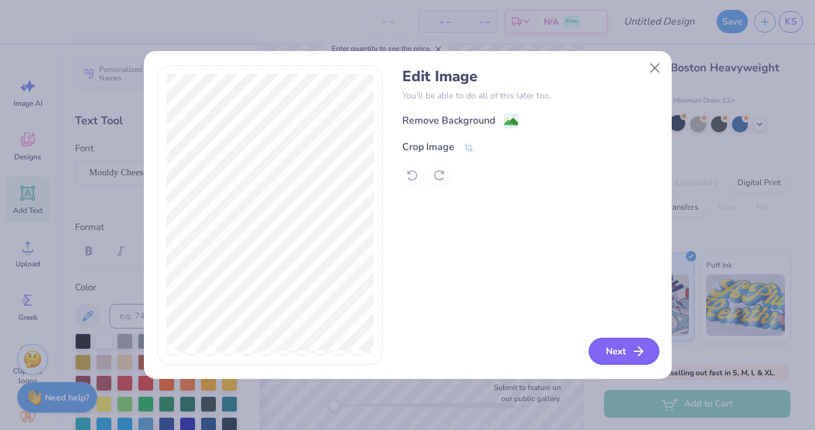
click at [614, 355] on button "Next" at bounding box center [624, 351] width 71 height 27
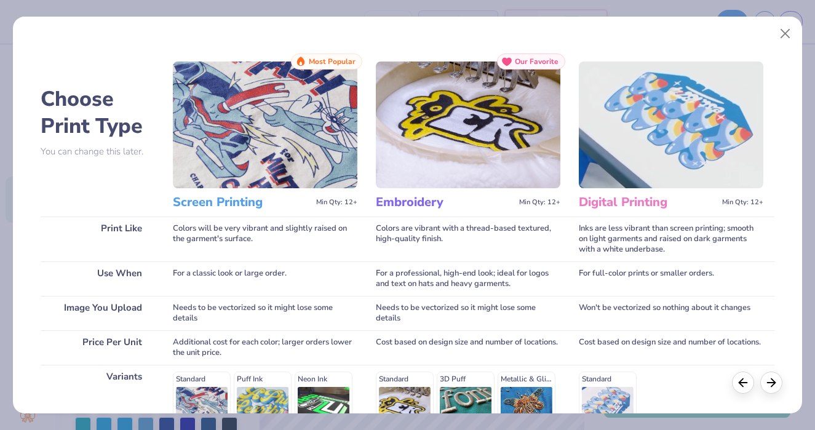
scroll to position [183, 0]
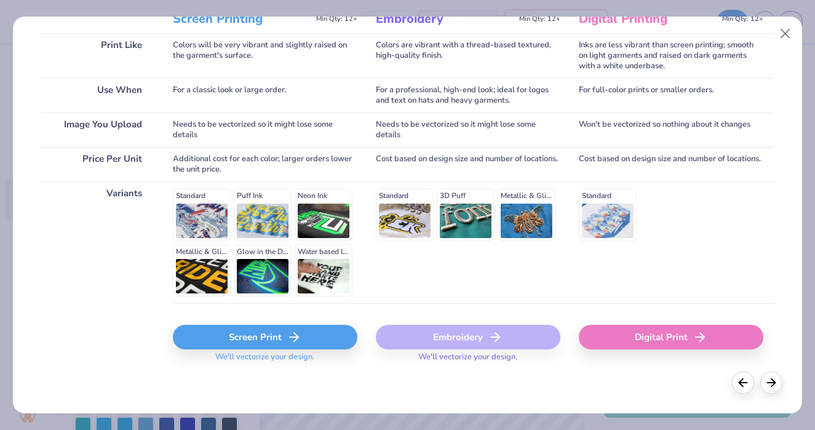
click at [245, 344] on div "Screen Print" at bounding box center [265, 337] width 185 height 25
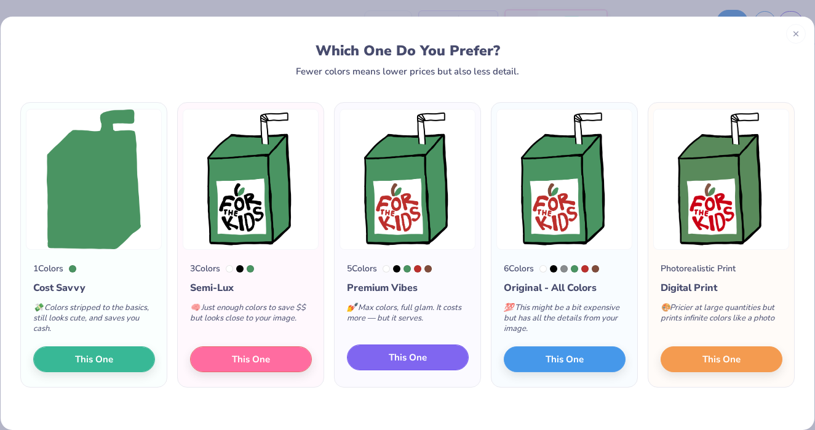
click at [418, 359] on span "This One" at bounding box center [408, 358] width 38 height 14
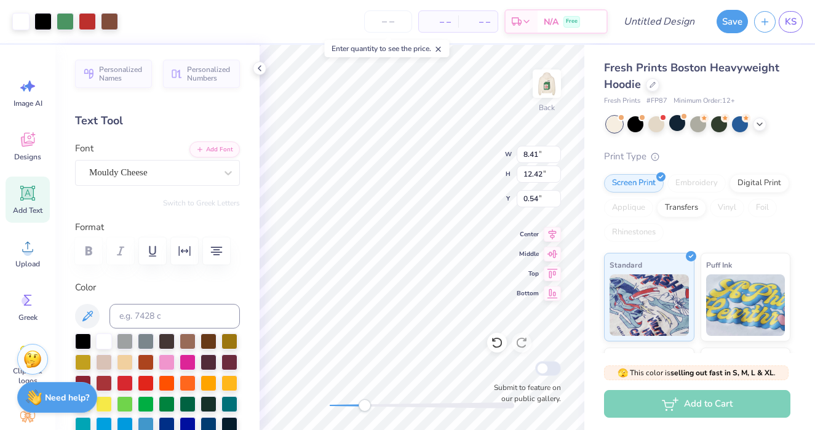
drag, startPoint x: 336, startPoint y: 404, endPoint x: 365, endPoint y: 399, distance: 29.2
click at [365, 399] on div "Accessibility label" at bounding box center [365, 405] width 12 height 12
click at [501, 342] on icon at bounding box center [497, 343] width 10 height 11
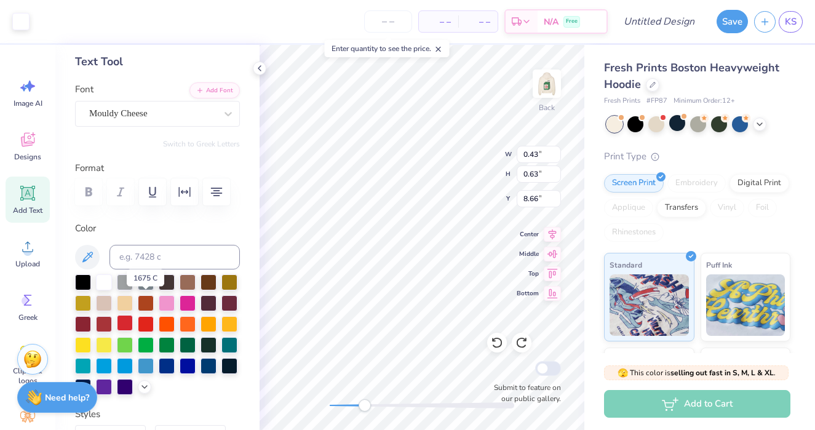
scroll to position [60, 0]
click at [125, 294] on div at bounding box center [125, 302] width 16 height 16
click at [125, 299] on div at bounding box center [125, 302] width 16 height 16
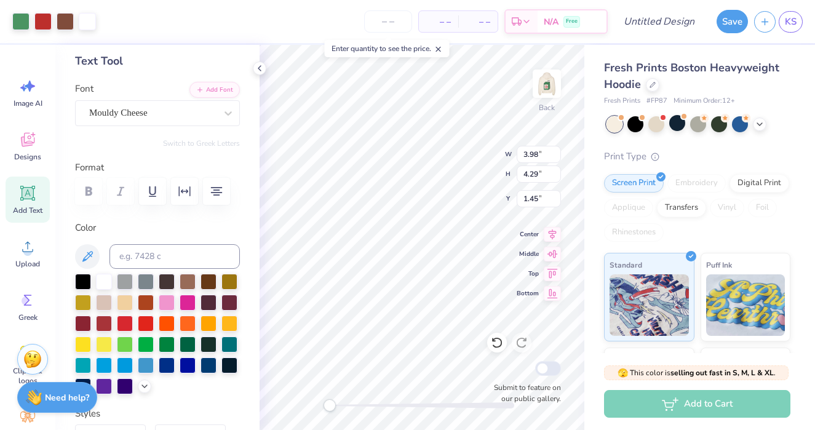
drag, startPoint x: 368, startPoint y: 404, endPoint x: 329, endPoint y: 402, distance: 39.4
click at [329, 402] on div "Accessibility label" at bounding box center [330, 405] width 12 height 12
drag, startPoint x: 326, startPoint y: 407, endPoint x: 339, endPoint y: 407, distance: 12.9
click at [336, 407] on div "Accessibility label" at bounding box center [330, 405] width 12 height 12
click at [303, 403] on div "Back Submit to feature on our public gallery." at bounding box center [422, 237] width 325 height 385
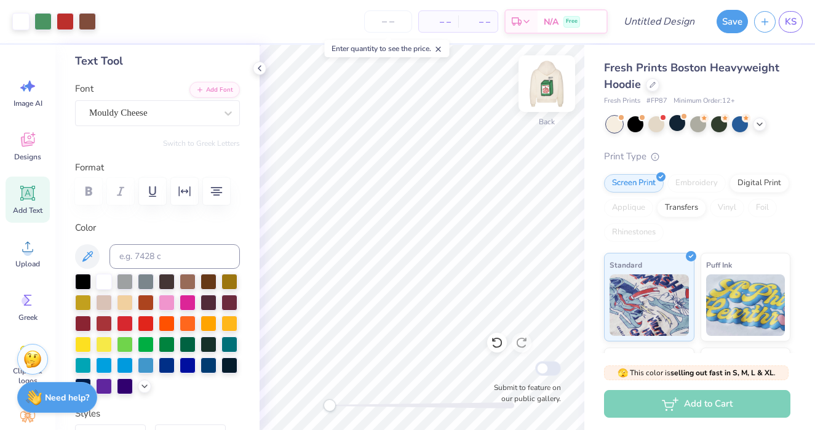
click at [548, 82] on img at bounding box center [546, 83] width 49 height 49
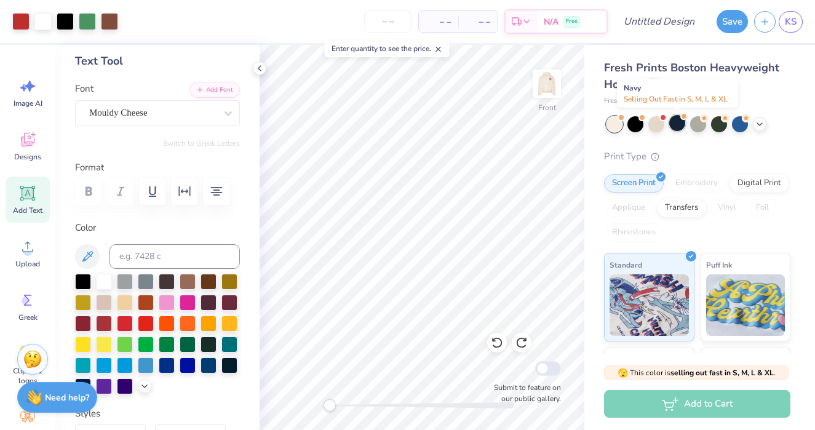
click at [678, 124] on div at bounding box center [678, 123] width 16 height 16
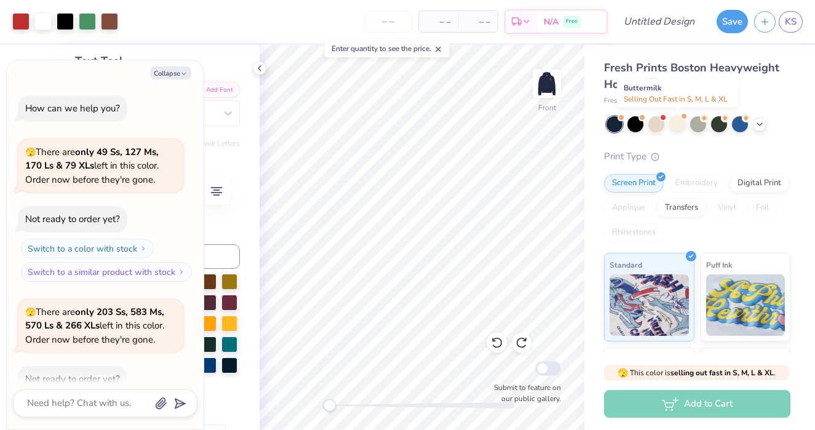
scroll to position [708, 0]
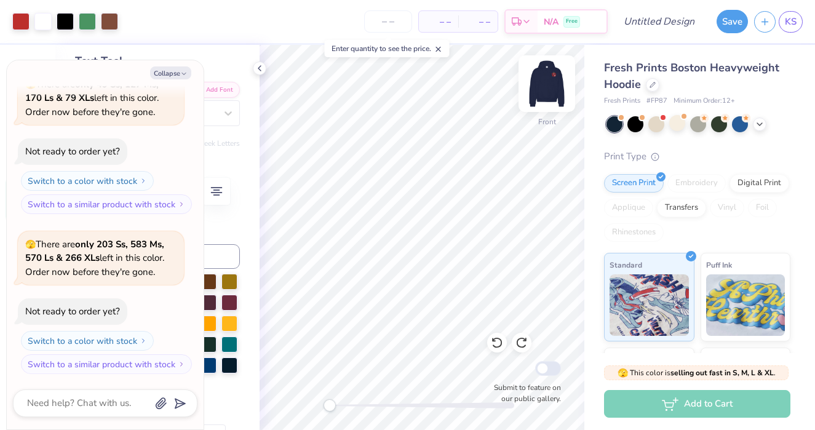
click at [551, 95] on img at bounding box center [546, 83] width 49 height 49
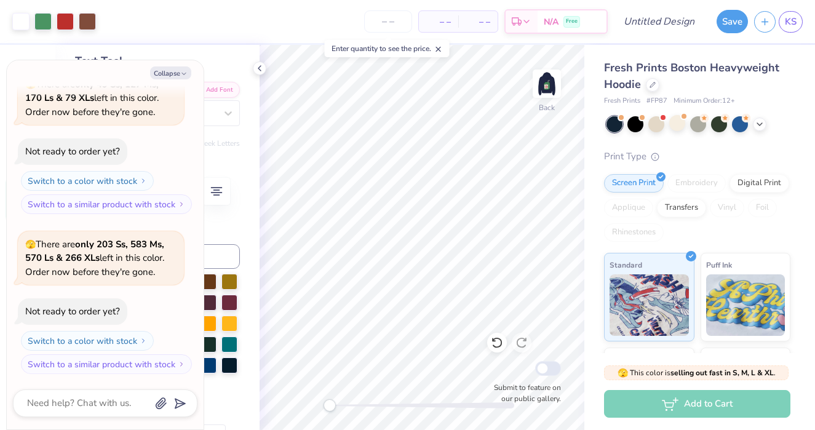
click at [551, 95] on img at bounding box center [547, 83] width 25 height 25
click at [185, 74] on icon "button" at bounding box center [183, 73] width 7 height 7
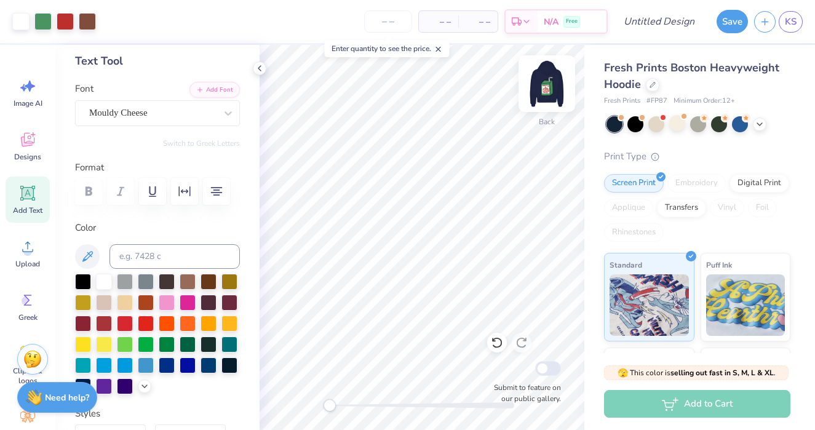
click at [549, 78] on img at bounding box center [546, 83] width 49 height 49
click at [261, 72] on icon at bounding box center [260, 68] width 10 height 10
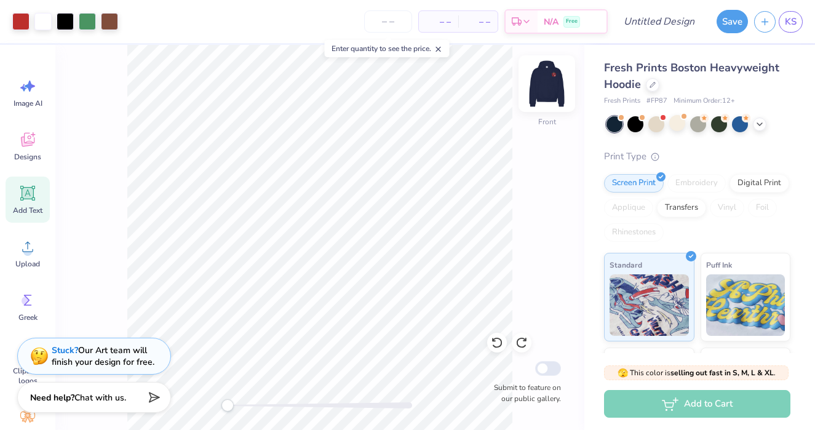
click at [550, 90] on img at bounding box center [546, 83] width 49 height 49
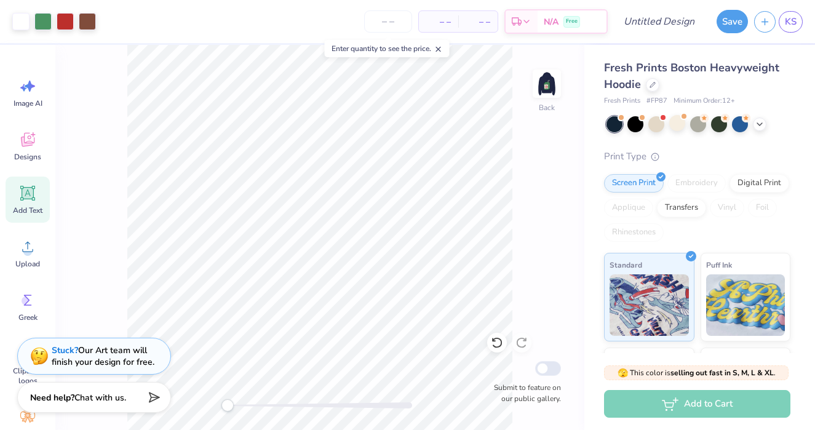
click at [190, 406] on div "Back Submit to feature on our public gallery." at bounding box center [319, 237] width 529 height 385
click at [236, 397] on div "Back Submit to feature on our public gallery." at bounding box center [319, 237] width 529 height 385
drag, startPoint x: 227, startPoint y: 409, endPoint x: 259, endPoint y: 401, distance: 33.1
click at [259, 401] on div "Back Submit to feature on our public gallery." at bounding box center [319, 237] width 529 height 385
drag, startPoint x: 234, startPoint y: 409, endPoint x: 247, endPoint y: 404, distance: 13.0
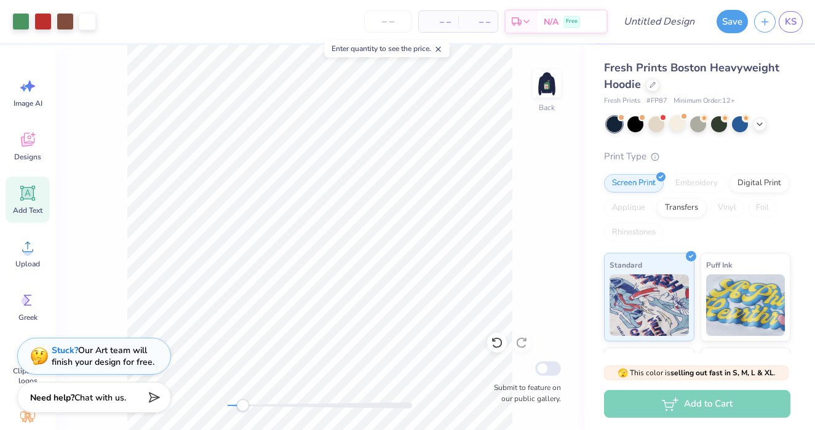
click at [247, 404] on div "Accessibility label" at bounding box center [243, 405] width 12 height 12
click at [195, 401] on div "Back Submit to feature on our public gallery." at bounding box center [319, 237] width 529 height 385
click at [557, 82] on img at bounding box center [546, 83] width 49 height 49
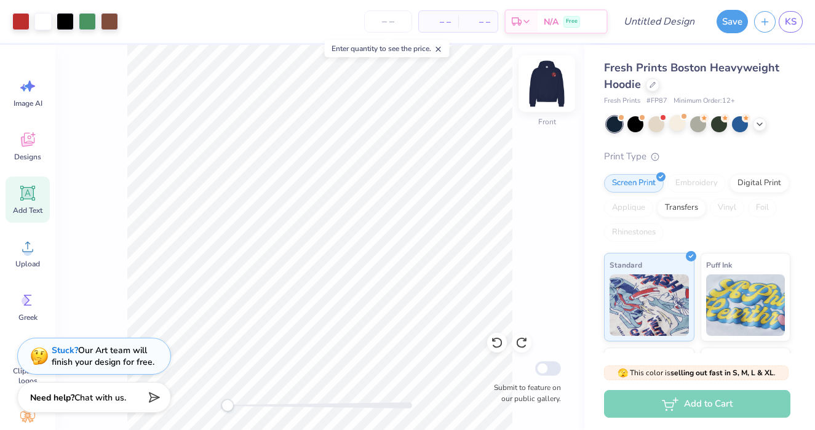
click at [540, 79] on img at bounding box center [546, 83] width 49 height 49
click at [542, 81] on img at bounding box center [546, 83] width 49 height 49
click at [674, 122] on div at bounding box center [678, 123] width 16 height 16
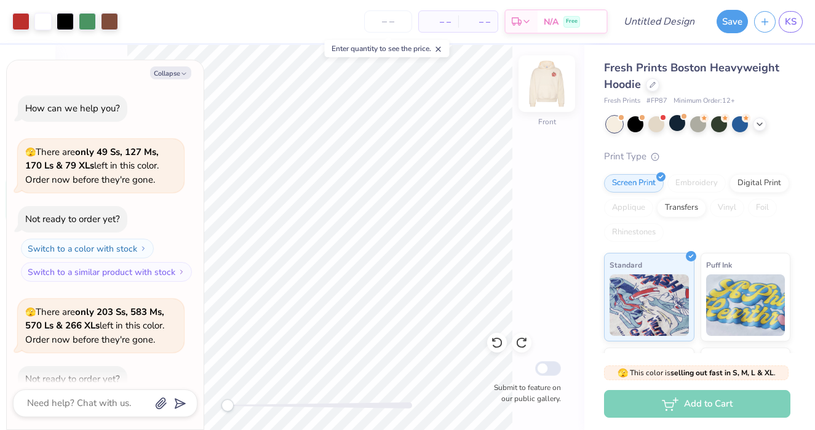
scroll to position [868, 0]
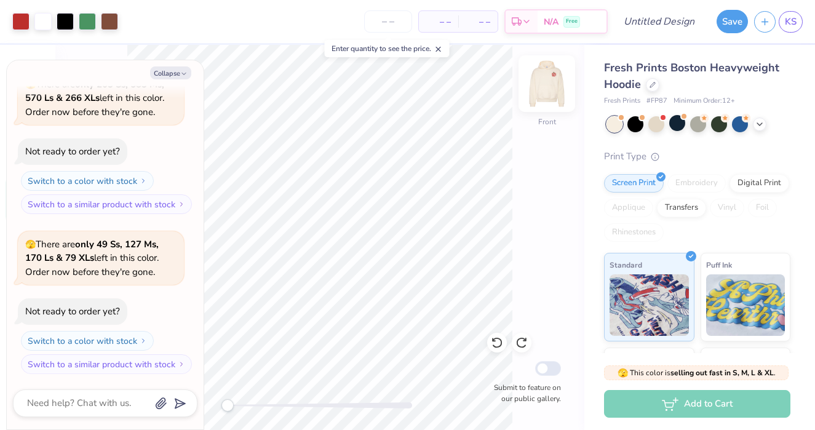
click at [542, 89] on img at bounding box center [546, 83] width 49 height 49
click at [177, 72] on button "Collapse" at bounding box center [170, 72] width 41 height 13
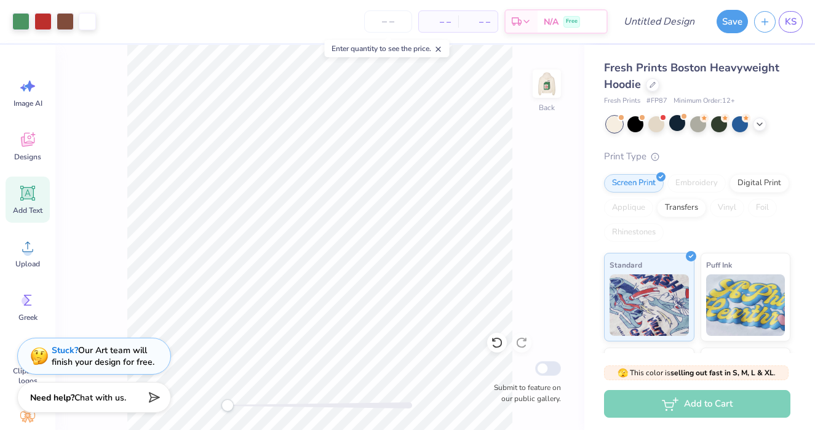
click at [441, 49] on line at bounding box center [438, 49] width 4 height 4
click at [548, 81] on img at bounding box center [546, 83] width 49 height 49
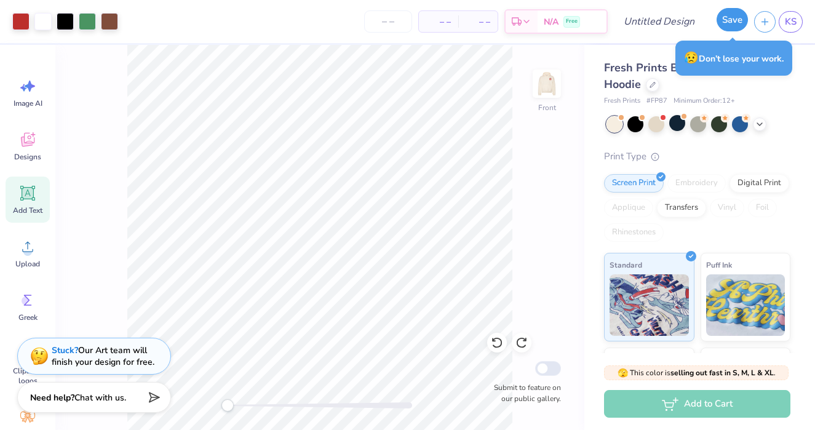
click at [729, 23] on button "Save" at bounding box center [732, 19] width 31 height 23
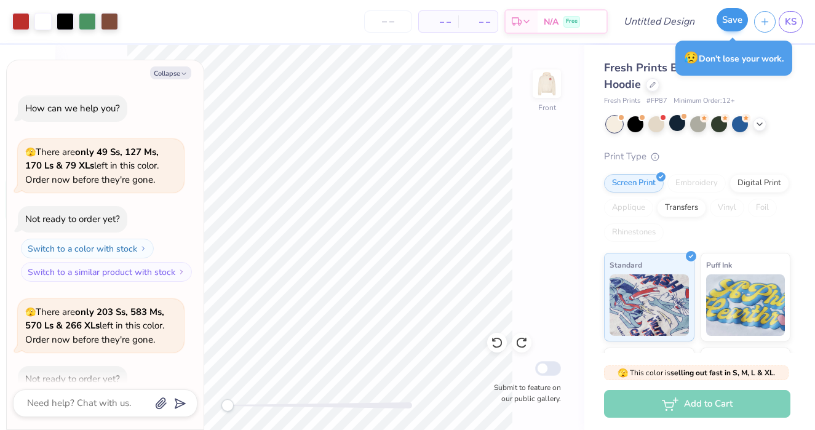
scroll to position [902, 0]
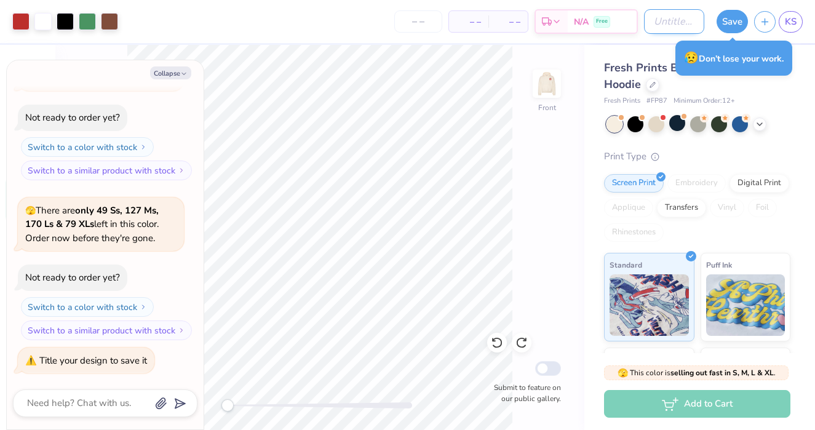
click at [654, 21] on input "Design Title" at bounding box center [674, 21] width 60 height 25
click at [729, 23] on button "Save" at bounding box center [732, 19] width 31 height 23
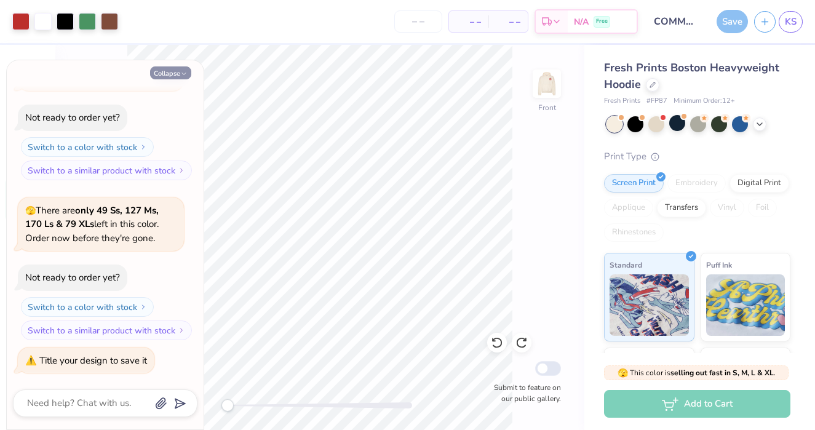
click at [188, 73] on icon "button" at bounding box center [183, 73] width 7 height 7
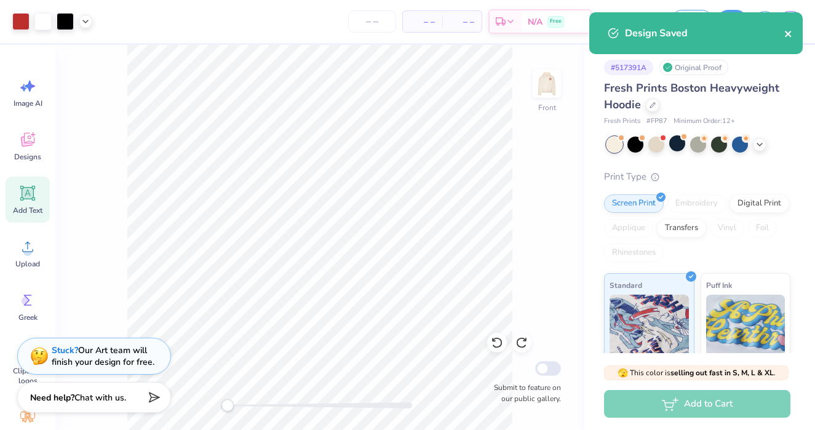
click at [792, 34] on icon "close" at bounding box center [789, 34] width 9 height 10
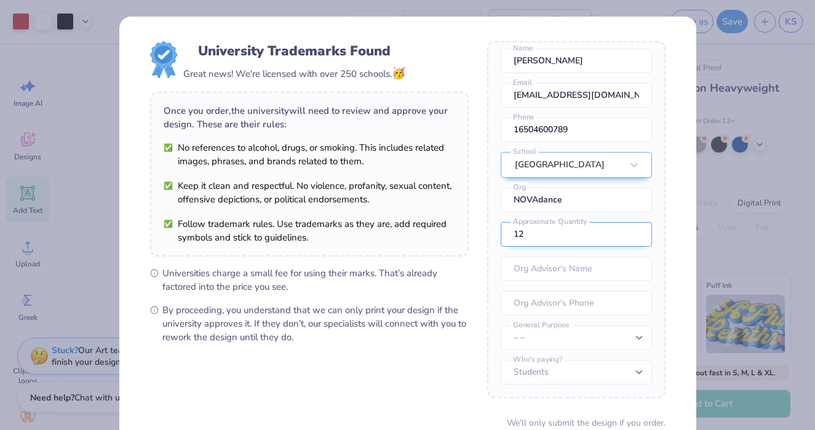
scroll to position [105, 0]
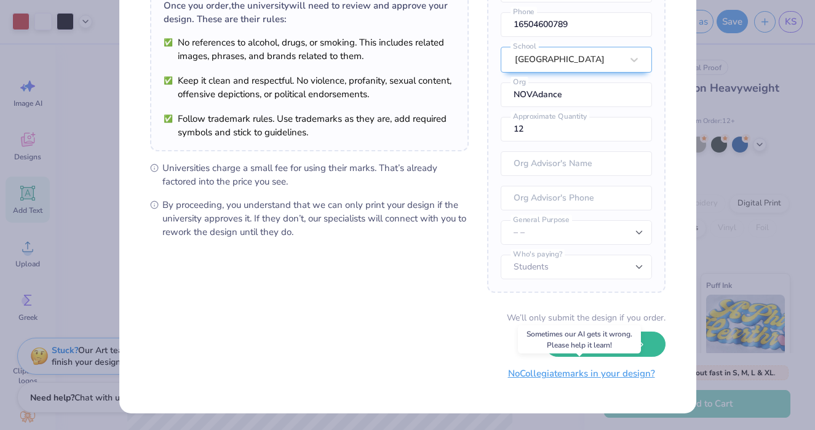
click at [579, 382] on button "No Collegiate marks in your design?" at bounding box center [582, 373] width 168 height 25
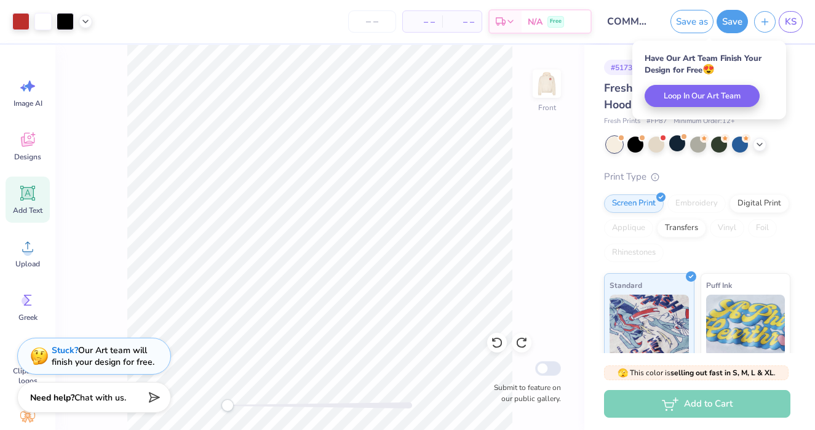
scroll to position [0, 0]
click at [782, 89] on div "Have Our Art Team Finish Your Design for Free 😍 Loop In Our Art Team" at bounding box center [710, 80] width 154 height 79
click at [796, 86] on div "# 517391A Original Proof Fresh Prints Boston Heavyweight Hoodie Fresh Prints # …" at bounding box center [700, 298] width 231 height 506
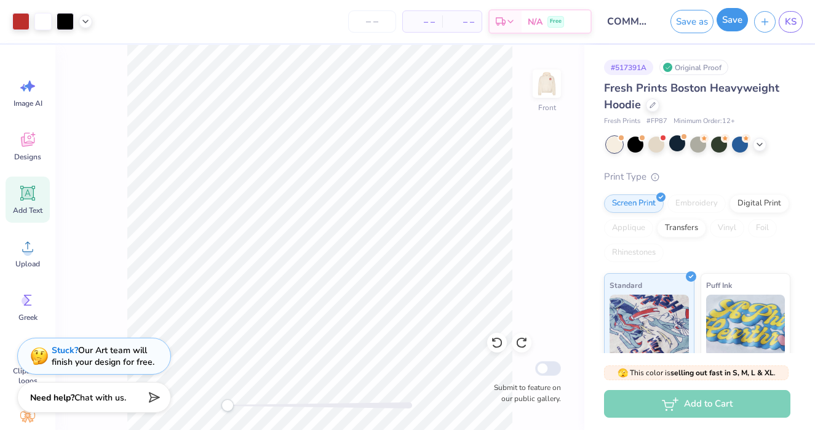
click at [724, 23] on button "Save" at bounding box center [732, 19] width 31 height 23
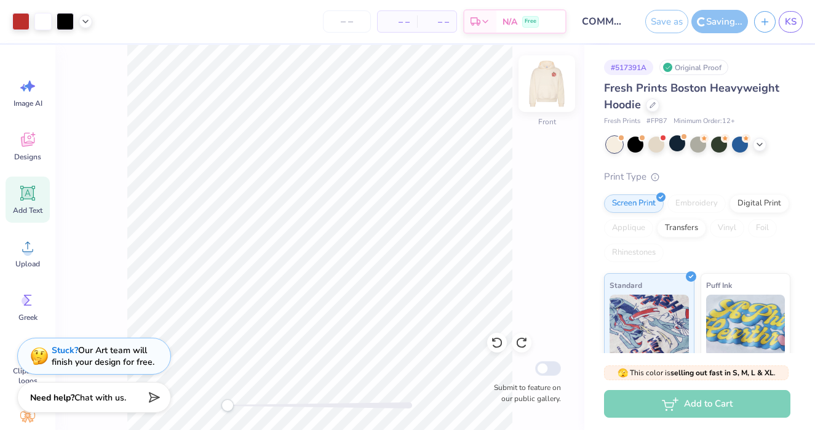
click at [534, 98] on div "Front" at bounding box center [547, 92] width 28 height 44
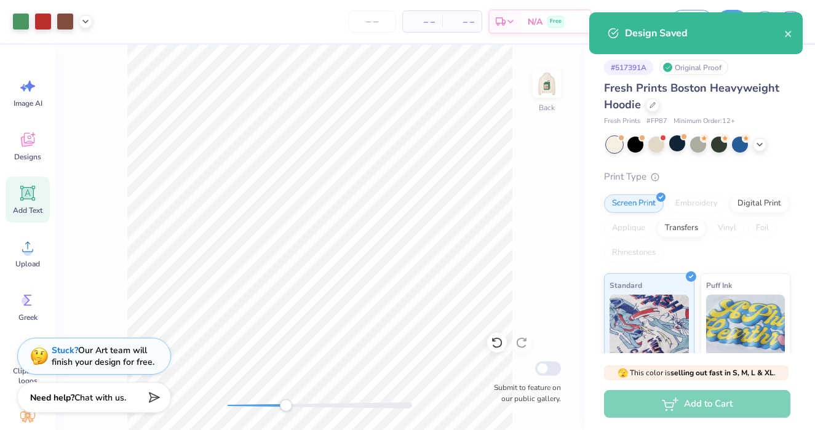
drag, startPoint x: 224, startPoint y: 403, endPoint x: 286, endPoint y: 404, distance: 61.5
click at [286, 404] on div "Accessibility label" at bounding box center [286, 405] width 12 height 12
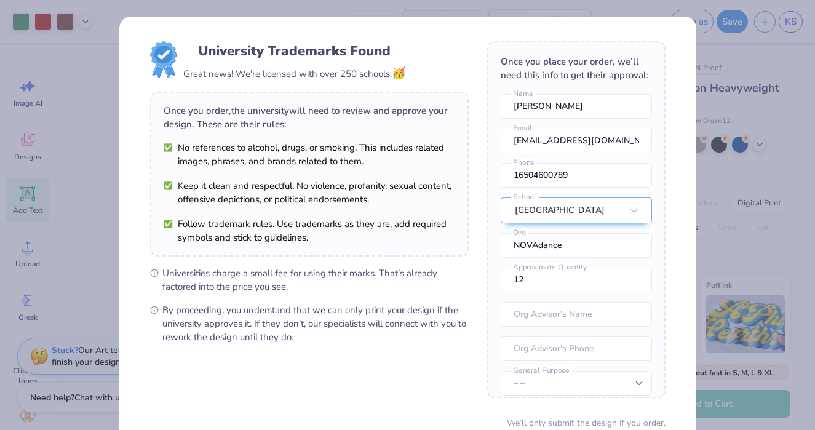
scroll to position [105, 0]
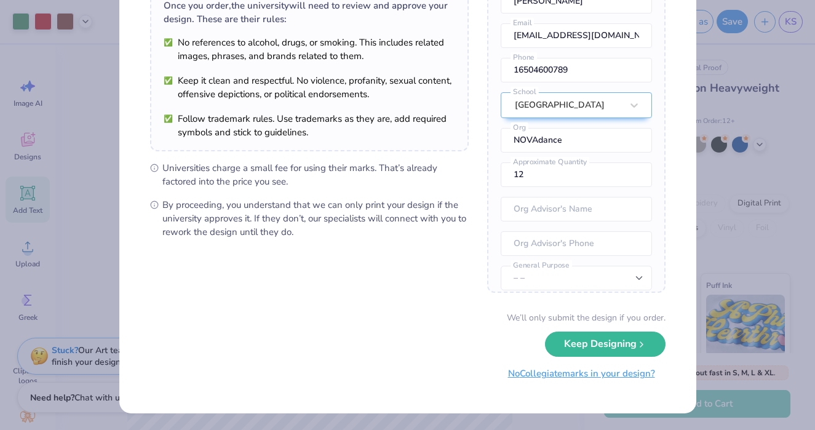
click at [575, 374] on button "No Collegiate marks in your design?" at bounding box center [582, 373] width 168 height 25
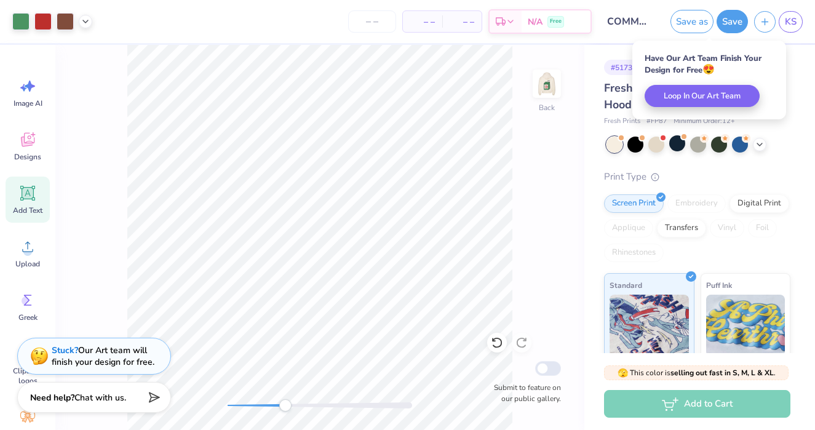
scroll to position [0, 0]
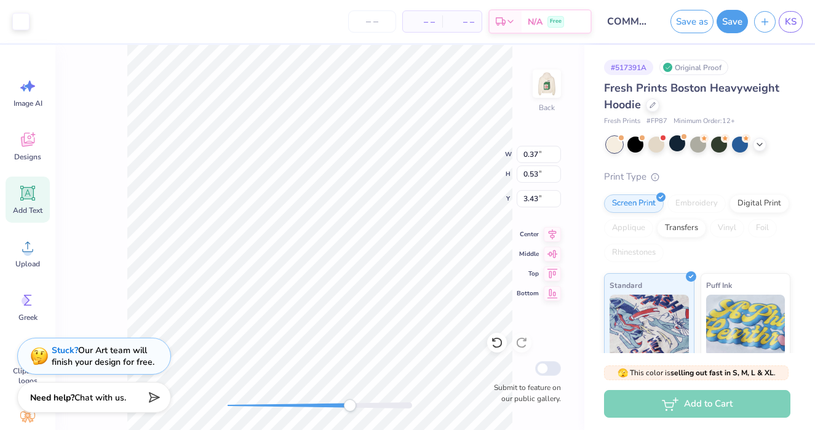
drag, startPoint x: 285, startPoint y: 402, endPoint x: 356, endPoint y: 399, distance: 71.5
click at [356, 399] on div "Accessibility label" at bounding box center [350, 405] width 12 height 12
click at [32, 191] on icon at bounding box center [28, 194] width 12 height 12
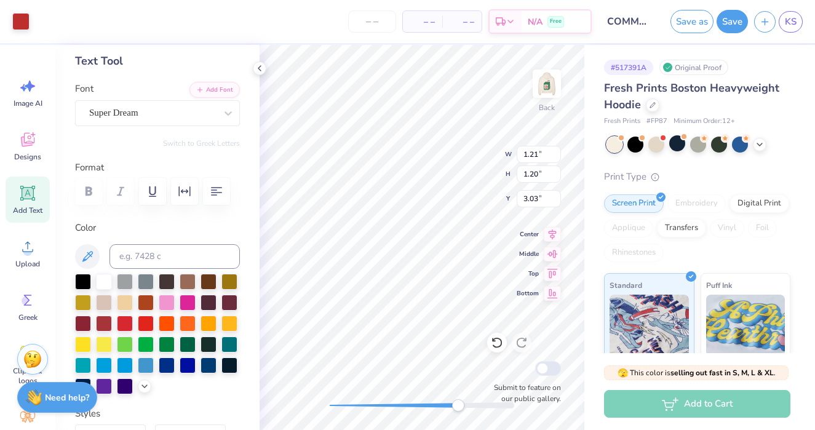
click at [20, 209] on span "Add Text" at bounding box center [28, 211] width 30 height 10
click at [258, 68] on polyline at bounding box center [259, 68] width 2 height 5
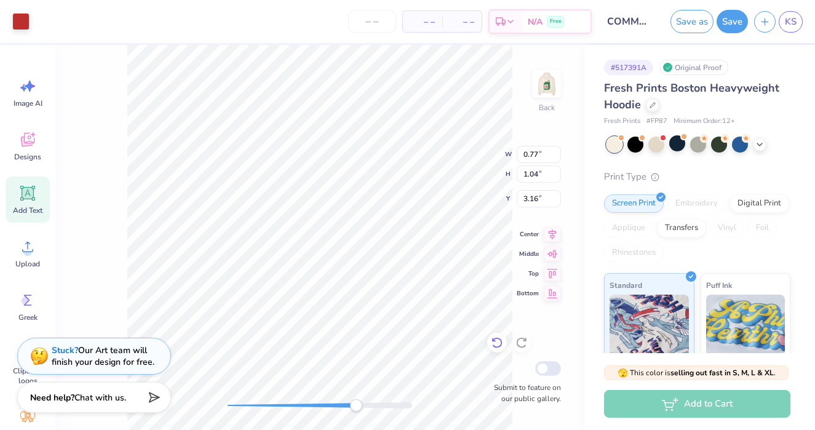
click at [495, 345] on icon at bounding box center [497, 343] width 12 height 12
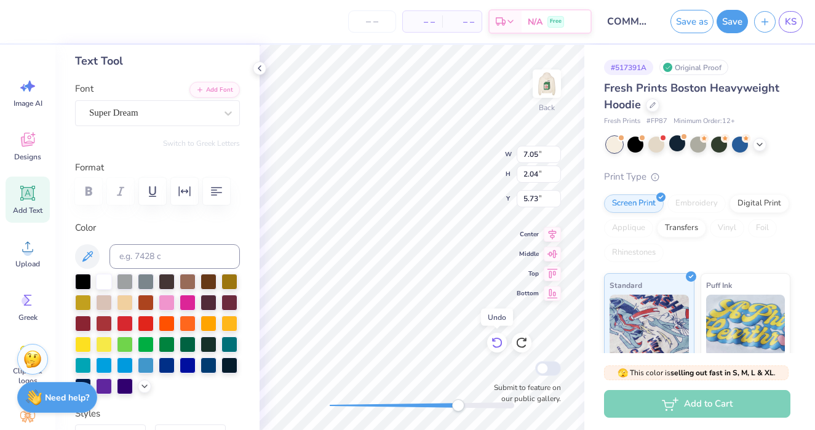
click at [495, 345] on icon at bounding box center [497, 343] width 12 height 12
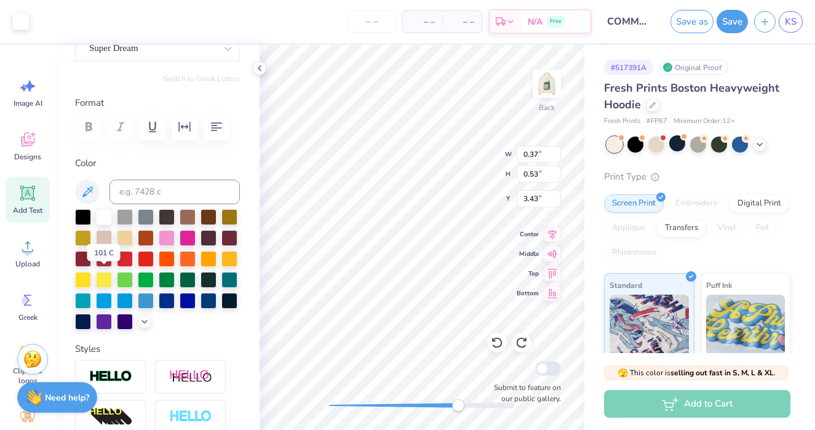
scroll to position [126, 0]
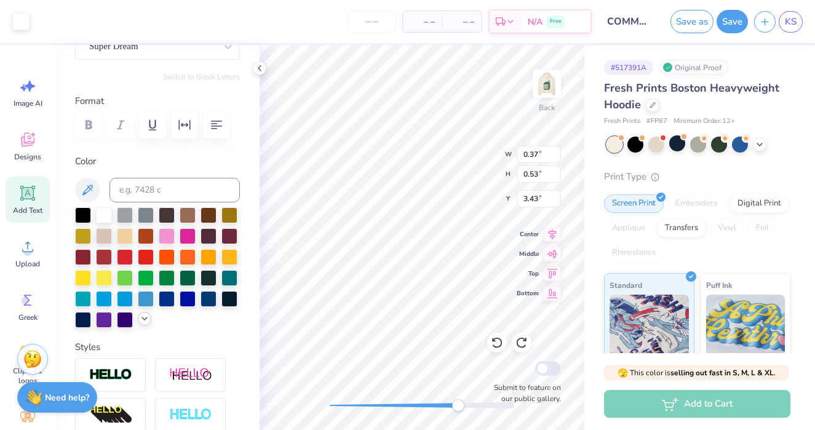
click at [142, 319] on icon at bounding box center [145, 319] width 10 height 10
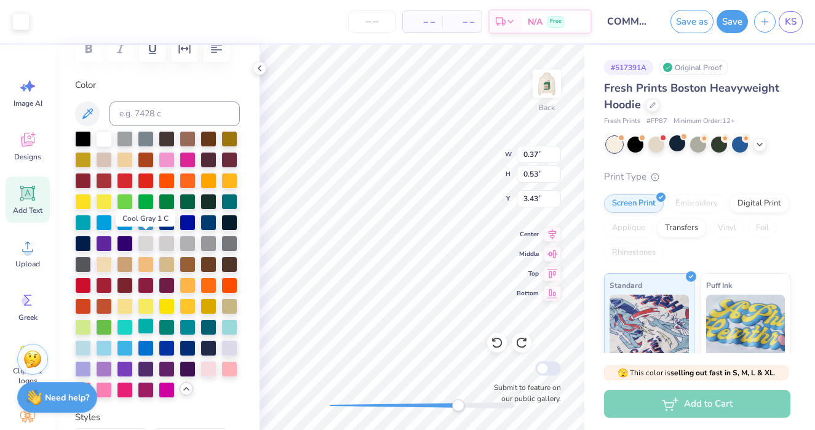
scroll to position [205, 0]
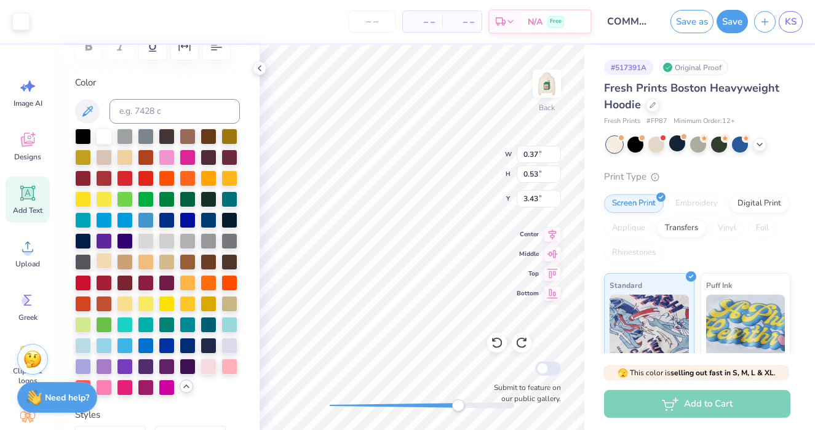
click at [106, 260] on div at bounding box center [104, 261] width 16 height 16
click at [102, 255] on div at bounding box center [104, 261] width 16 height 16
click at [122, 244] on div at bounding box center [125, 240] width 16 height 16
click at [145, 244] on div at bounding box center [146, 240] width 16 height 16
click at [144, 265] on div at bounding box center [146, 261] width 16 height 16
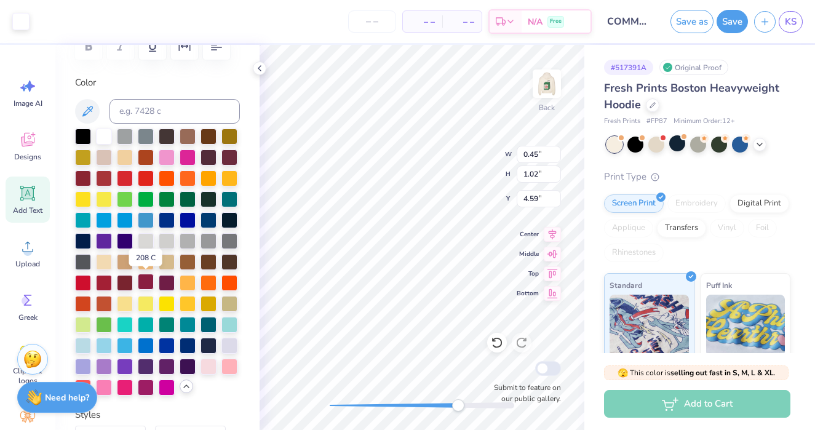
click at [147, 287] on div at bounding box center [146, 282] width 16 height 16
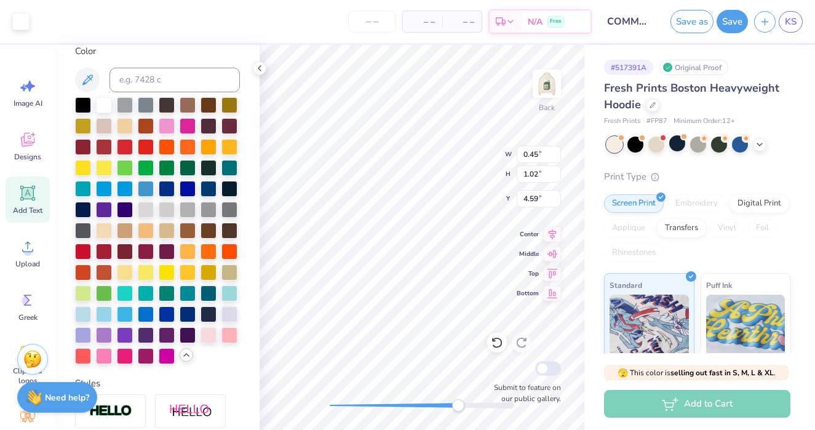
scroll to position [237, 0]
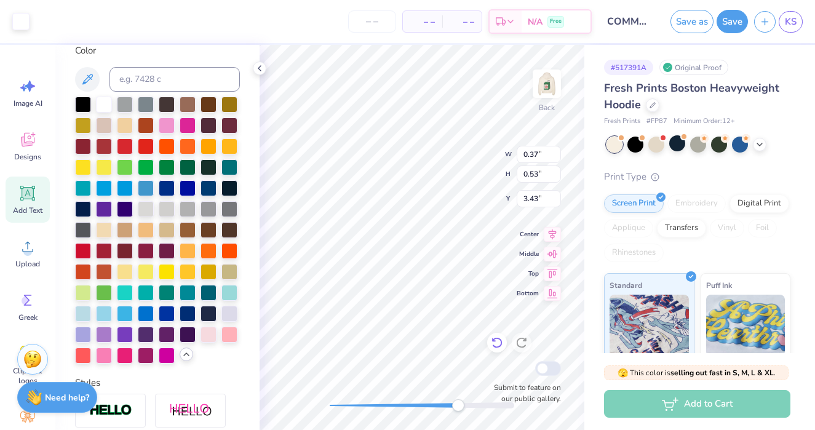
click at [493, 347] on icon at bounding box center [497, 343] width 12 height 12
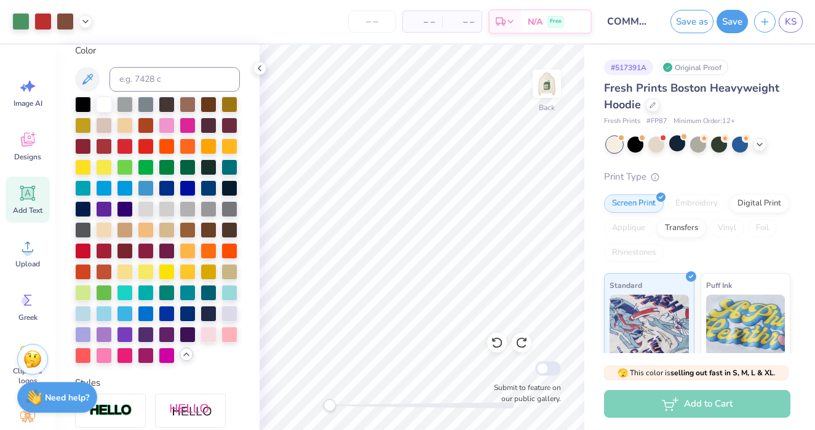
click at [311, 399] on div "Back Submit to feature on our public gallery." at bounding box center [422, 237] width 325 height 385
click at [261, 68] on icon at bounding box center [260, 68] width 10 height 10
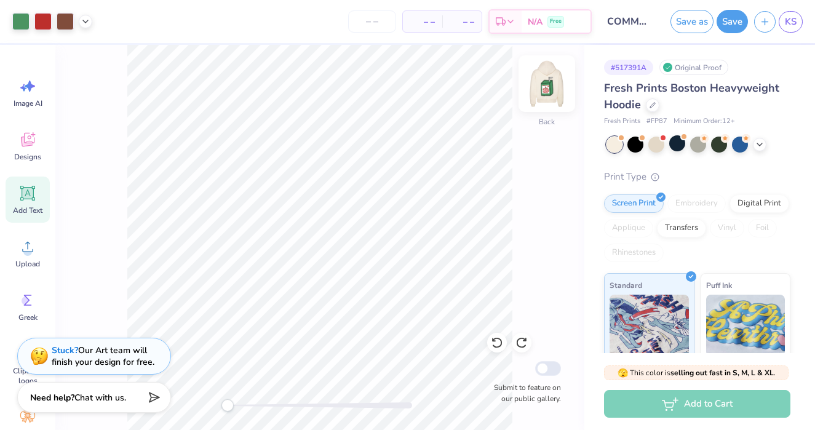
click at [544, 89] on img at bounding box center [546, 83] width 49 height 49
click at [544, 89] on img at bounding box center [547, 83] width 25 height 25
click at [729, 17] on button "Save" at bounding box center [732, 19] width 31 height 23
